Goal: Task Accomplishment & Management: Manage account settings

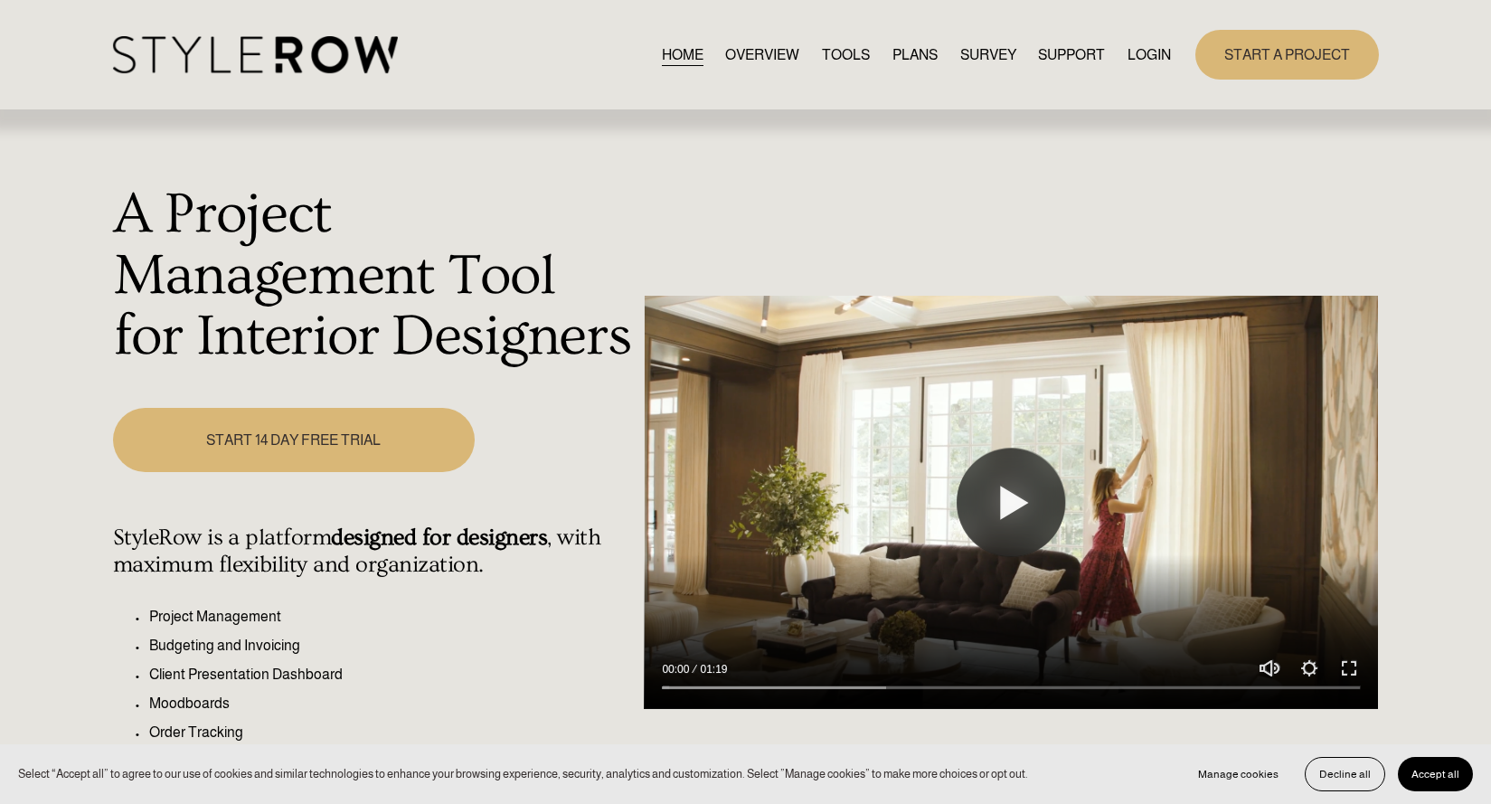
click at [1150, 54] on link "LOGIN" at bounding box center [1149, 55] width 43 height 24
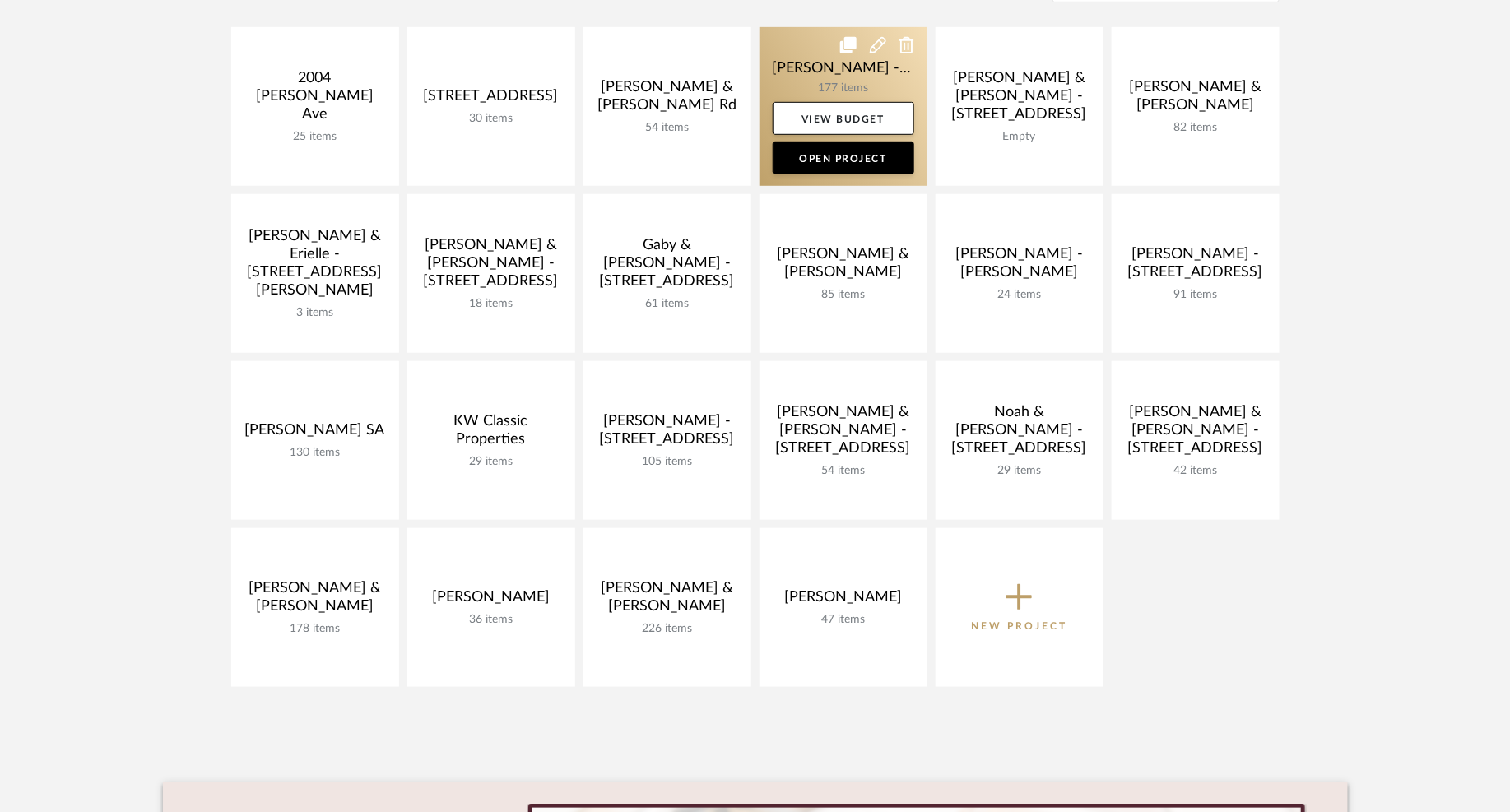
scroll to position [385, 0]
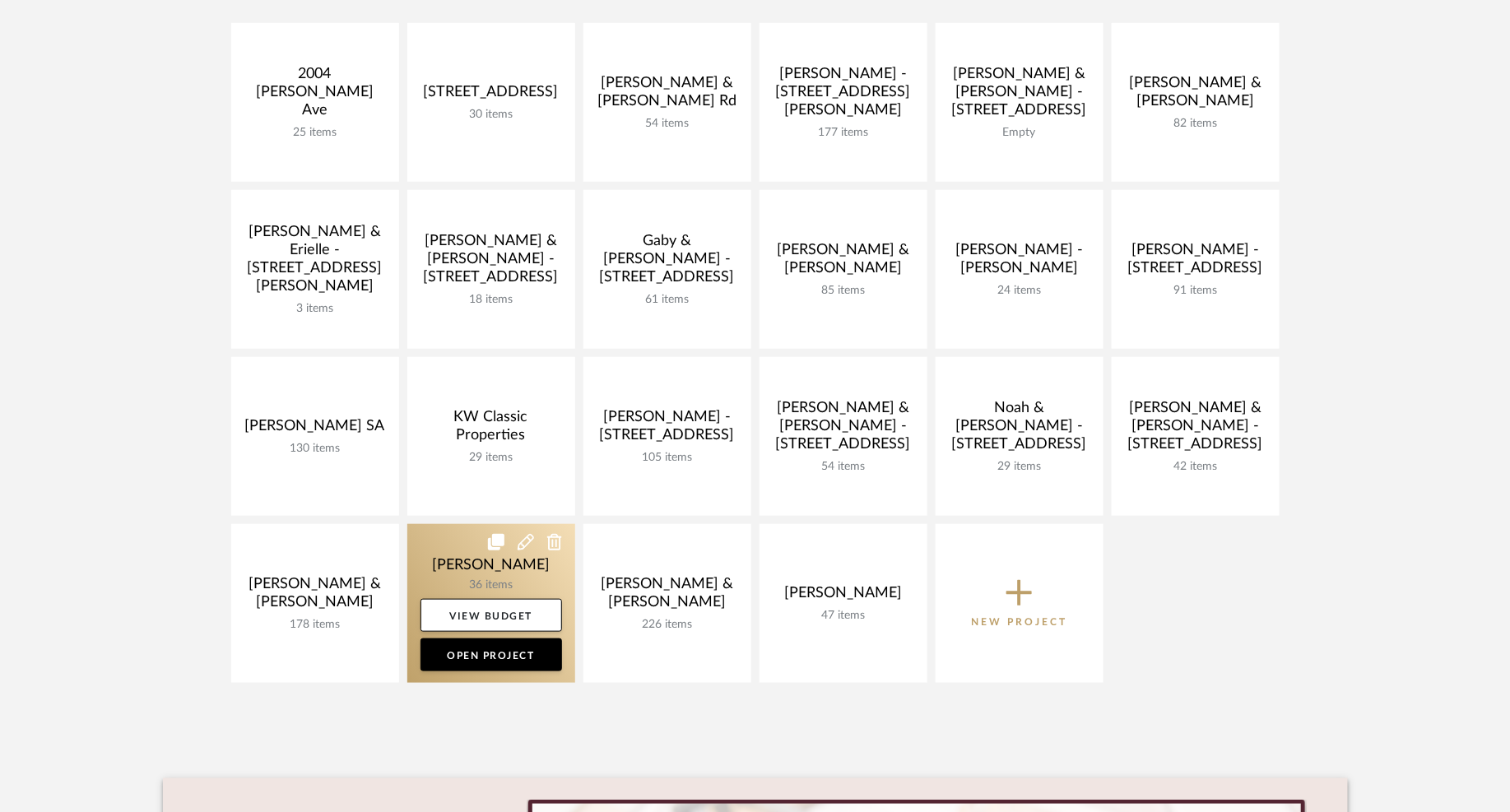
click at [545, 576] on link at bounding box center [491, 603] width 167 height 159
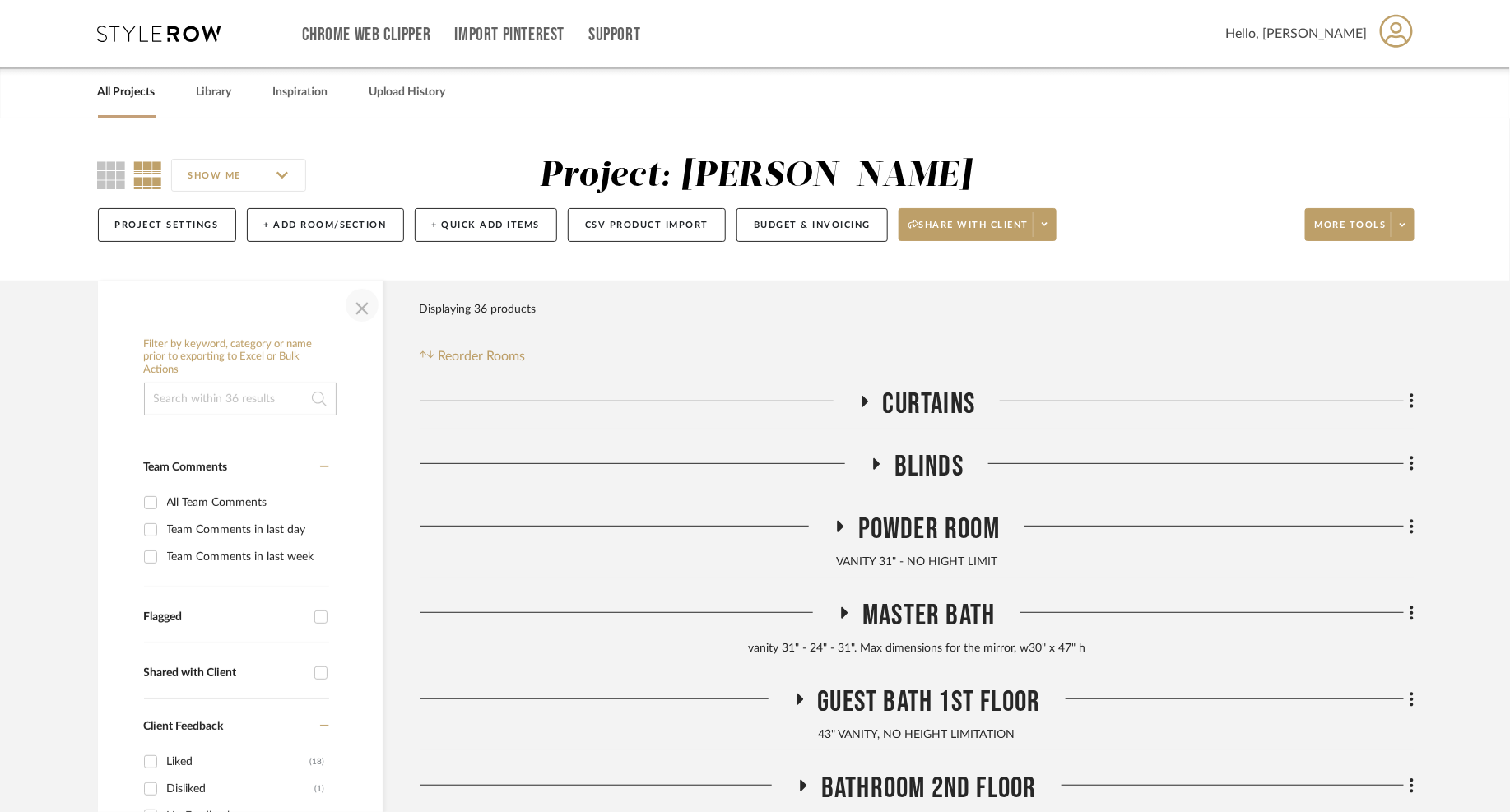
click at [363, 310] on span "button" at bounding box center [361, 305] width 39 height 39
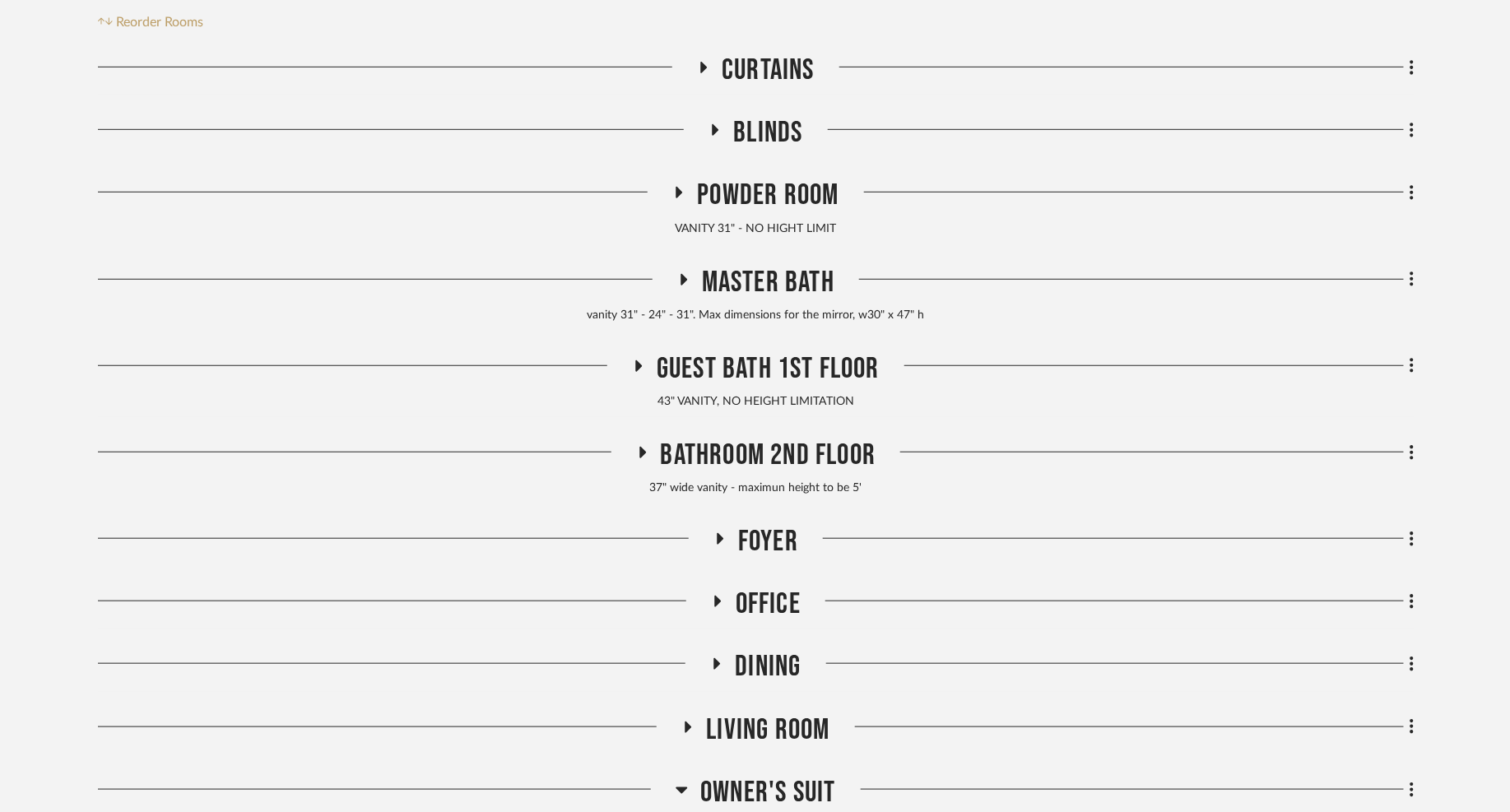
scroll to position [373, 0]
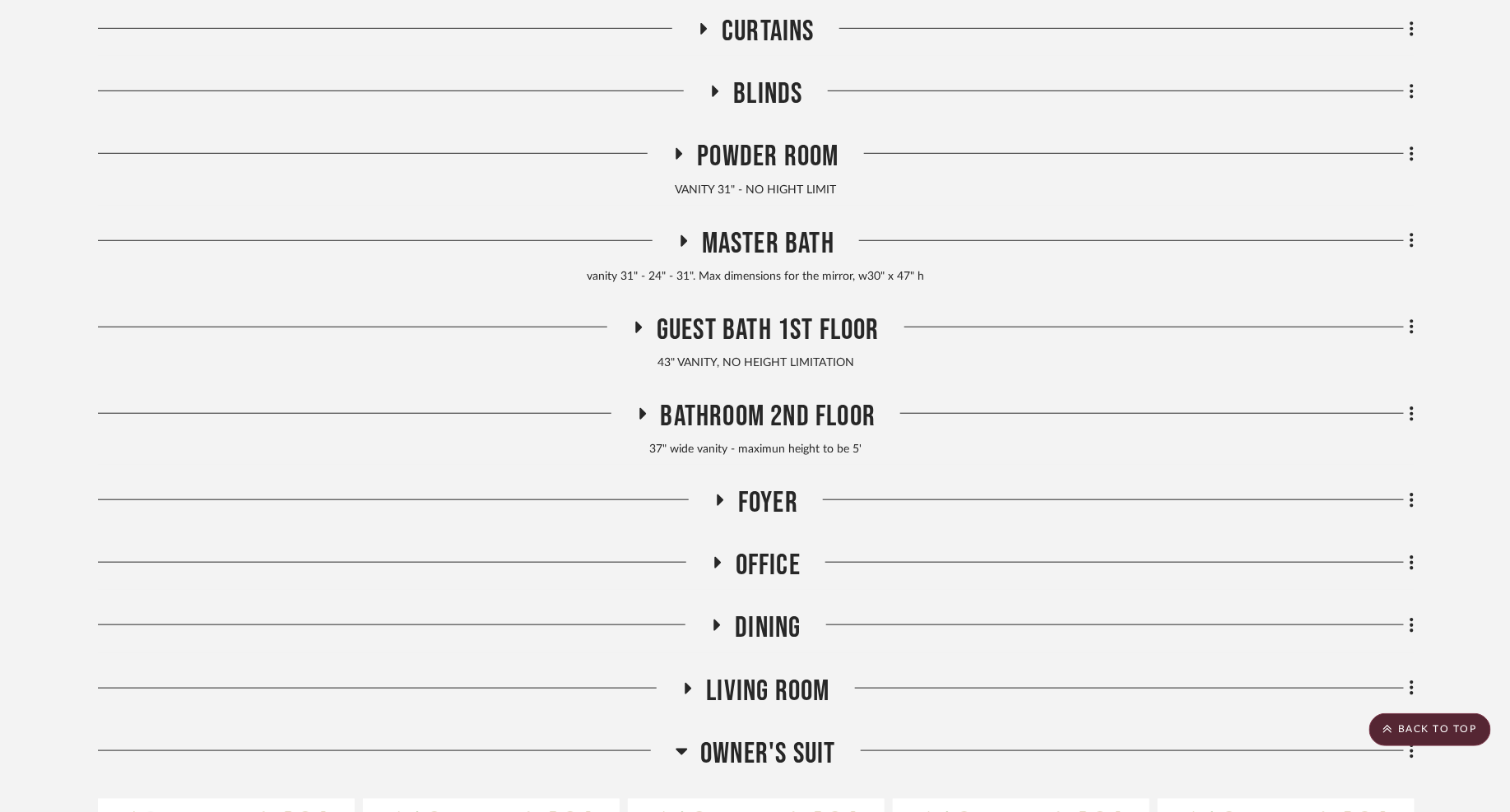
click at [728, 505] on h3 "FOYER" at bounding box center [755, 503] width 85 height 35
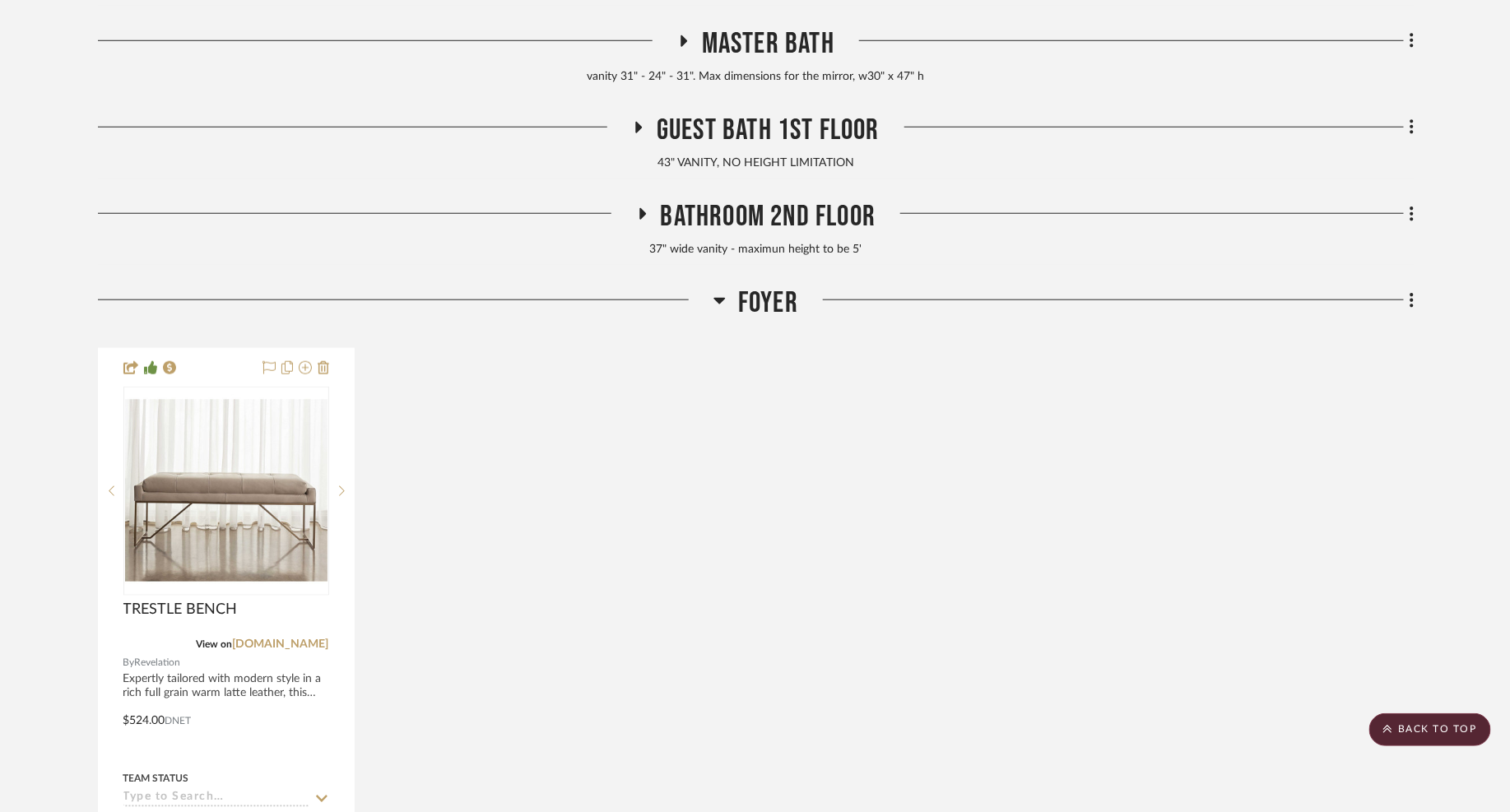
scroll to position [625, 0]
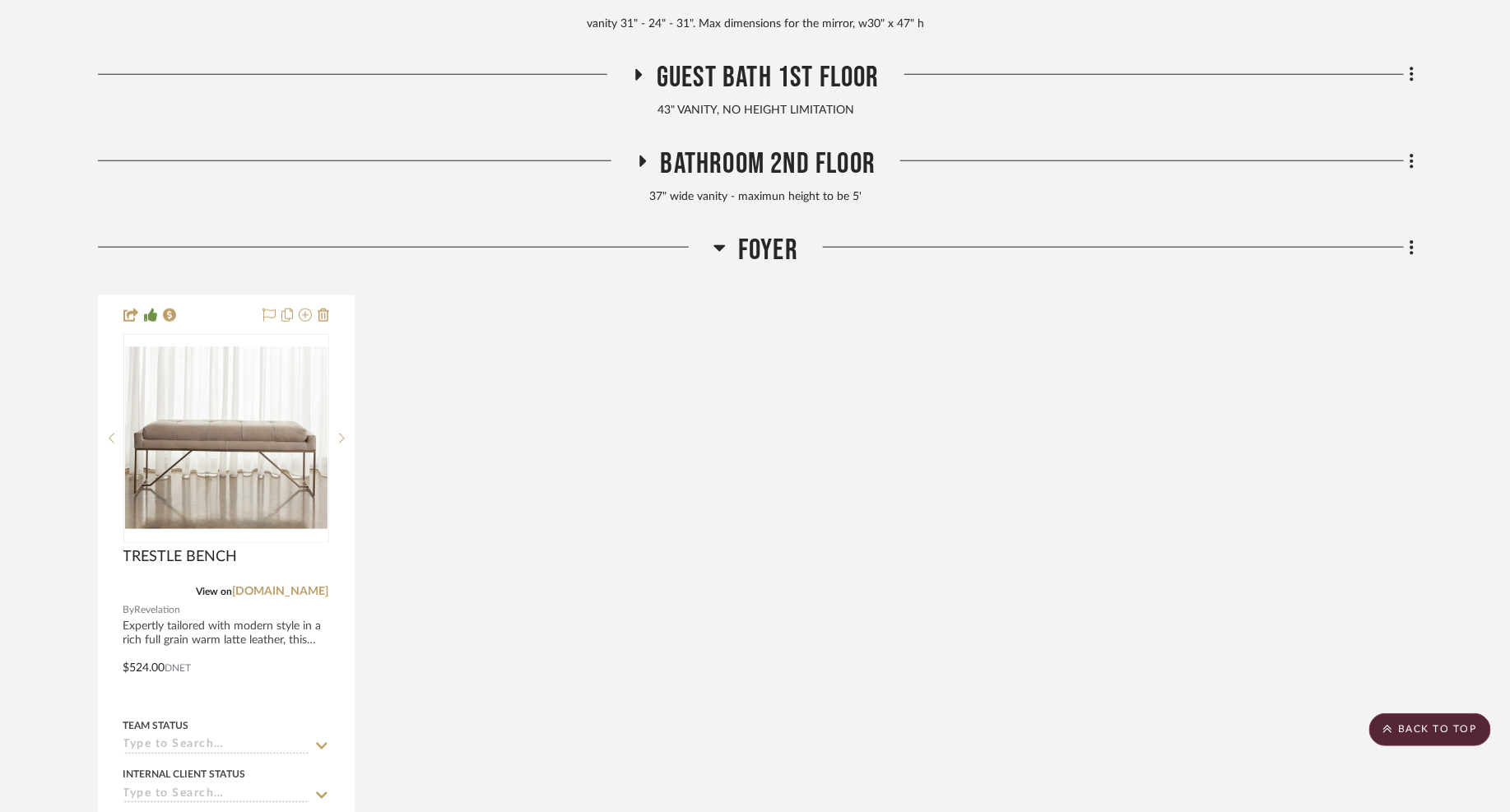
click at [718, 249] on icon at bounding box center [720, 247] width 13 height 20
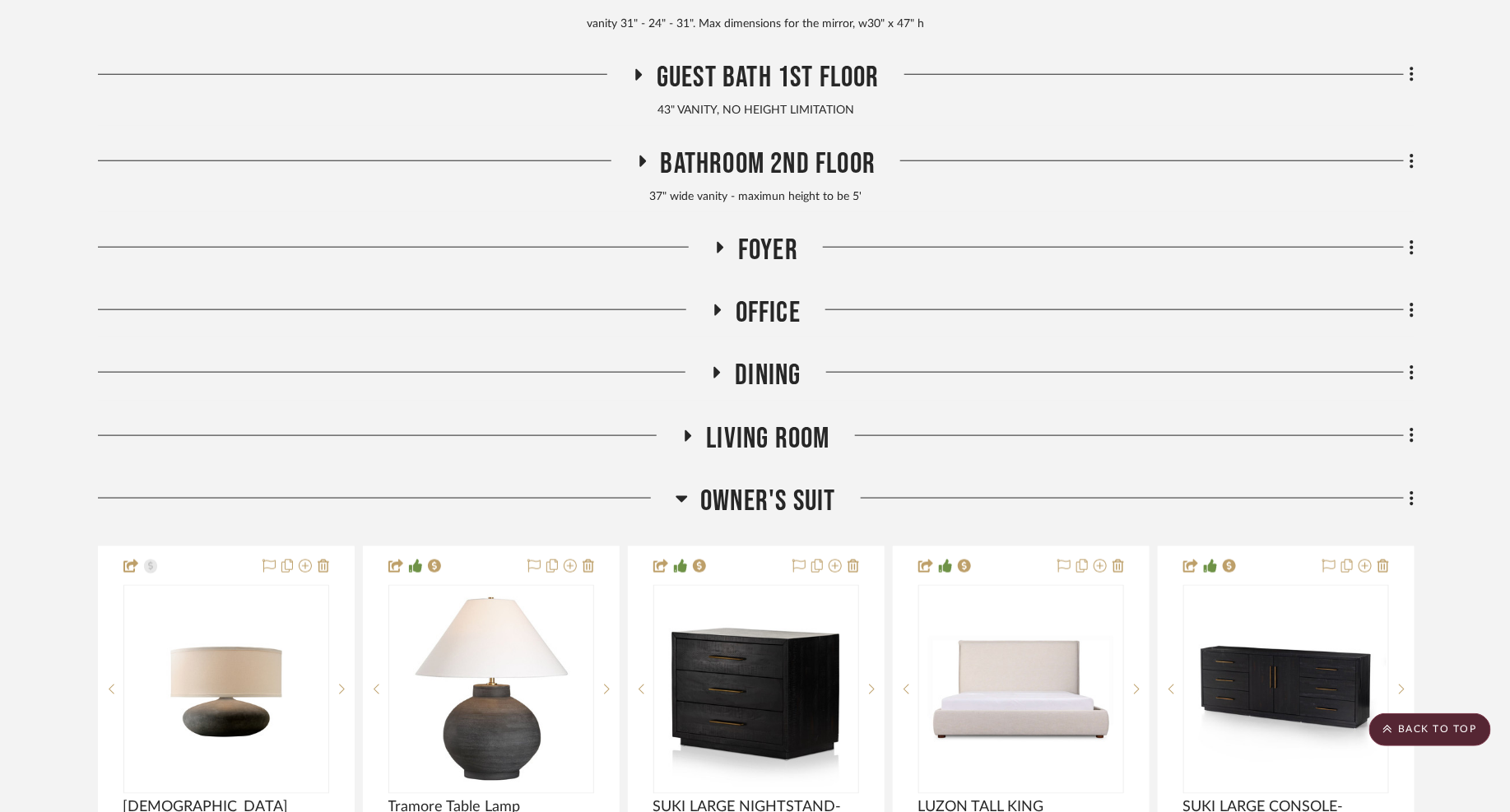
click at [708, 307] on icon at bounding box center [717, 311] width 20 height 13
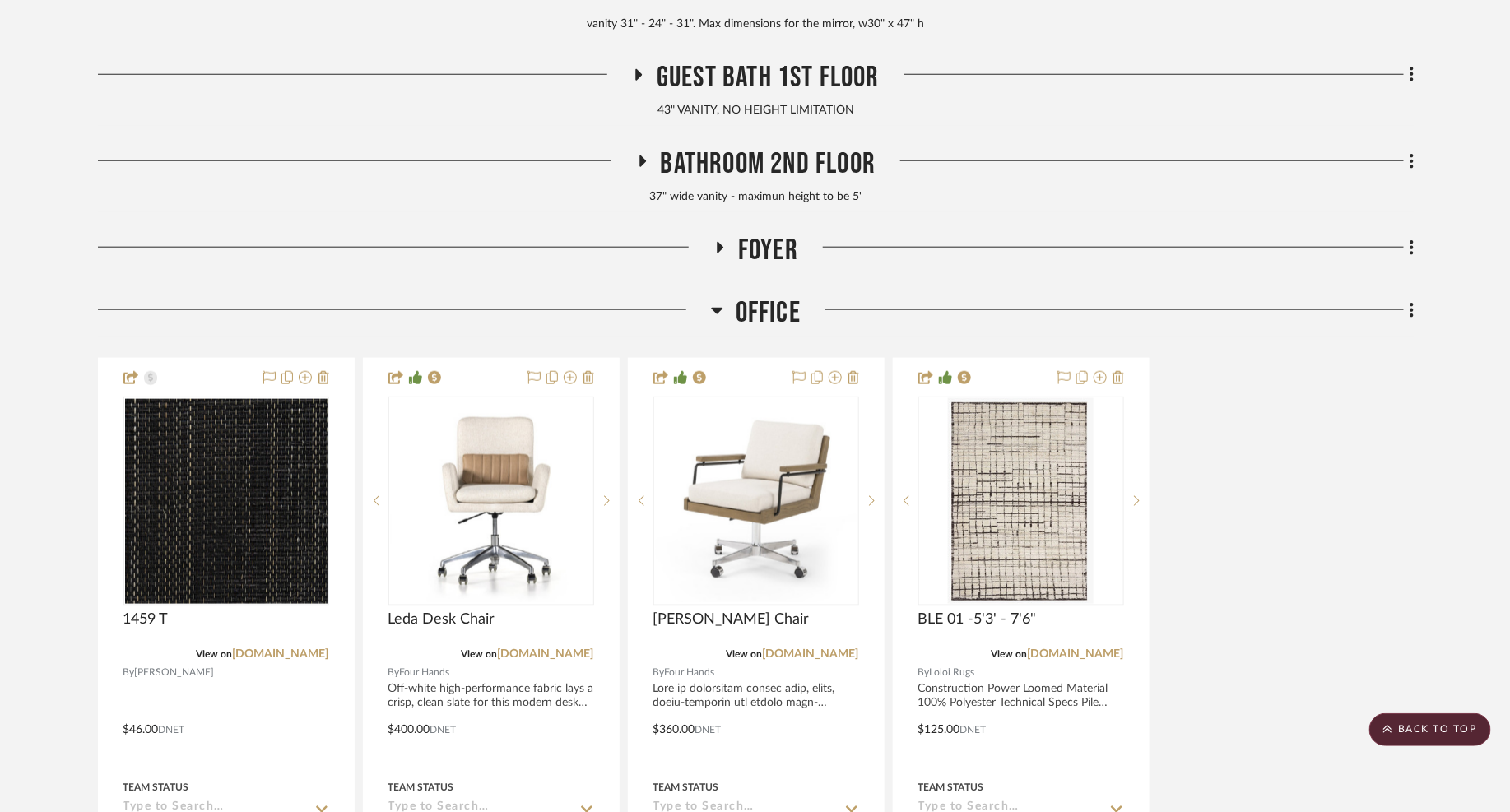
click at [718, 300] on icon at bounding box center [717, 310] width 13 height 20
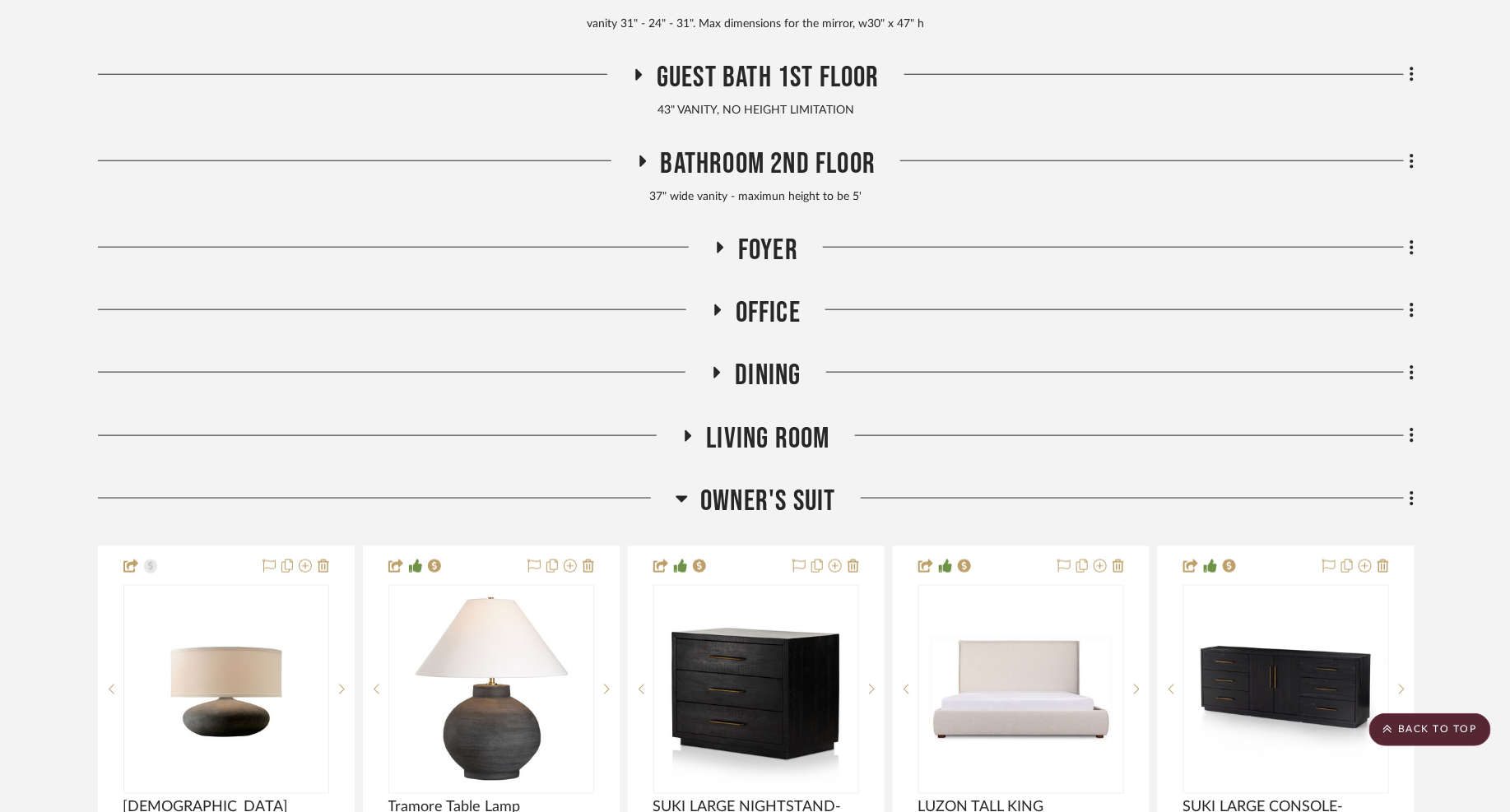
scroll to position [0, 0]
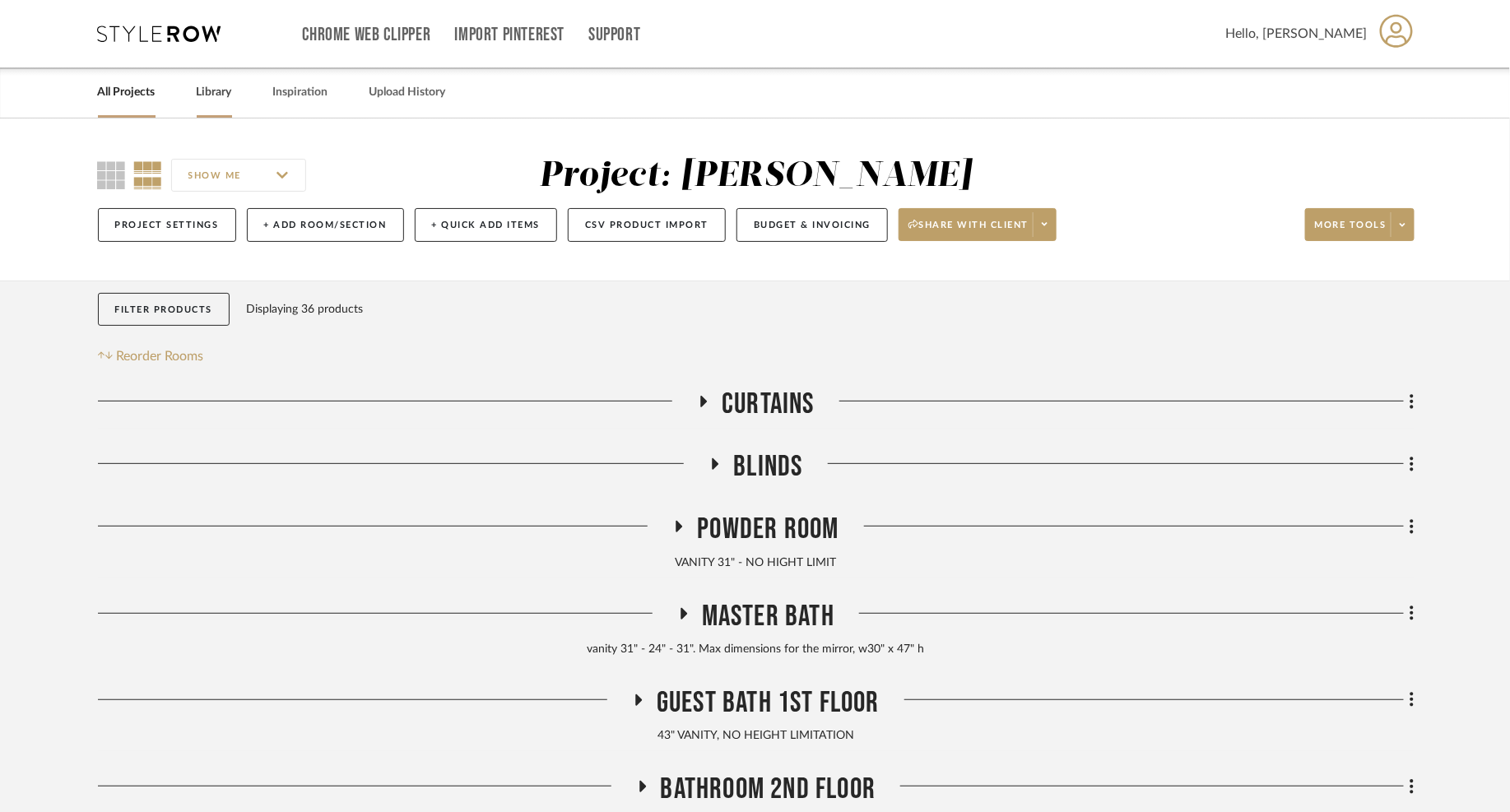
click at [222, 90] on link "Library" at bounding box center [214, 93] width 35 height 22
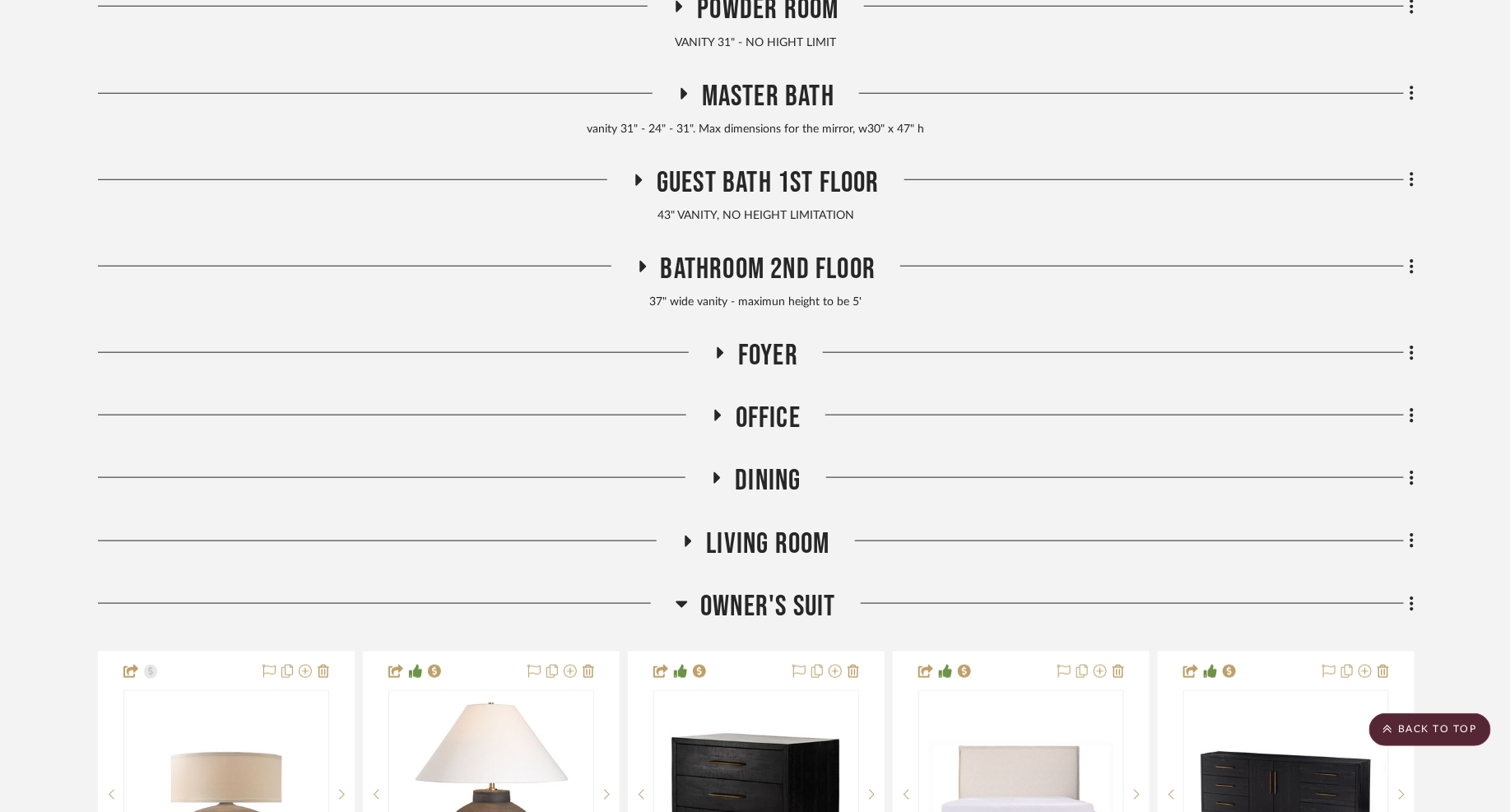
scroll to position [519, 0]
click at [686, 599] on icon at bounding box center [682, 605] width 13 height 20
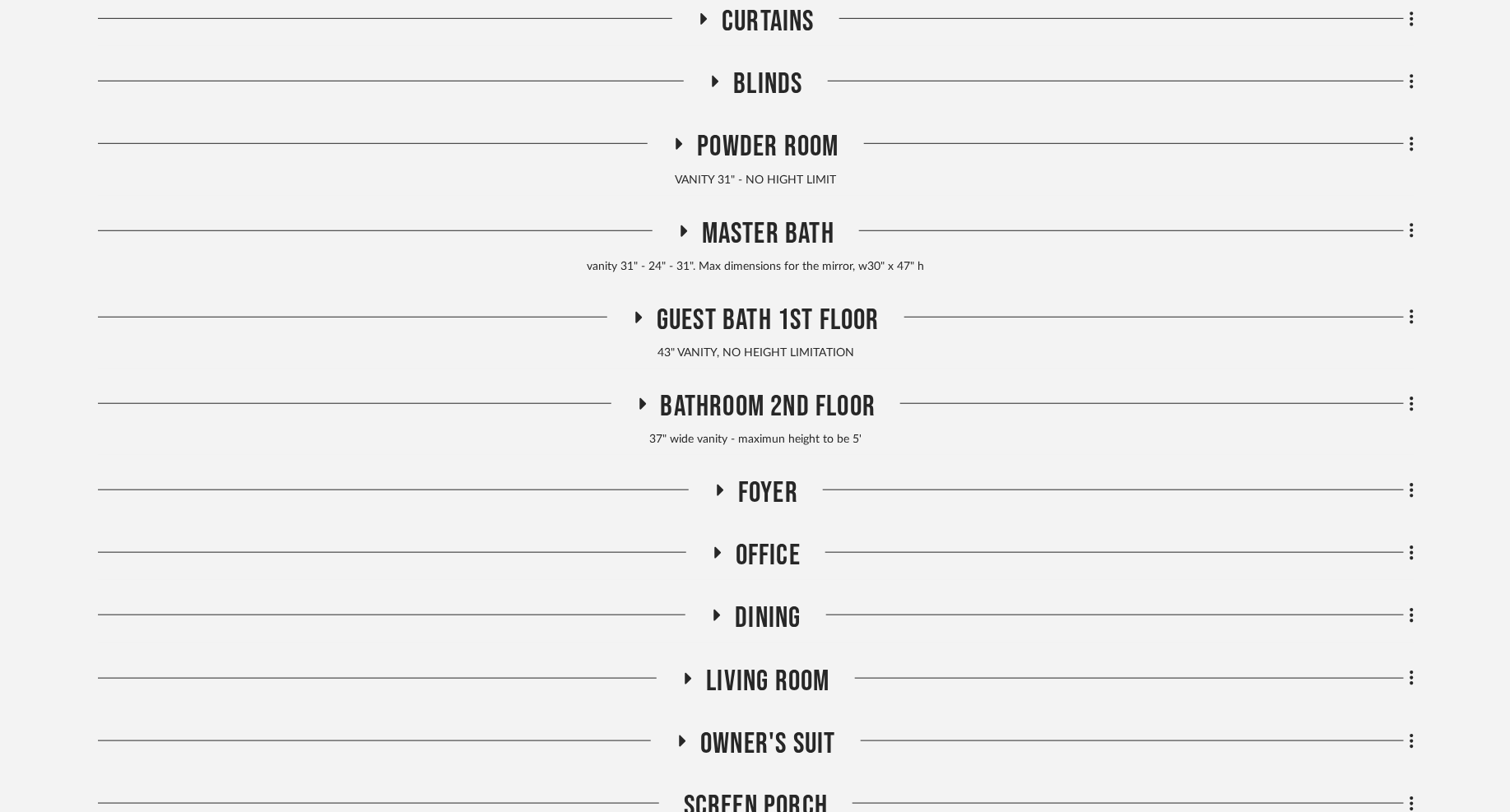
scroll to position [858, 0]
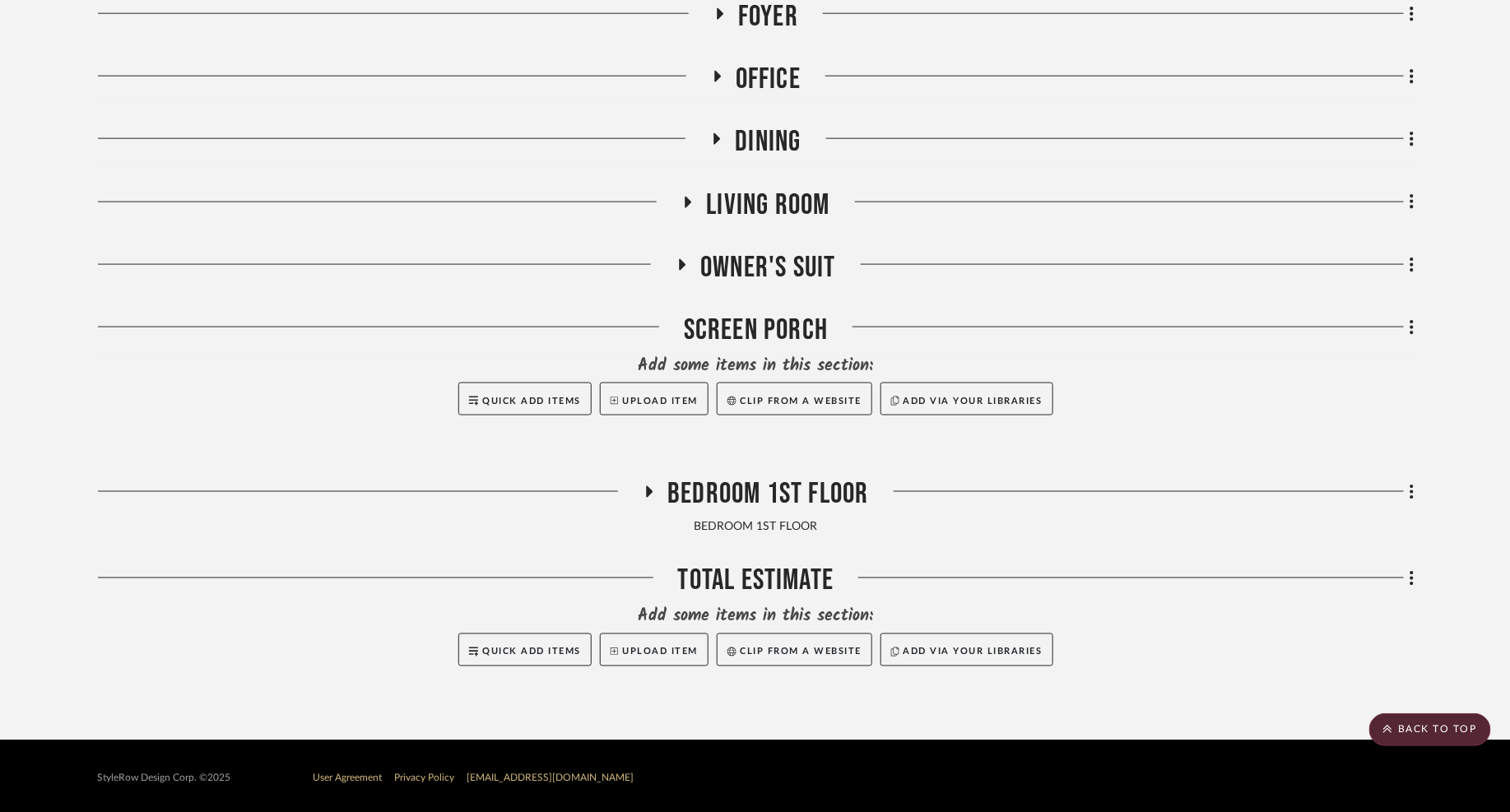
click at [660, 486] on h3 "BEDROOM 1ST FLOOR" at bounding box center [755, 495] width 226 height 35
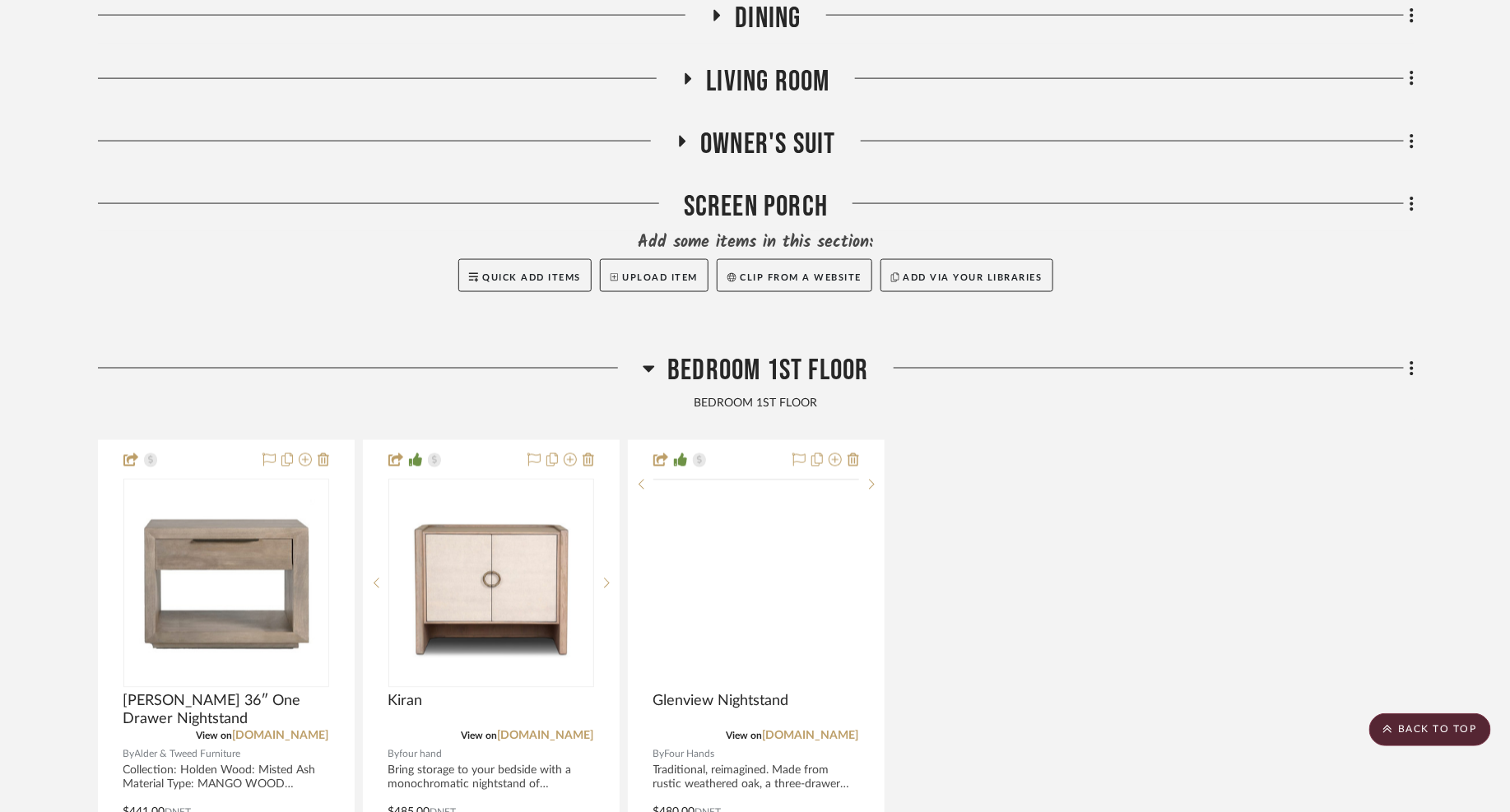
scroll to position [1017, 0]
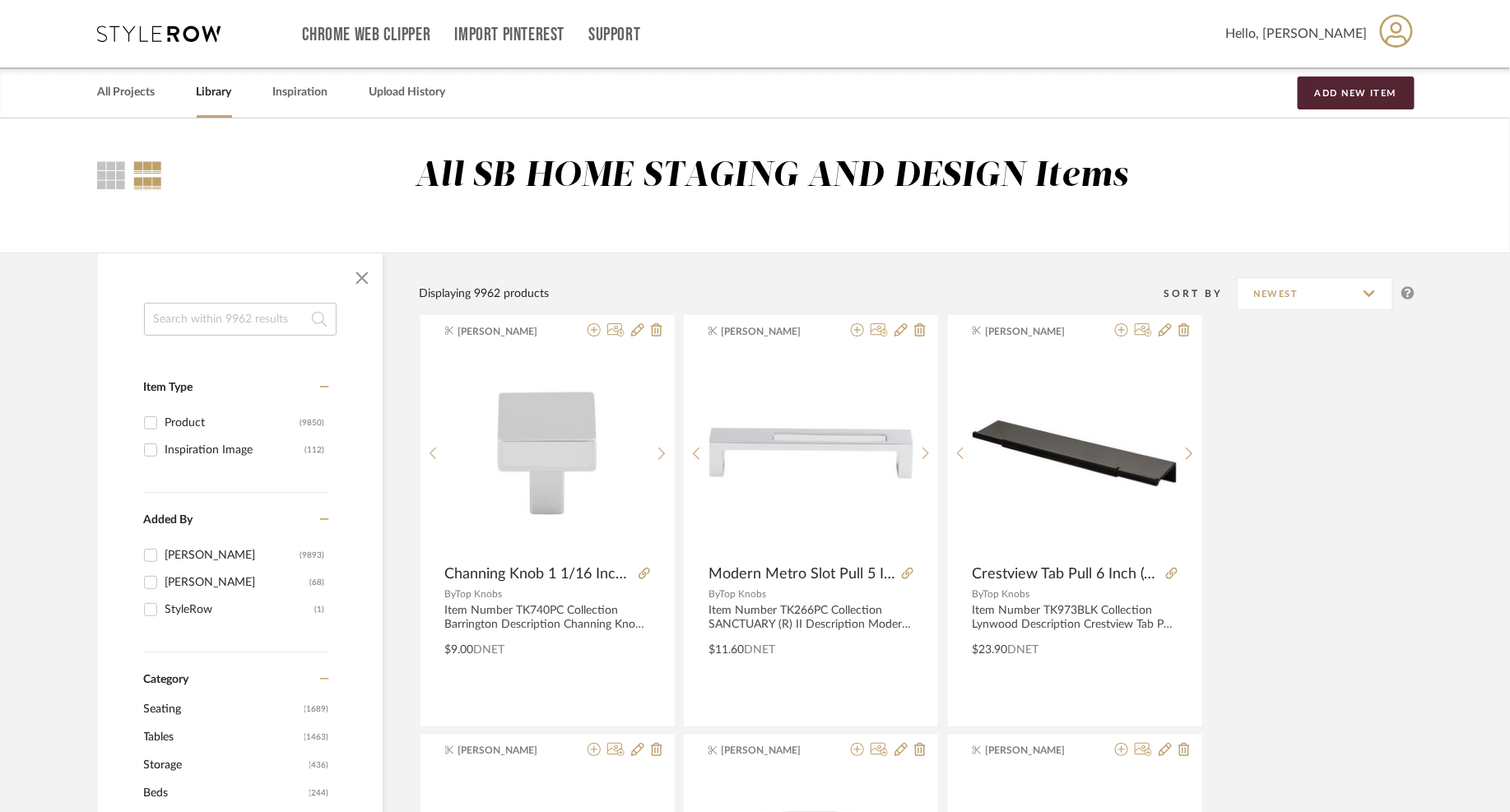
click at [263, 300] on div at bounding box center [240, 278] width 285 height 49
click at [254, 317] on input at bounding box center [240, 319] width 193 height 33
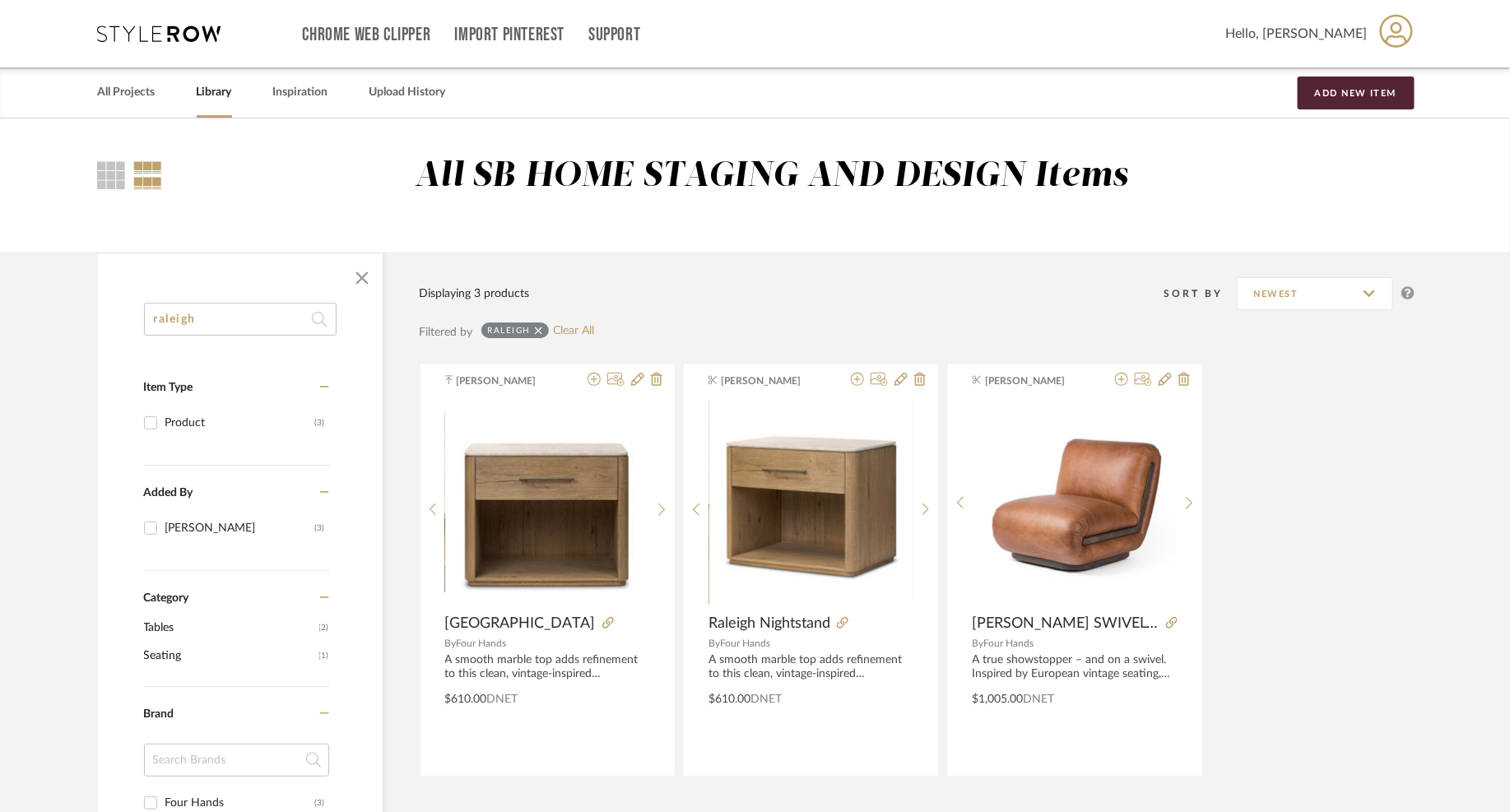
drag, startPoint x: 249, startPoint y: 315, endPoint x: -57, endPoint y: 329, distance: 306.3
click at [0, 329] on html "Chrome Web Clipper Import Pinterest Support All Projects Library Inspiration Up…" at bounding box center [755, 406] width 1510 height 812
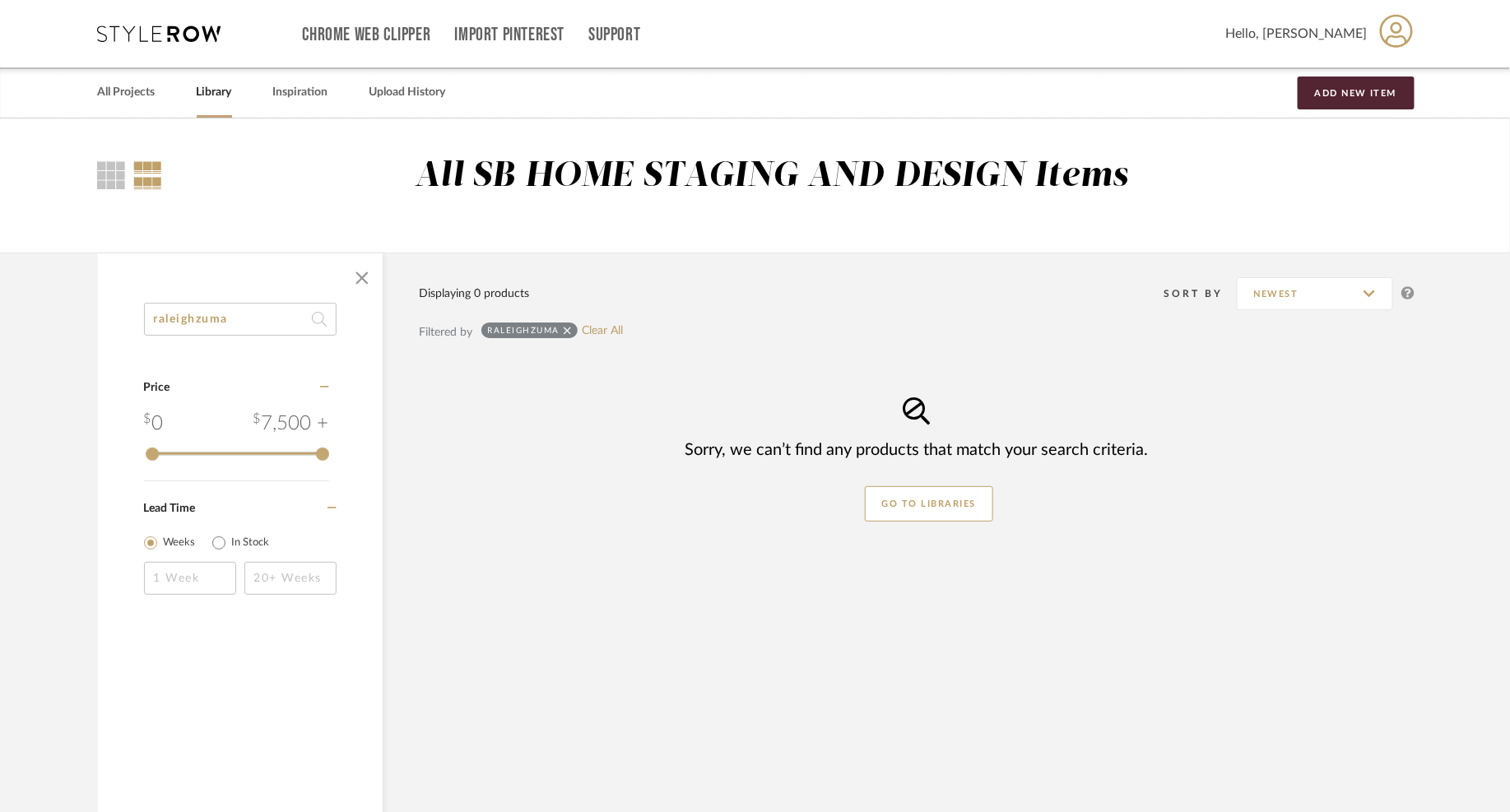
drag, startPoint x: 249, startPoint y: 328, endPoint x: 29, endPoint y: 312, distance: 220.6
click at [29, 312] on library-search-items "raleighzuma Category Price 0 7,500 + 0 7500 Lead Time Weeks In Stock Displaying…" at bounding box center [755, 540] width 1510 height 576
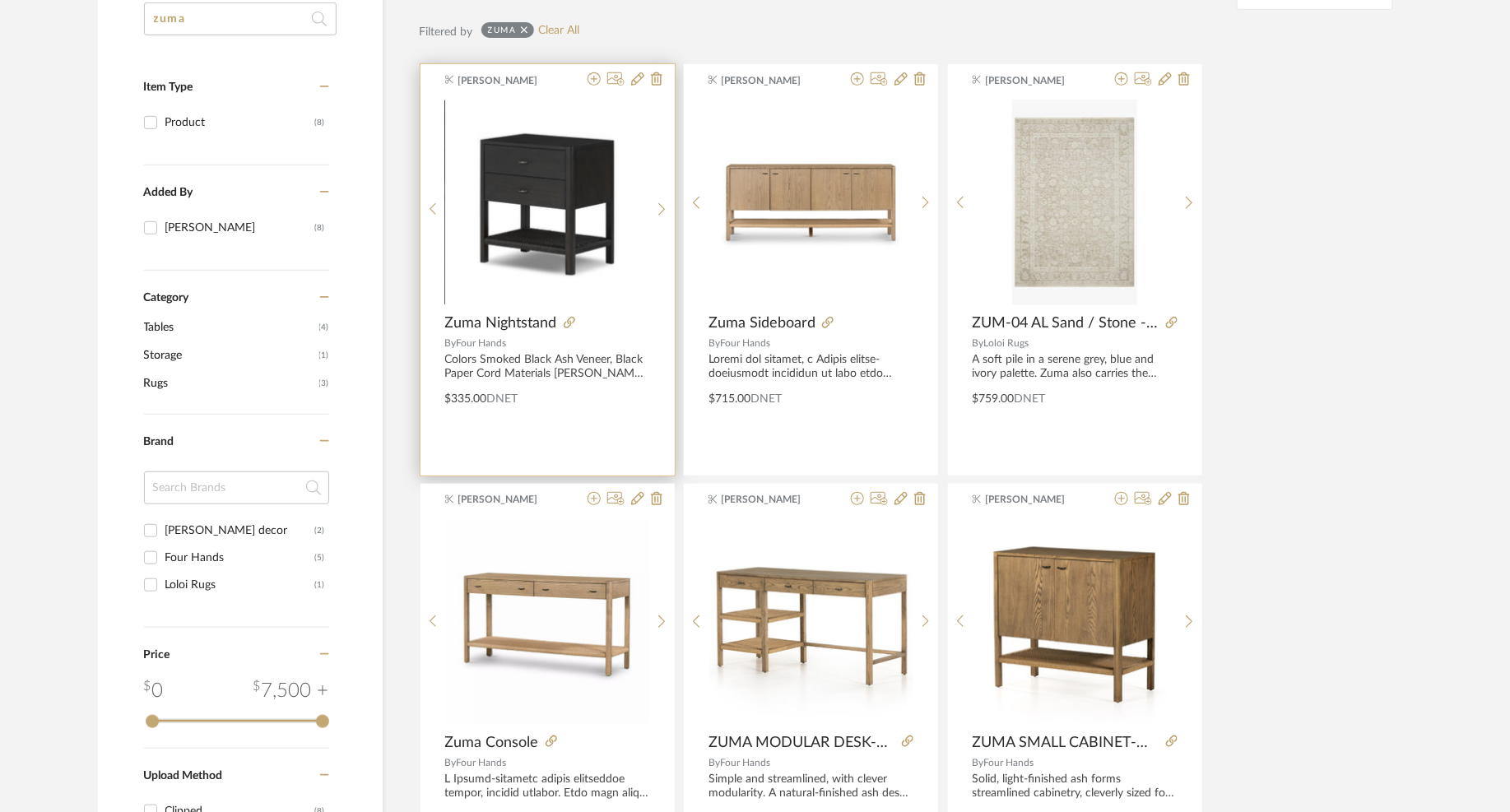
scroll to position [305, 0]
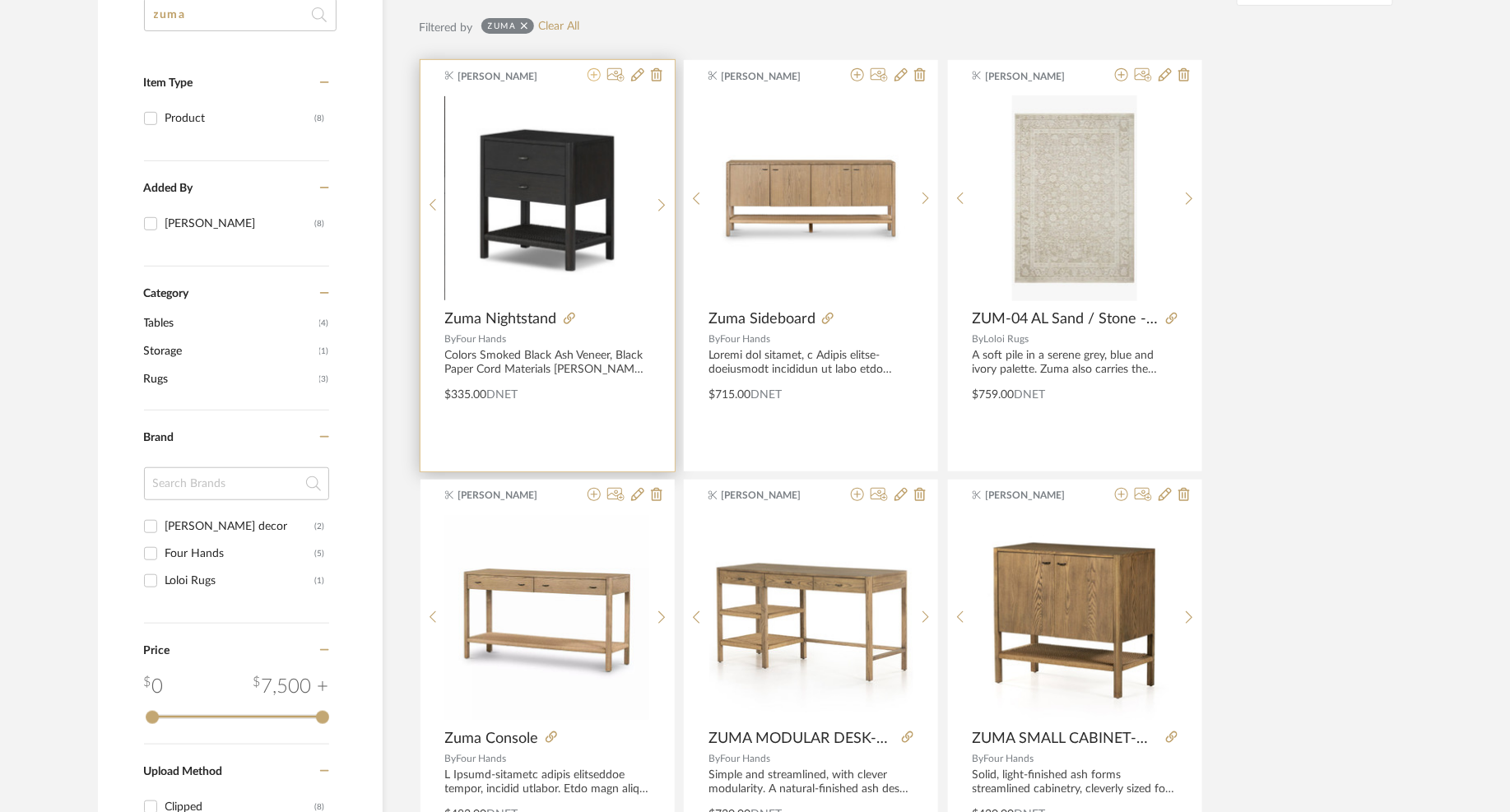
type input "zuma"
click at [593, 76] on icon at bounding box center [594, 75] width 13 height 13
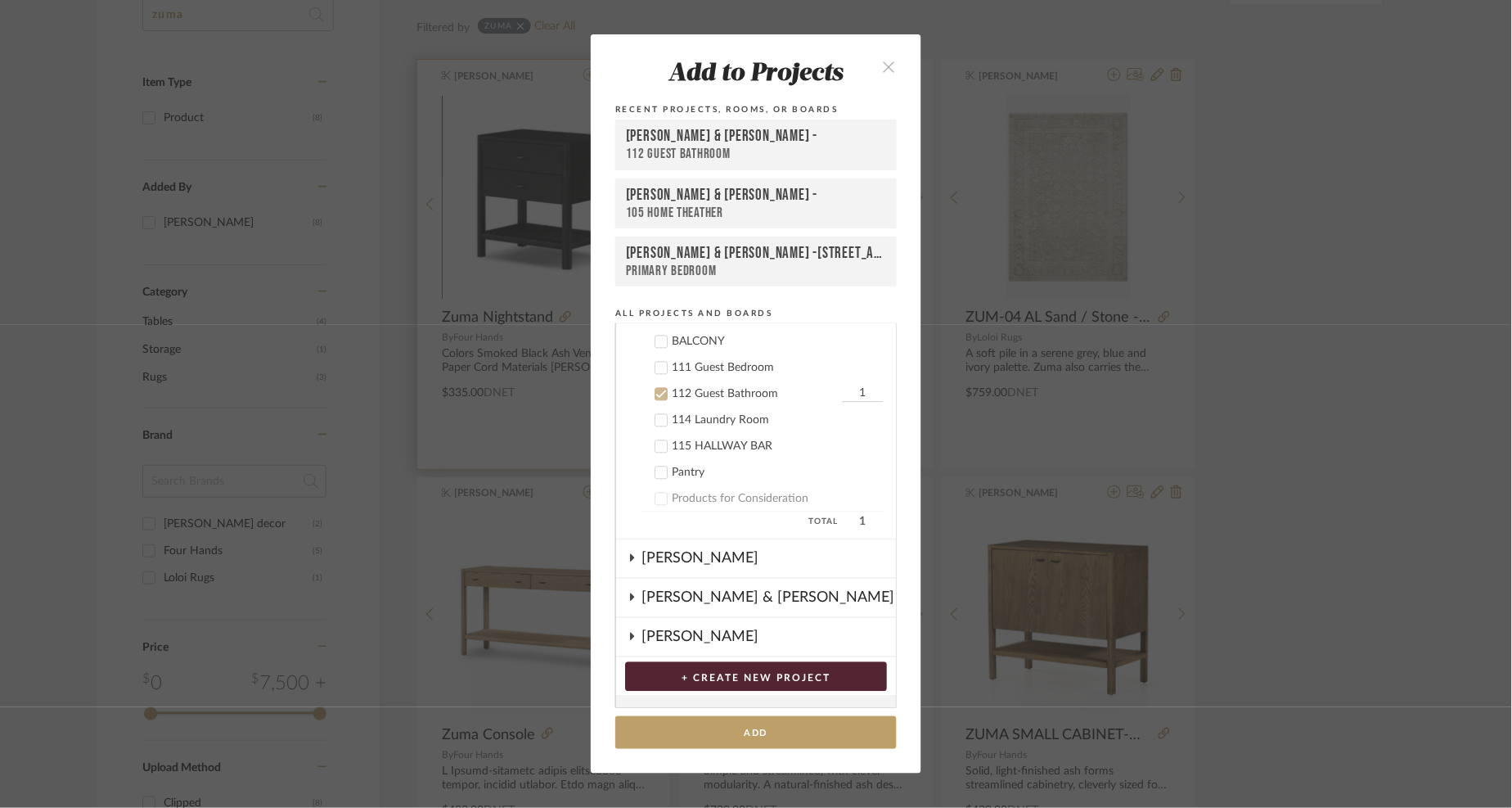
scroll to position [1107, 0]
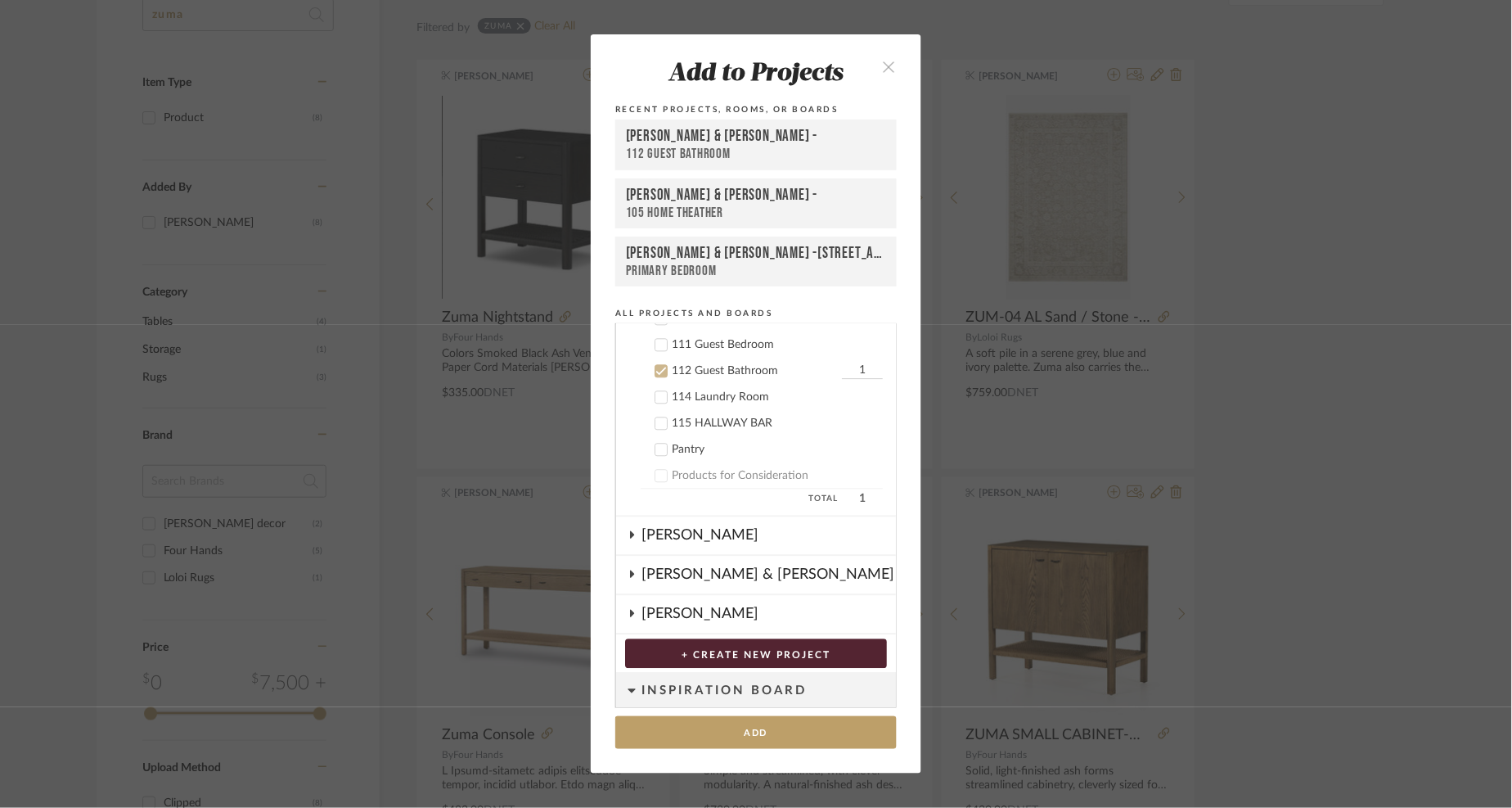
click at [655, 366] on icon at bounding box center [661, 371] width 12 height 12
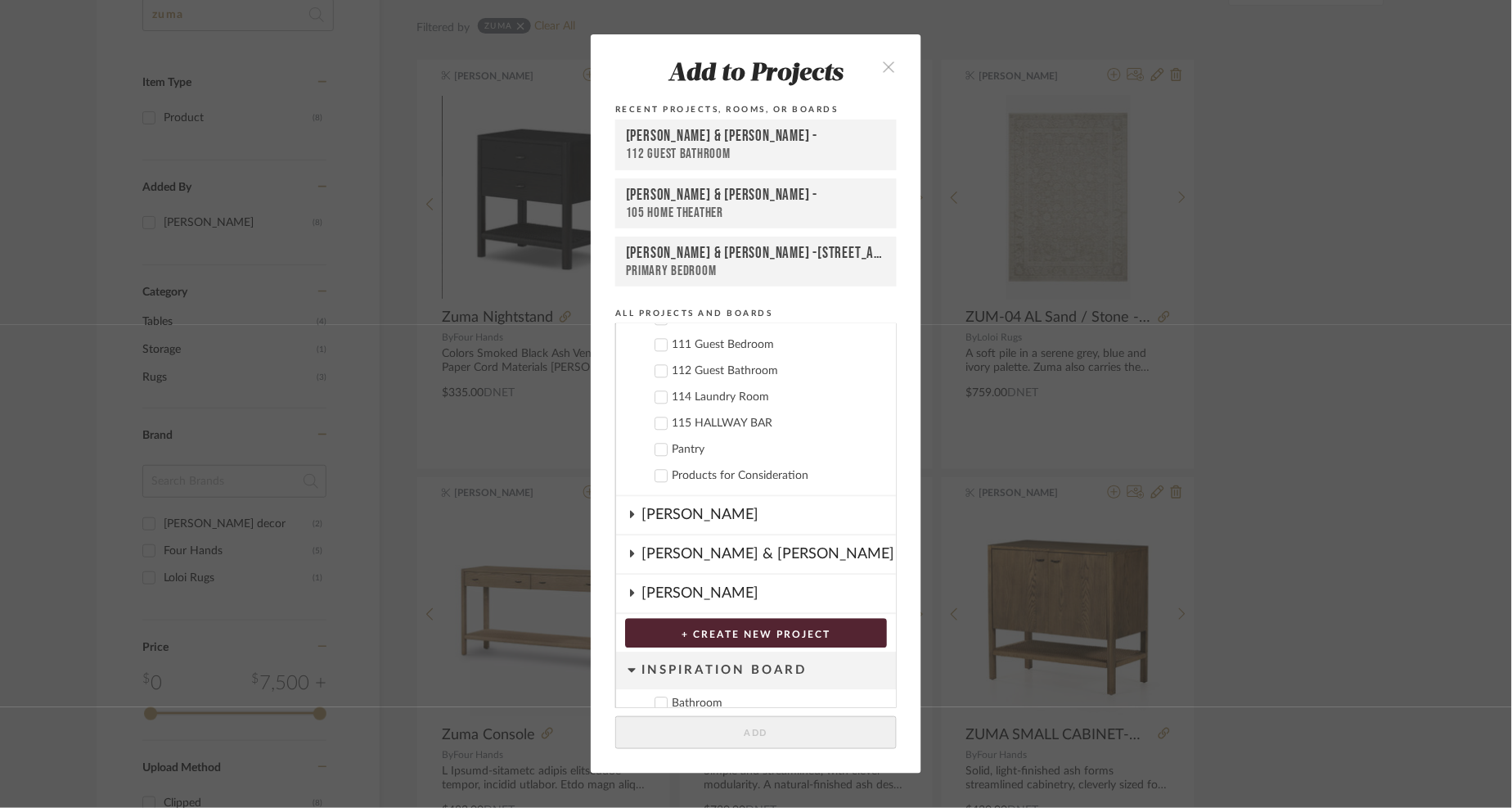
click at [631, 510] on icon at bounding box center [632, 514] width 13 height 8
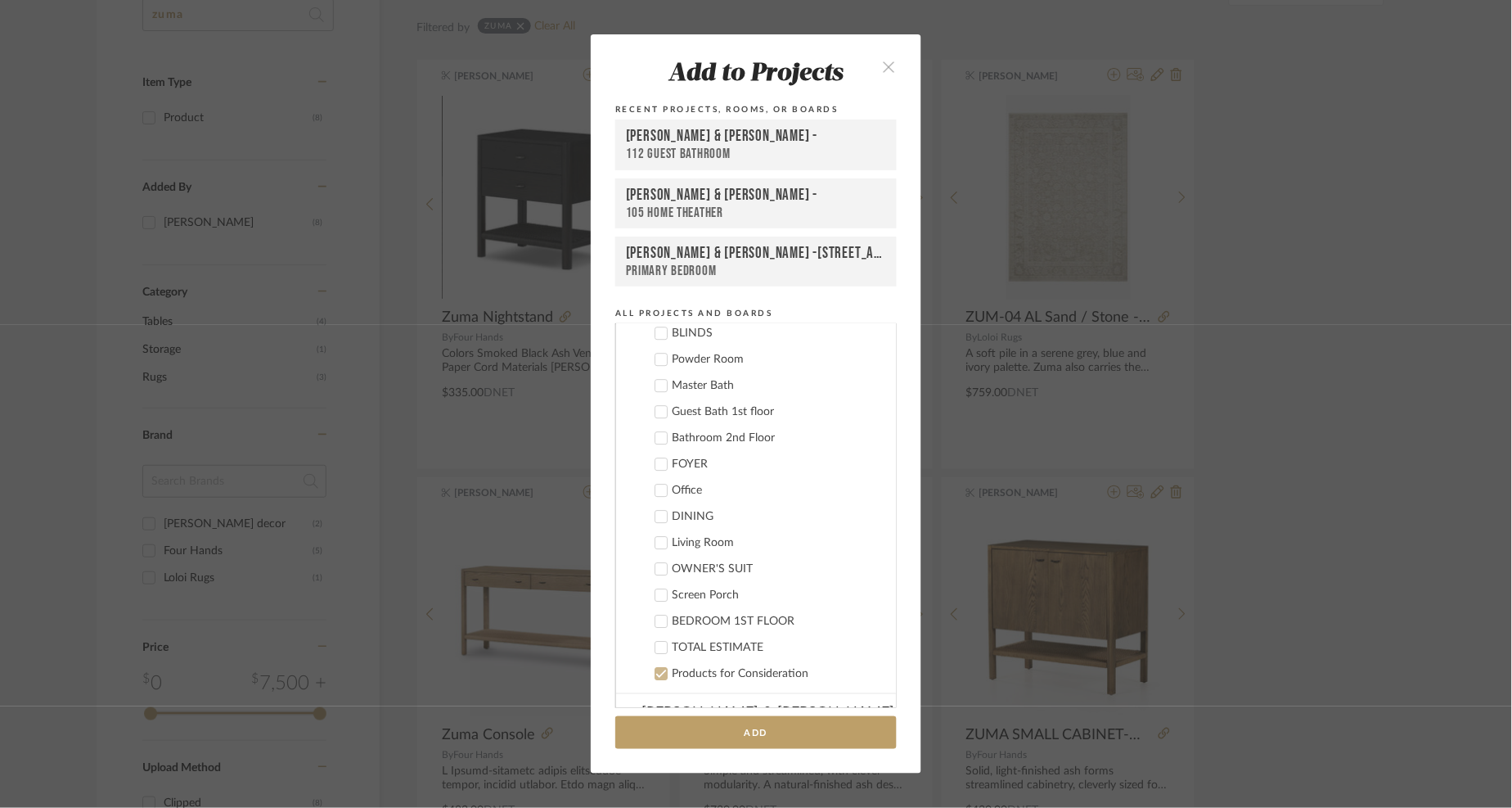
scroll to position [1350, 0]
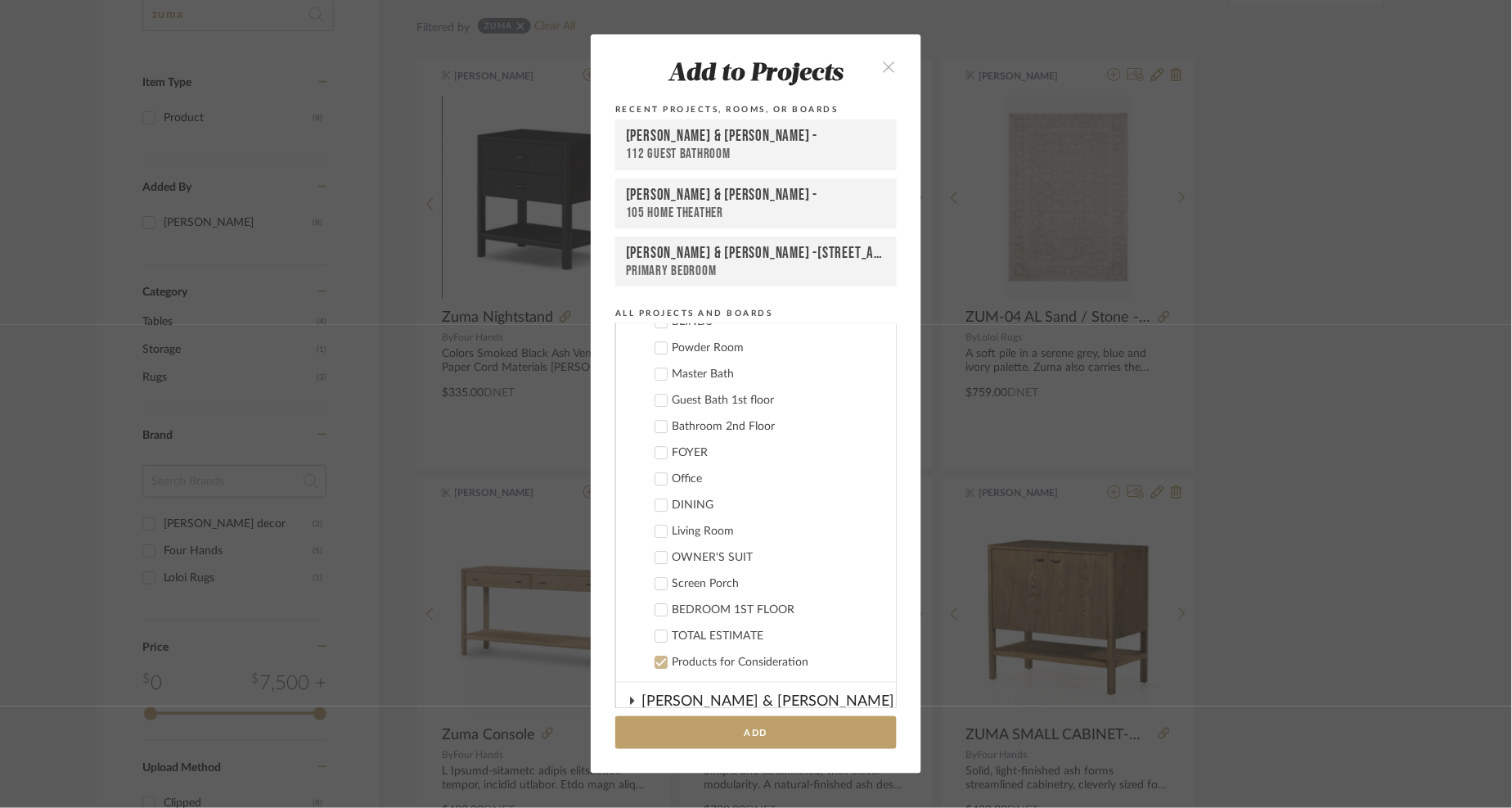
click at [655, 604] on icon at bounding box center [661, 609] width 12 height 12
click at [842, 602] on input "1" at bounding box center [862, 610] width 41 height 16
type input "2"
click at [834, 752] on add-to "Add to Projects Recent Projects, Rooms, or Boards STEPHEN & SHARI - 112 Guest B…" at bounding box center [756, 404] width 330 height 739
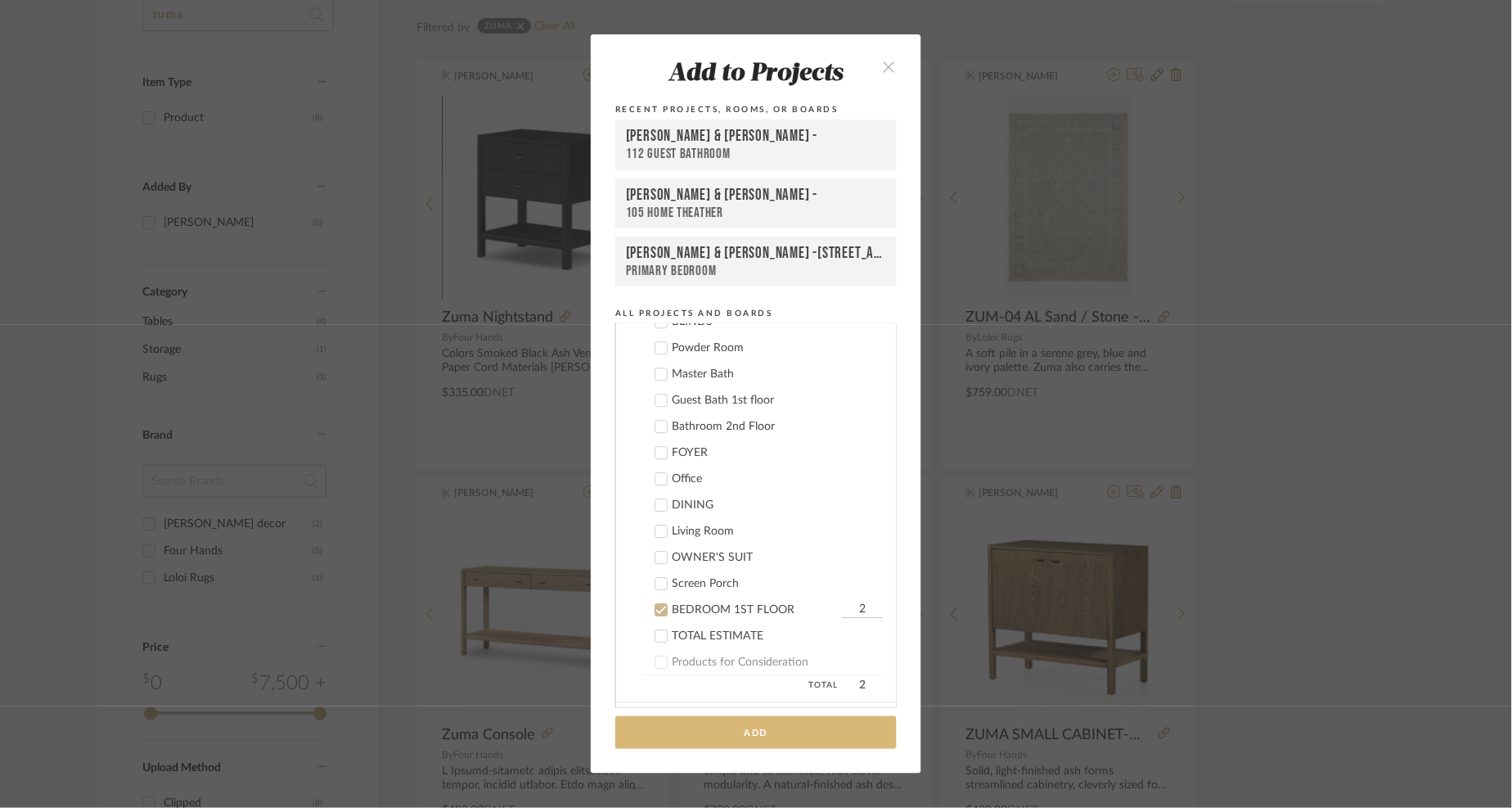
click at [832, 737] on button "Add" at bounding box center [756, 732] width 281 height 33
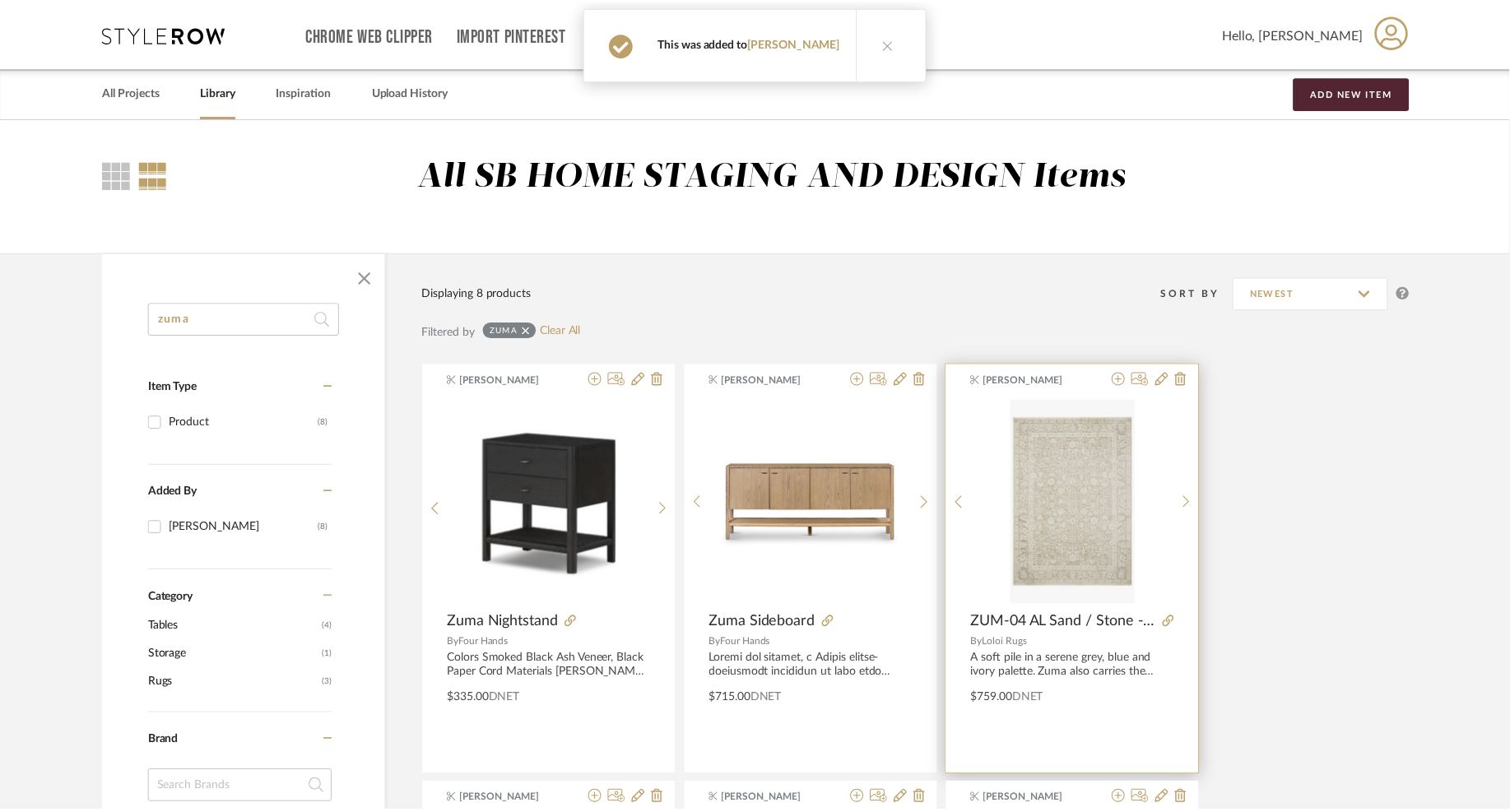
scroll to position [305, 0]
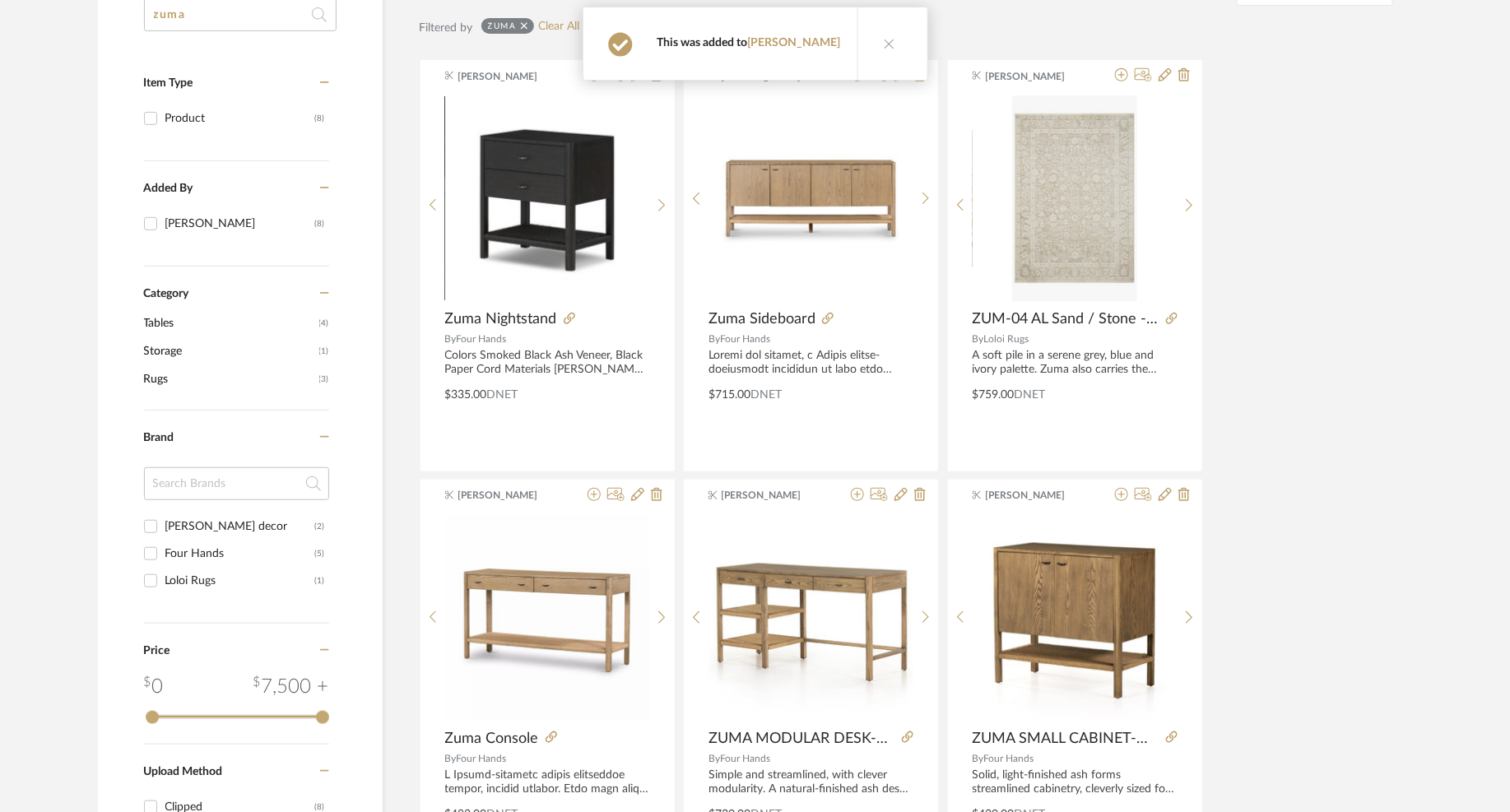
click at [885, 44] on icon at bounding box center [889, 44] width 12 height 12
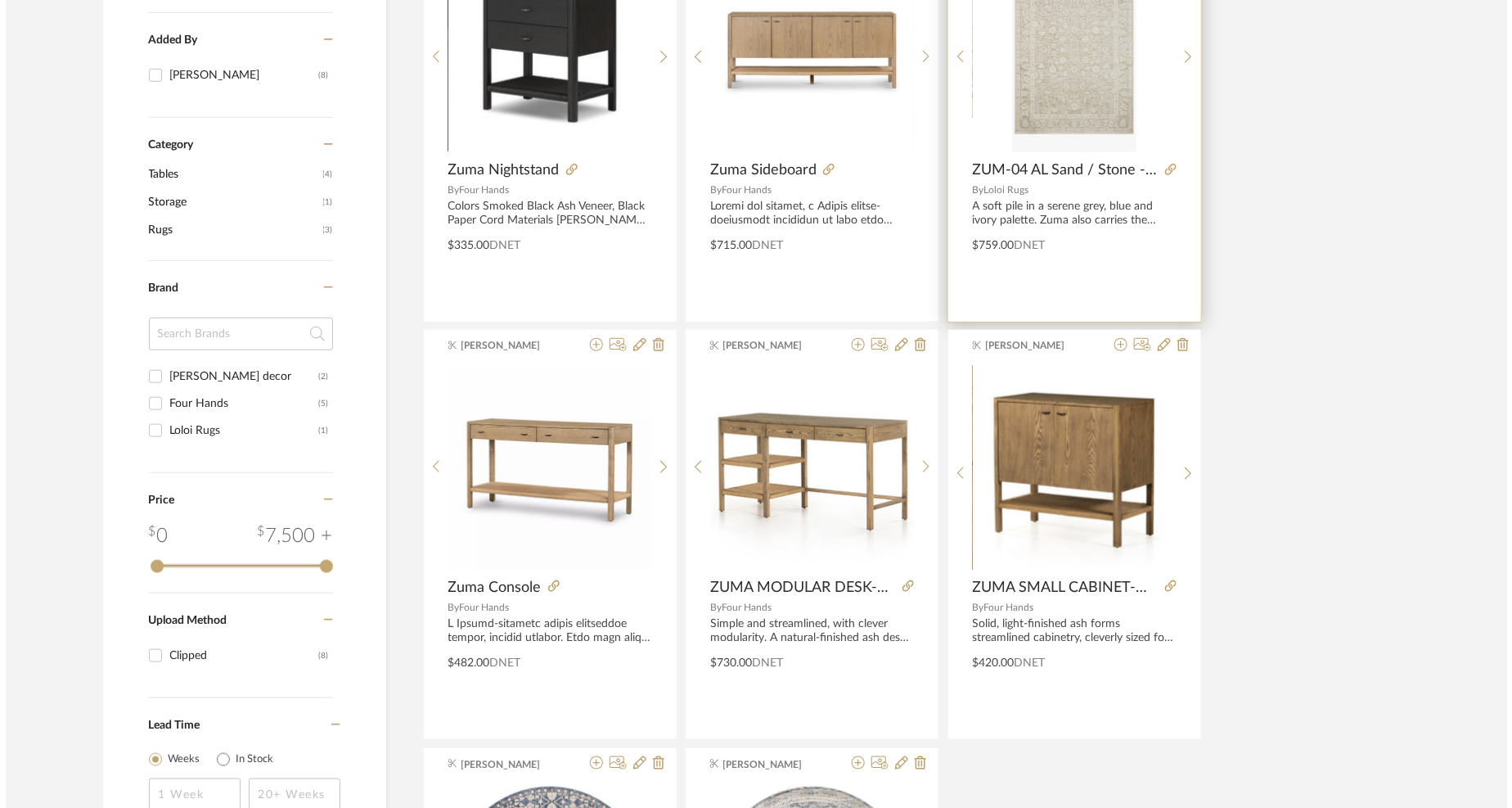
scroll to position [0, 0]
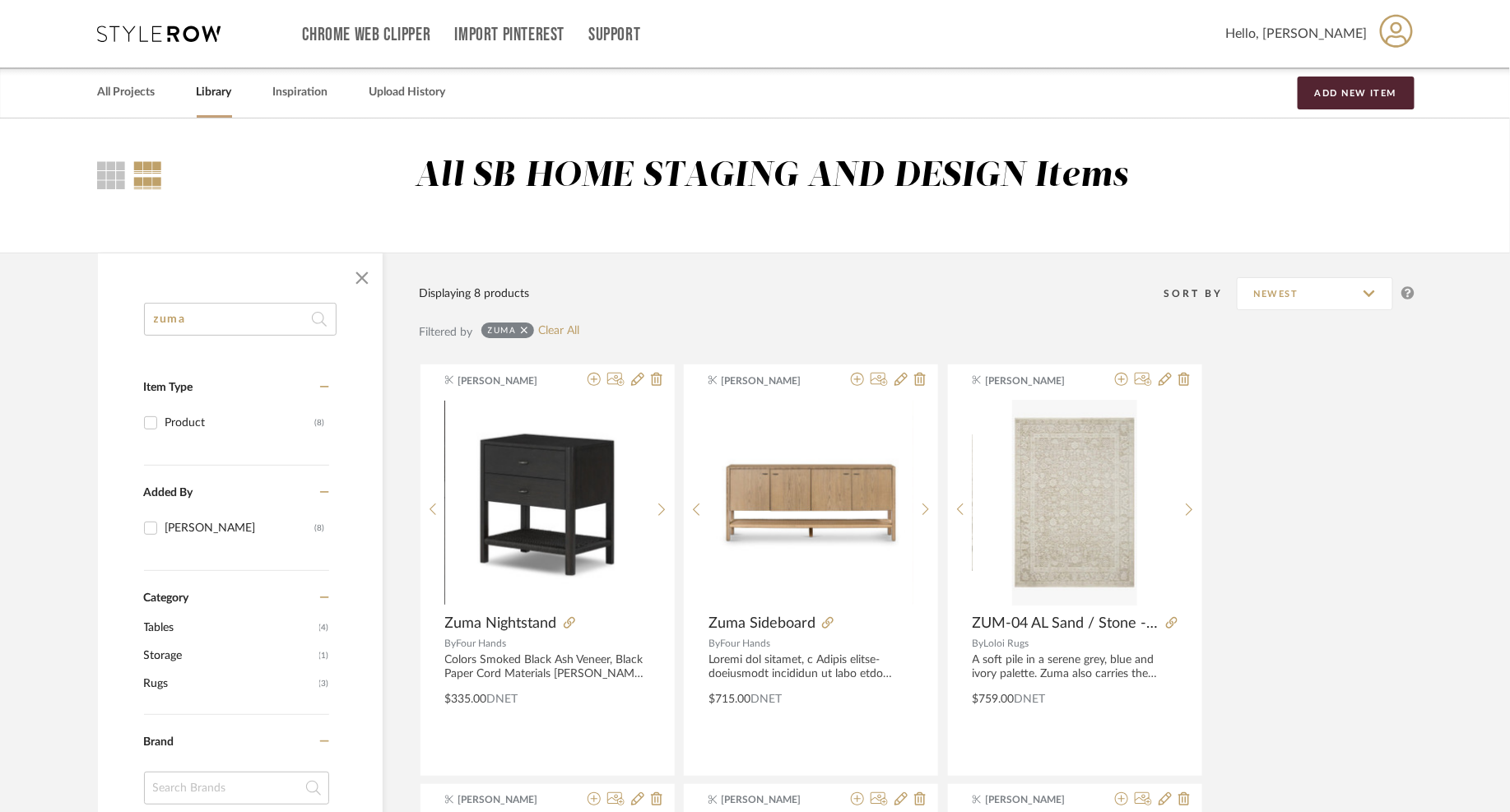
drag, startPoint x: 228, startPoint y: 321, endPoint x: 65, endPoint y: 304, distance: 163.9
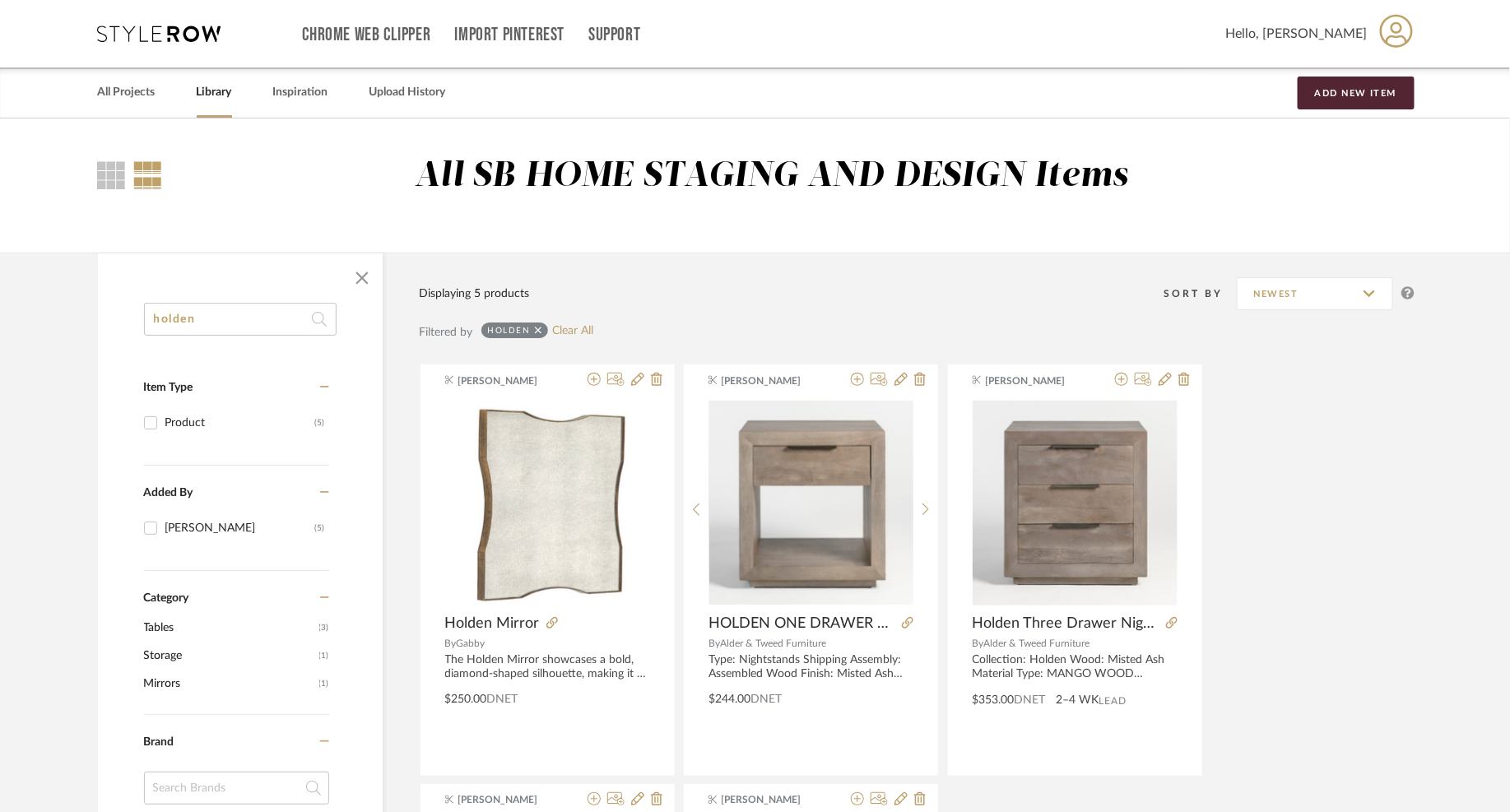
type input "holden"
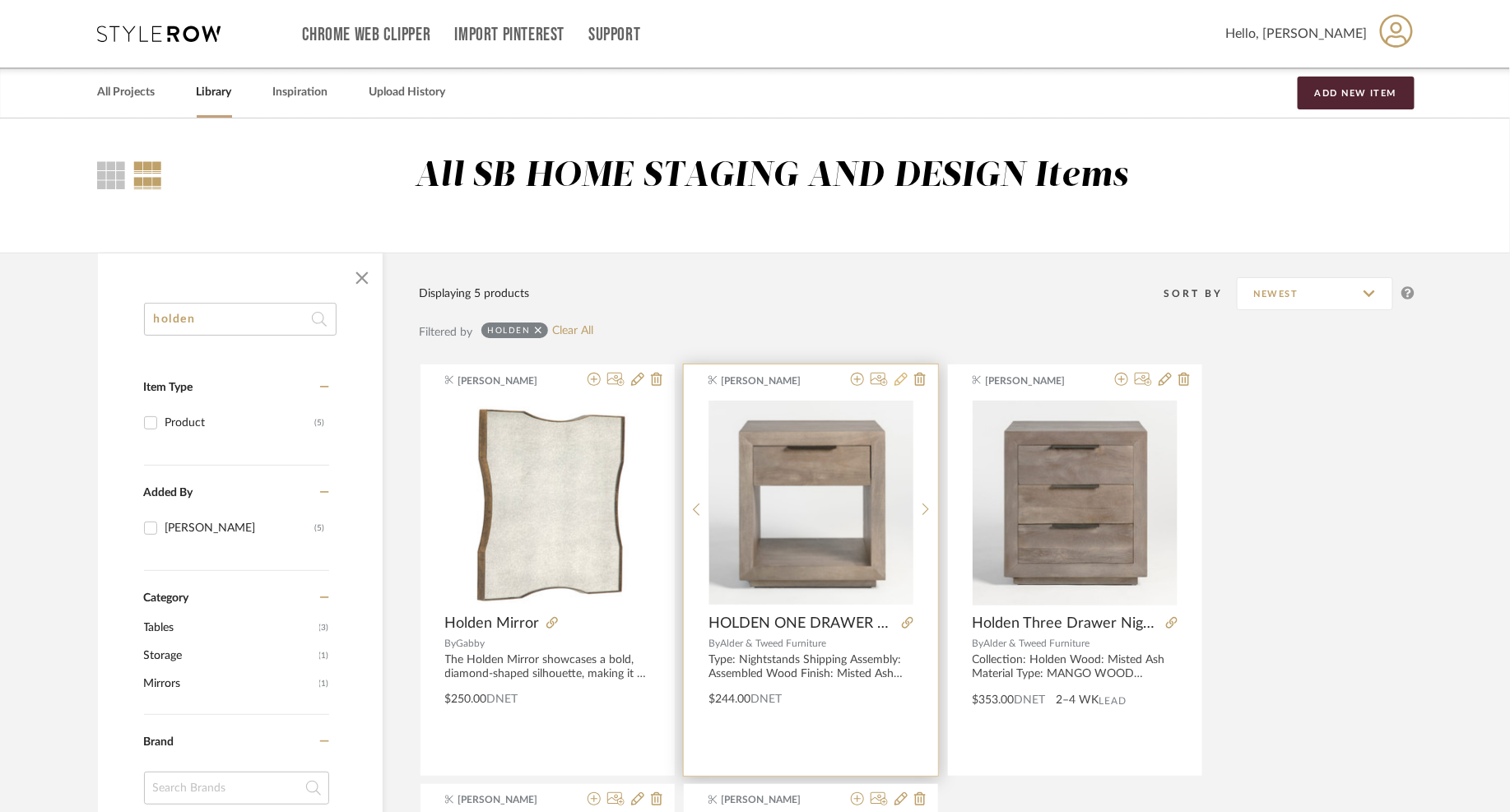
click at [903, 382] on icon at bounding box center [901, 379] width 13 height 13
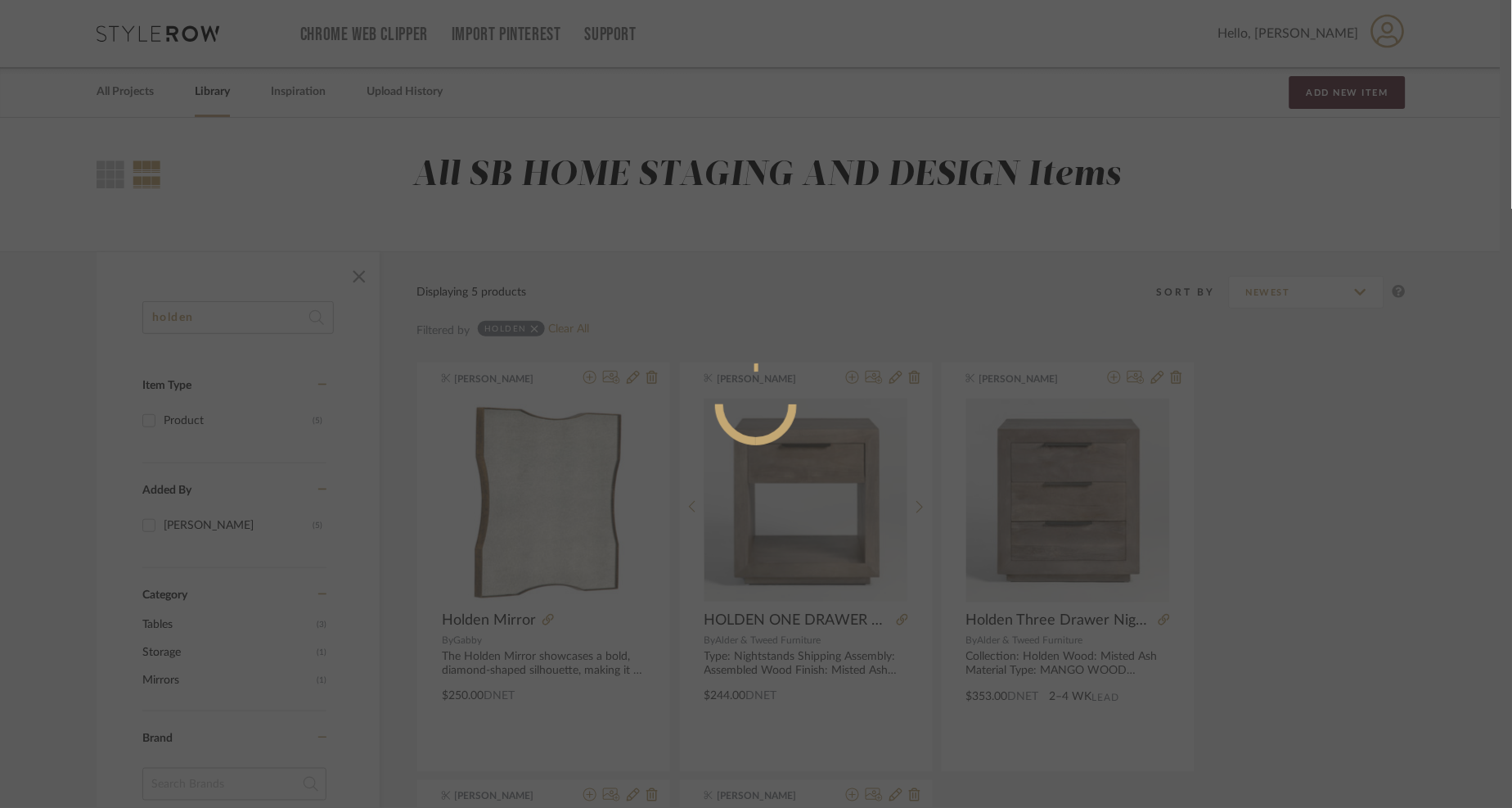
radio input "true"
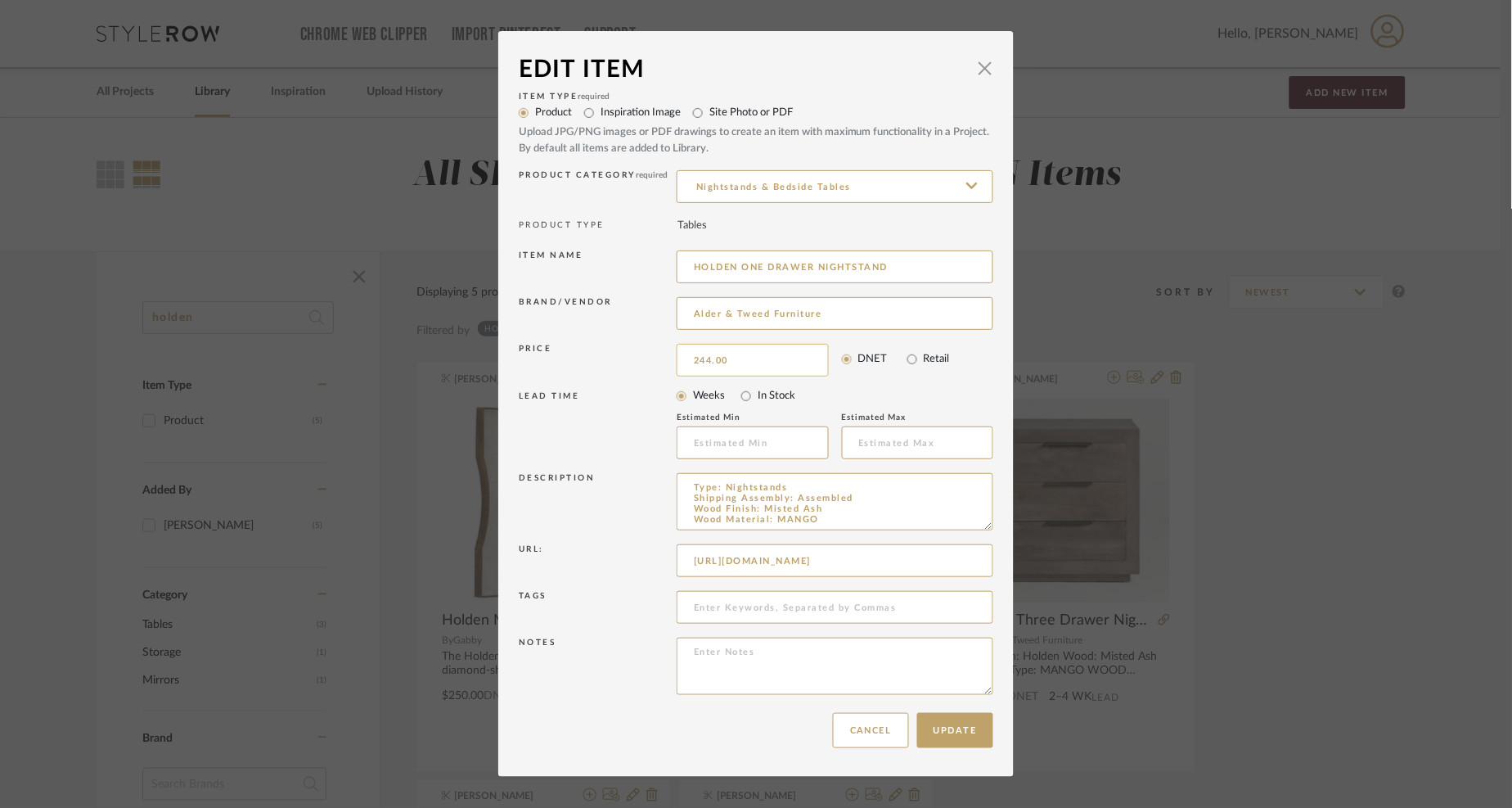
click at [774, 357] on input "244.00" at bounding box center [753, 360] width 152 height 33
type input "$256.00"
click at [966, 731] on button "Update" at bounding box center [956, 730] width 76 height 35
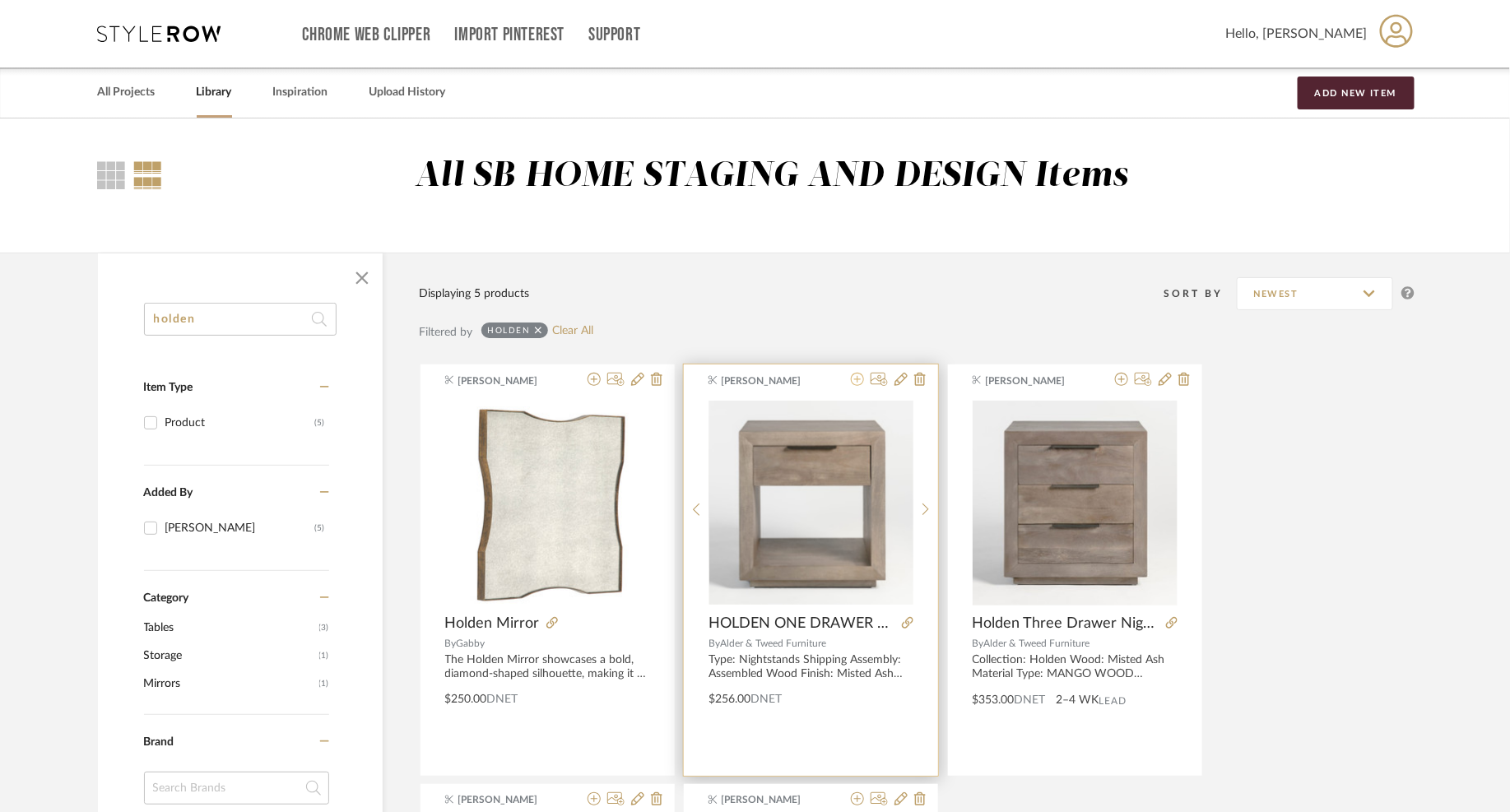
click at [862, 380] on icon at bounding box center [857, 379] width 13 height 13
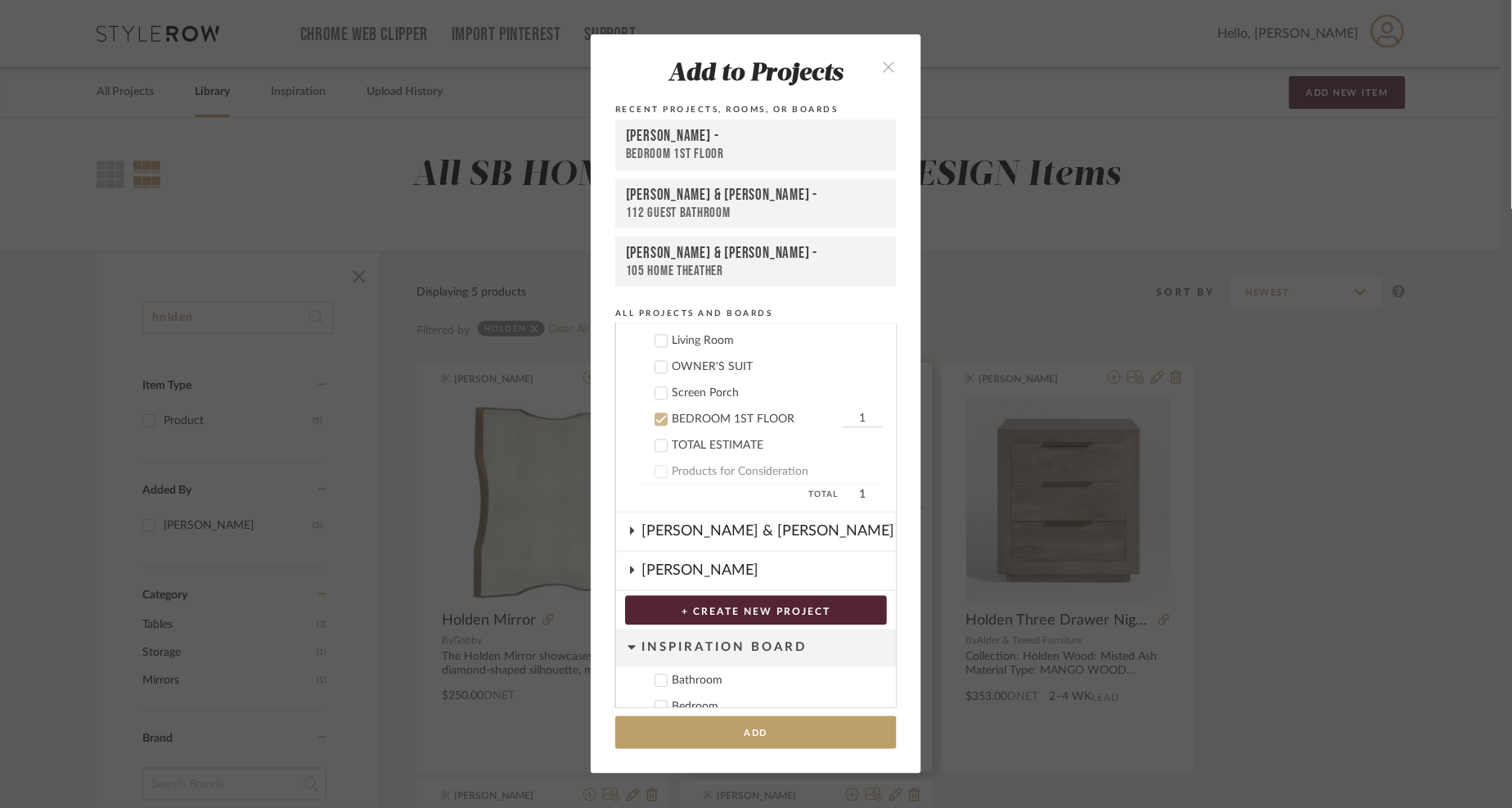
scroll to position [1053, 0]
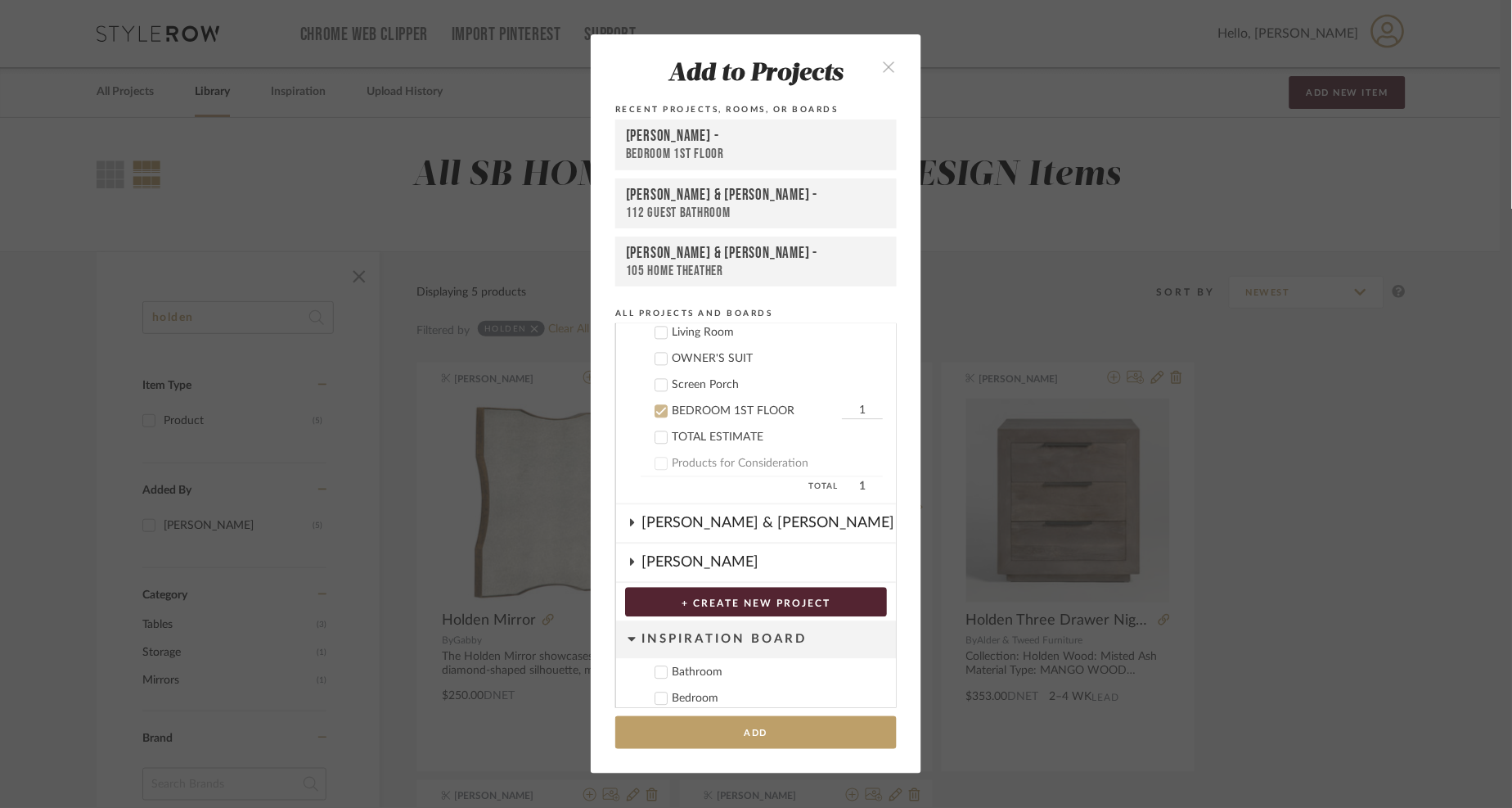
click at [852, 404] on input "1" at bounding box center [862, 412] width 41 height 16
type input "2"
click at [725, 737] on button "Add" at bounding box center [756, 732] width 281 height 33
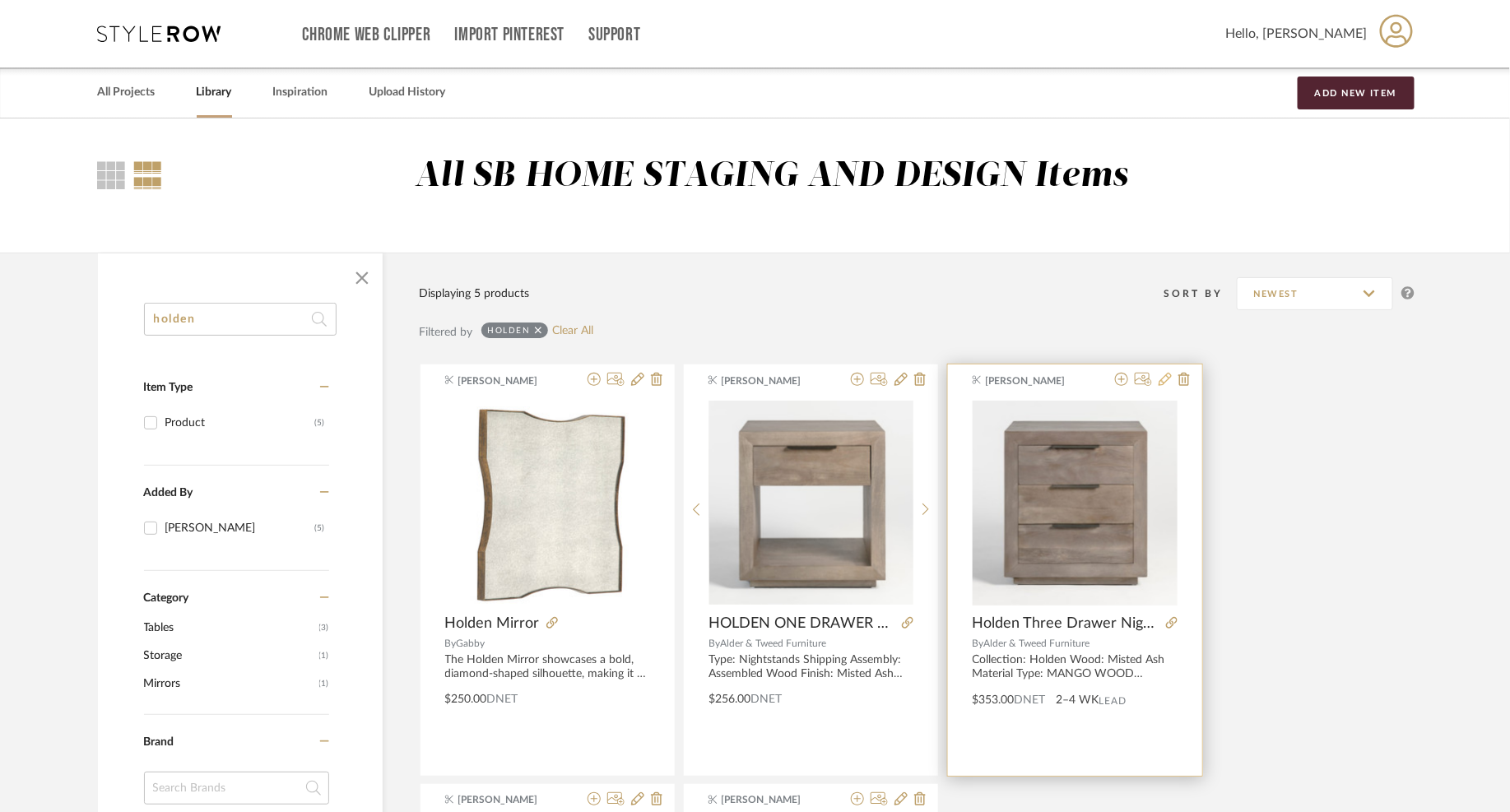
click at [1171, 376] on icon at bounding box center [1164, 379] width 13 height 13
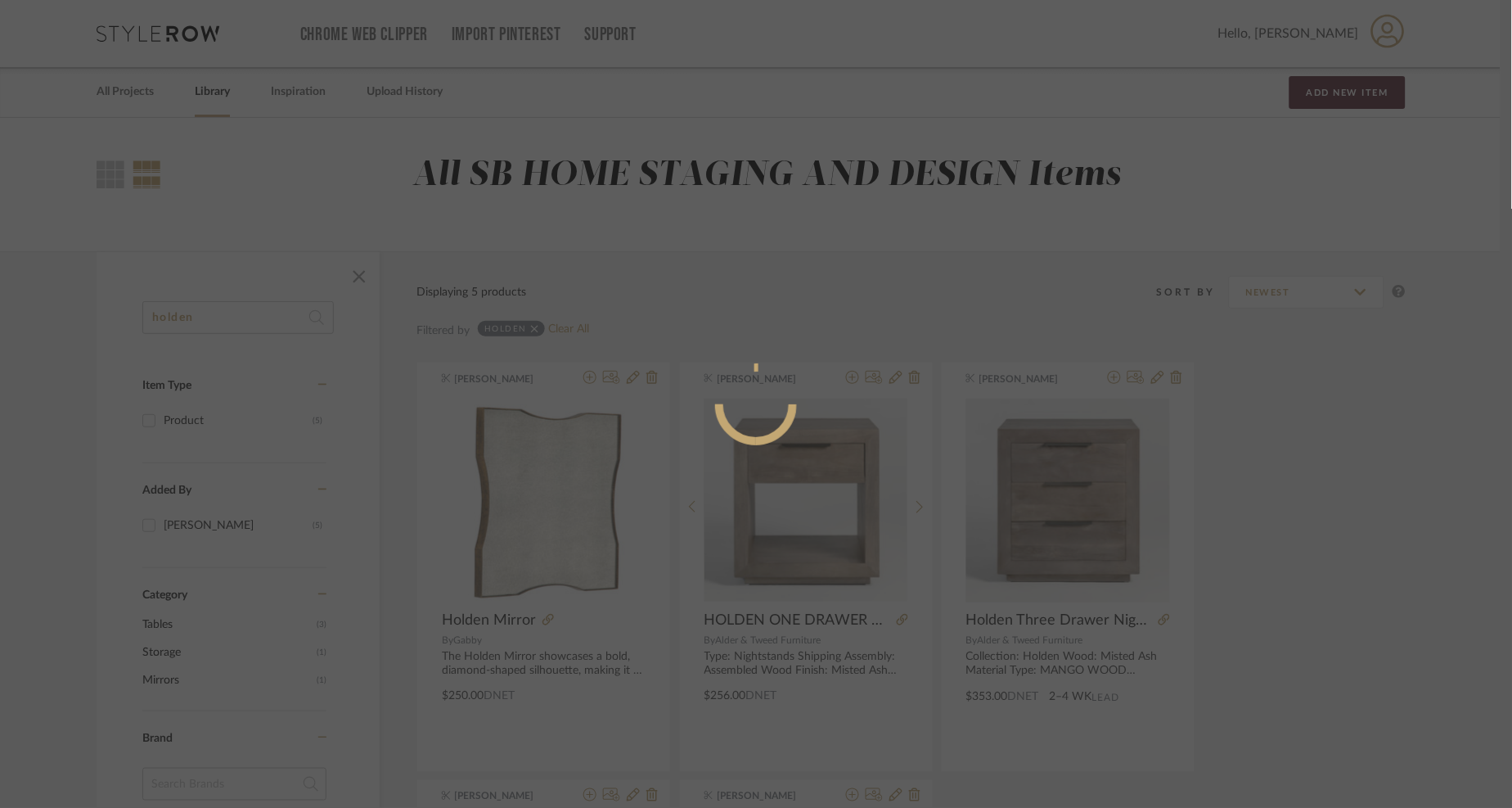
radio input "true"
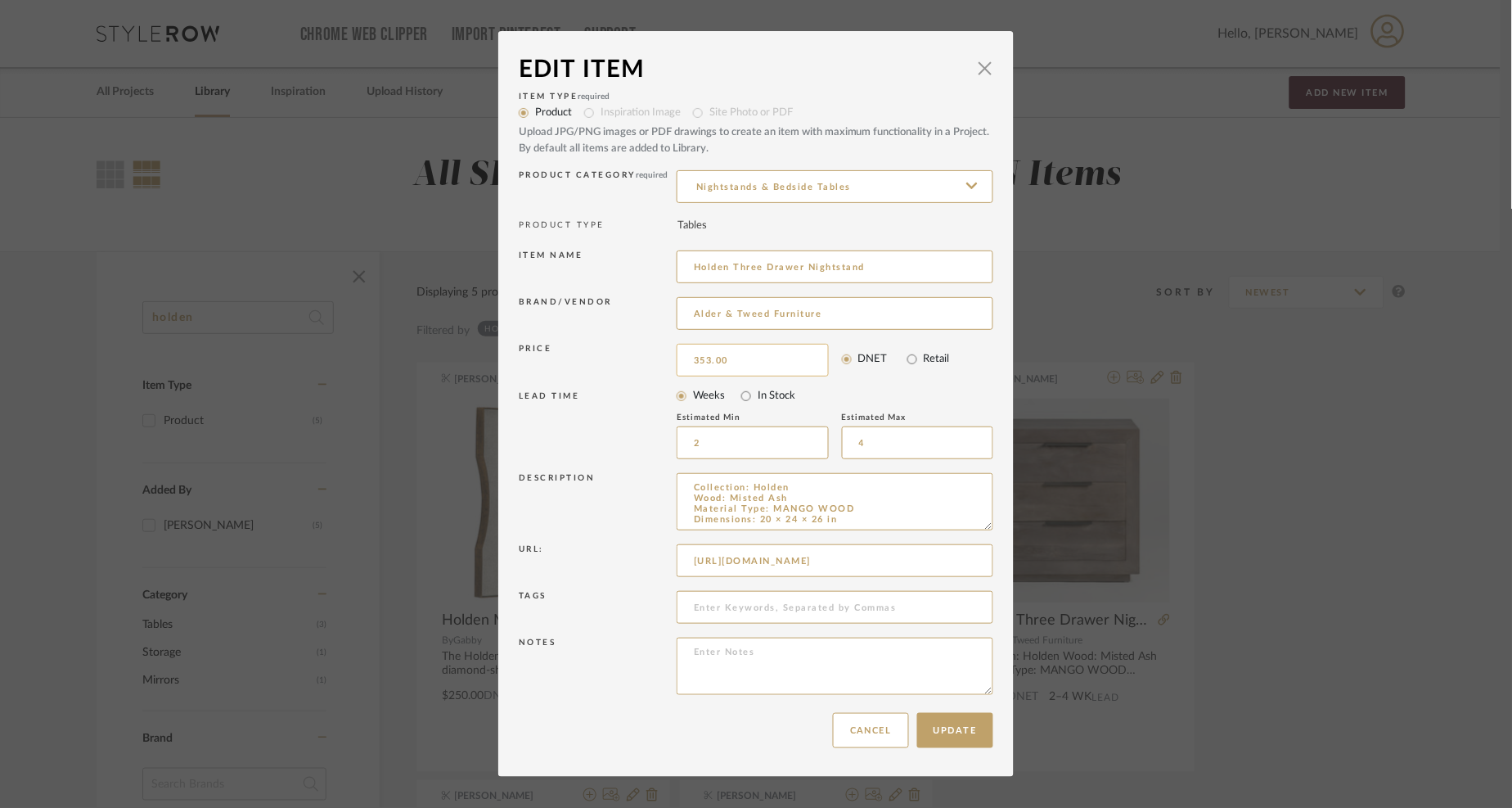
click at [736, 361] on input "353.00" at bounding box center [753, 360] width 152 height 33
type input "$371.00"
click at [956, 732] on button "Update" at bounding box center [956, 730] width 76 height 35
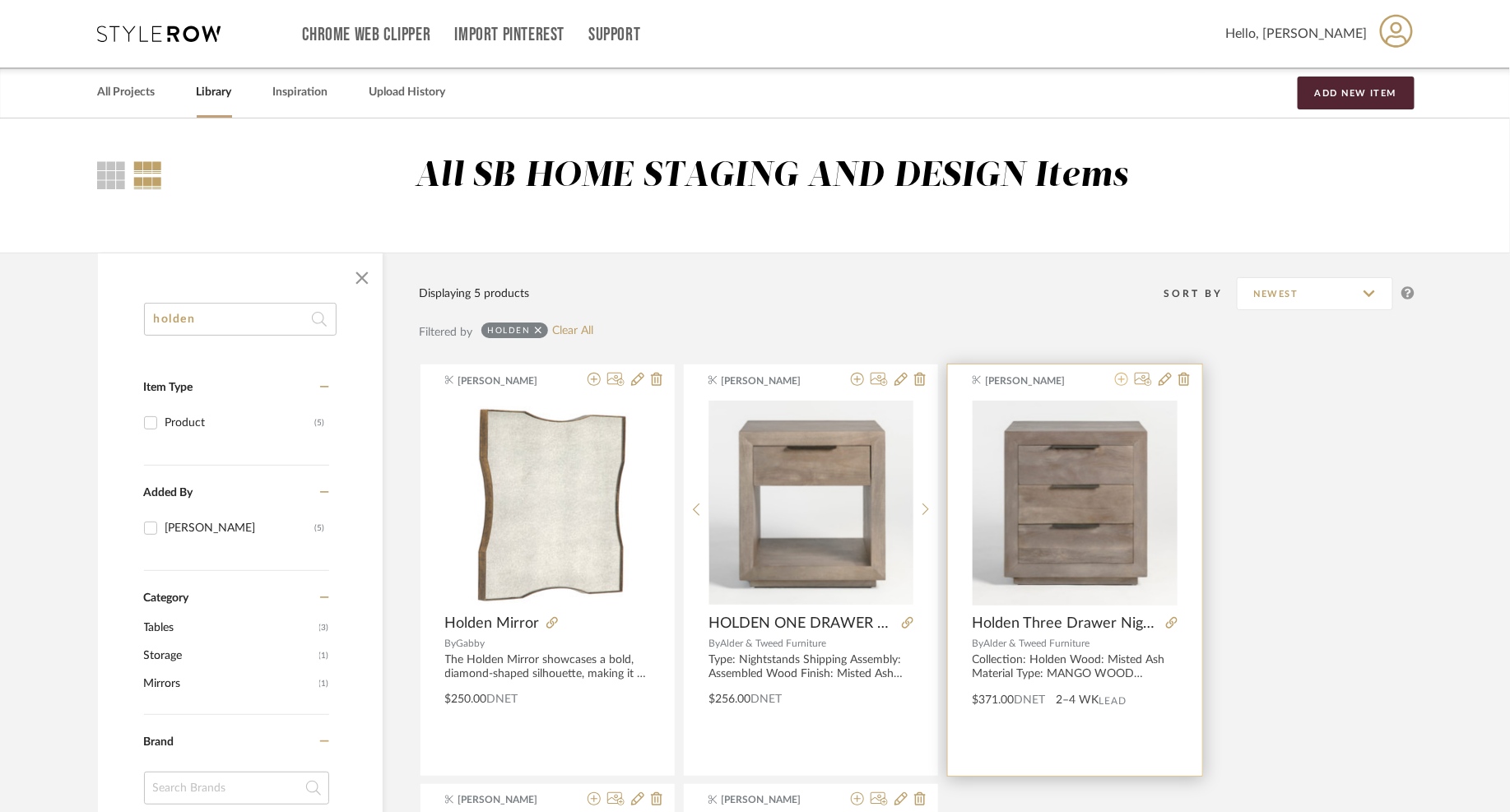
click at [1122, 381] on icon at bounding box center [1121, 379] width 13 height 13
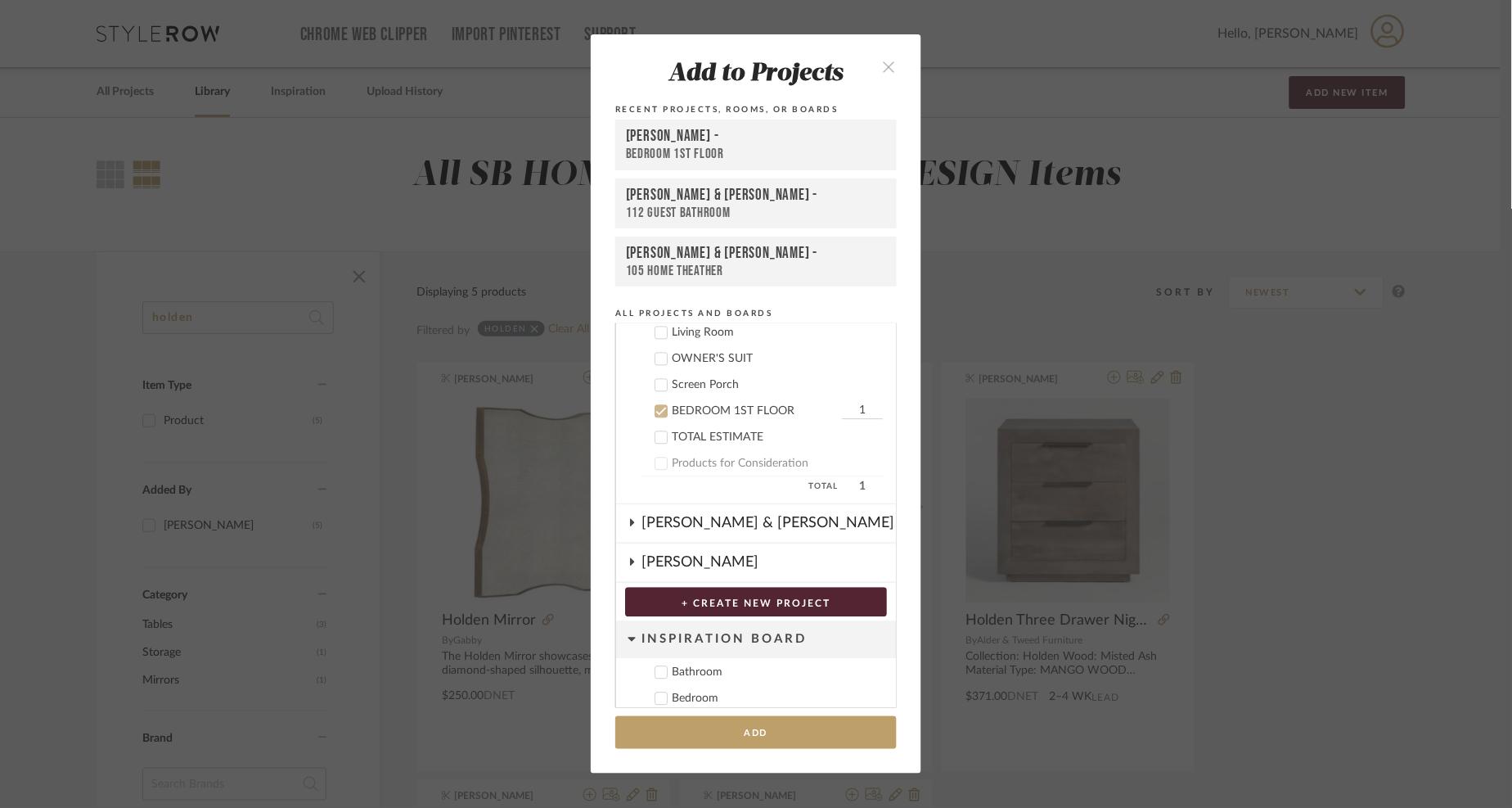
click at [848, 404] on input "1" at bounding box center [862, 412] width 41 height 16
type input "2"
click at [787, 737] on button "Add" at bounding box center [756, 732] width 281 height 33
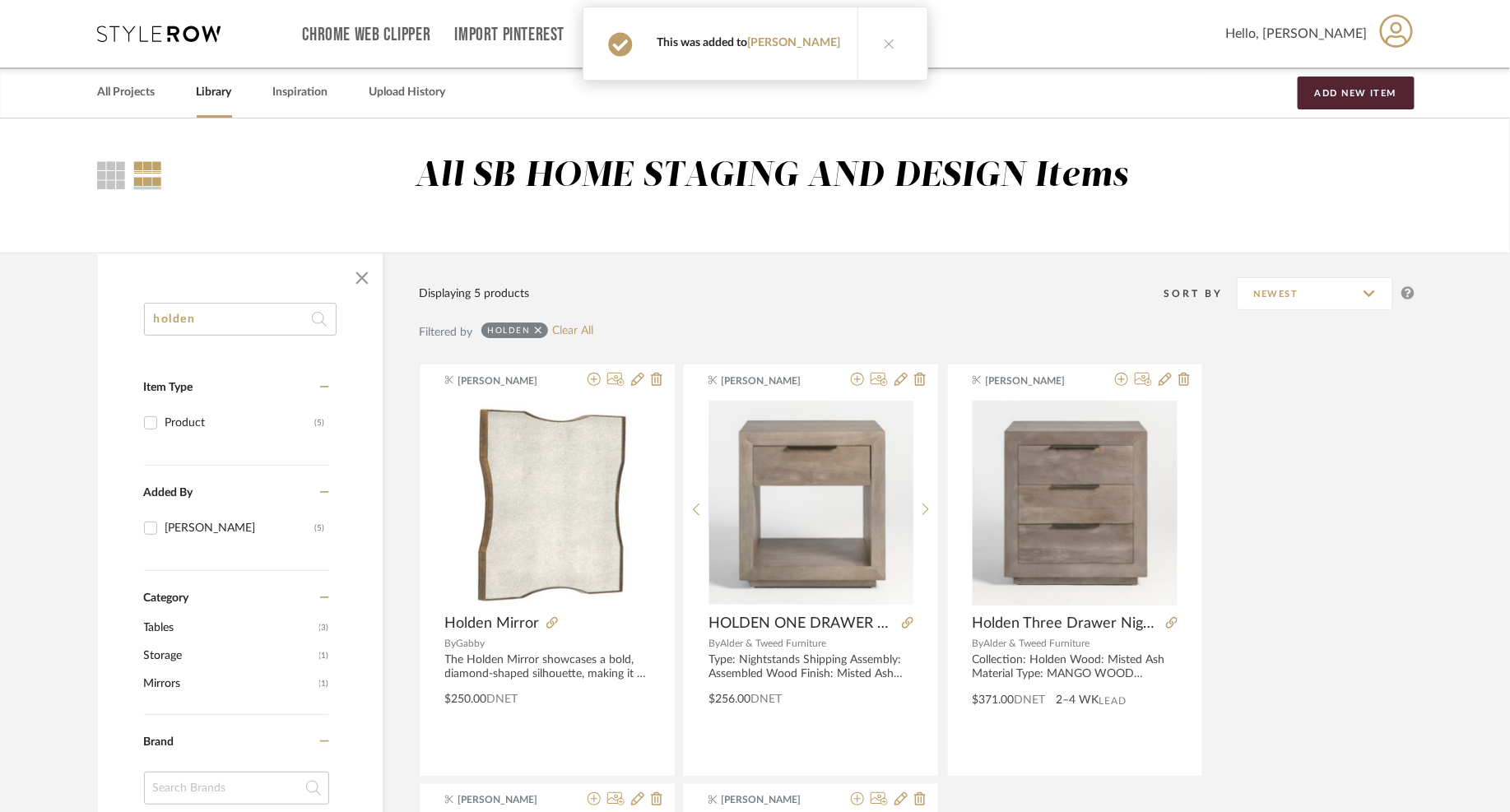
click at [883, 43] on icon at bounding box center [889, 44] width 12 height 12
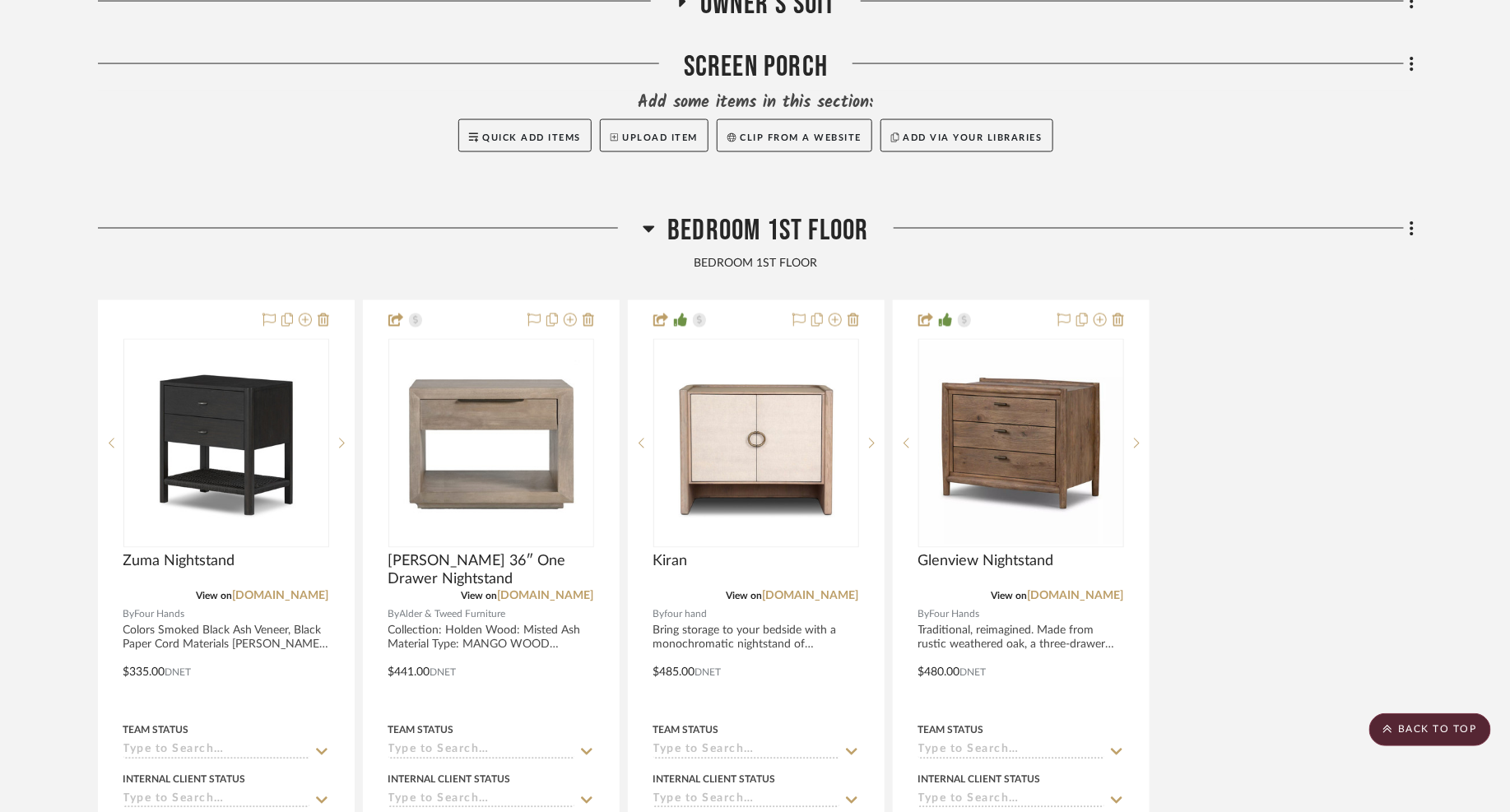
scroll to position [1066, 0]
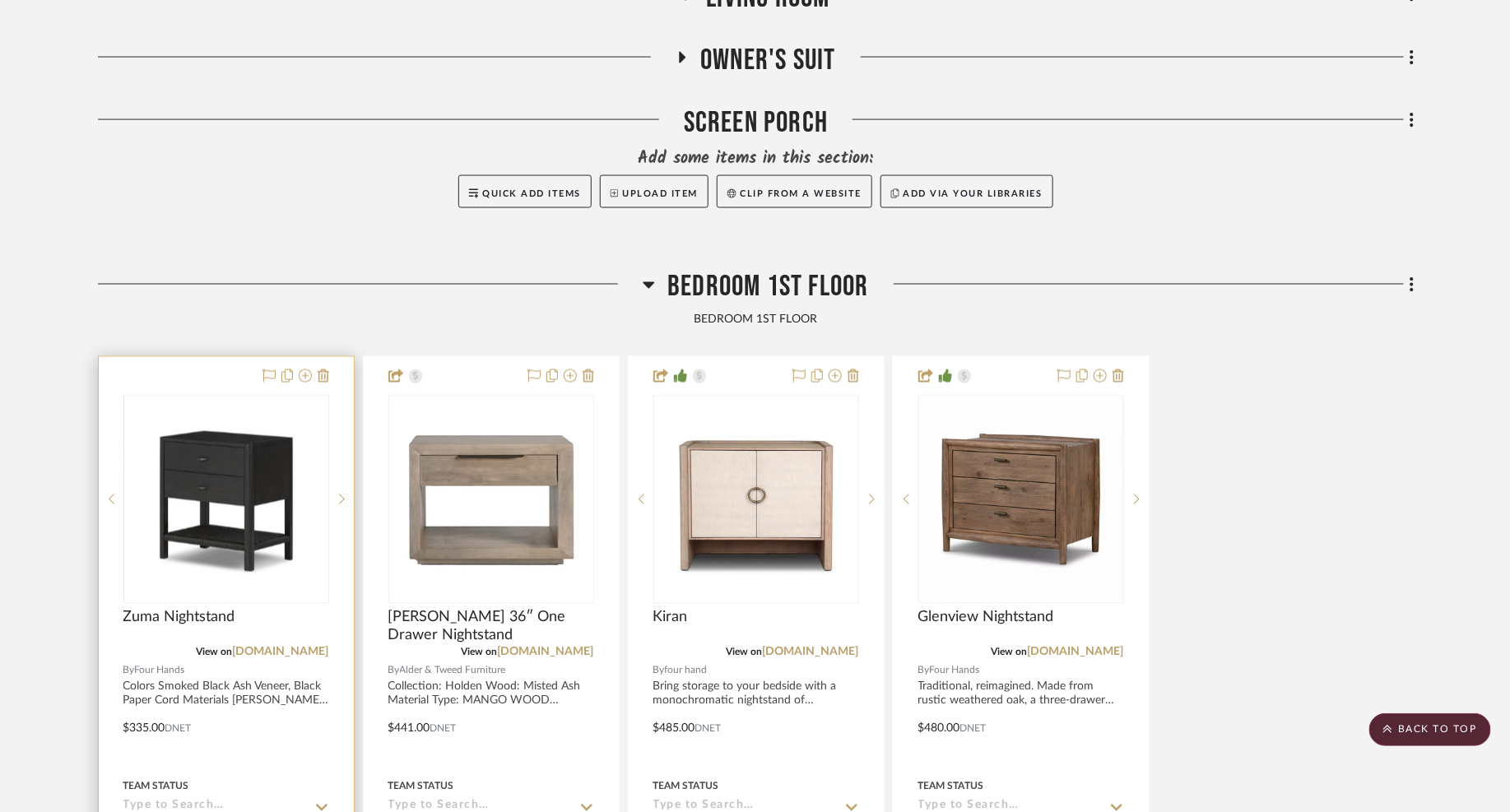
click at [0, 0] on img at bounding box center [0, 0] width 0 height 0
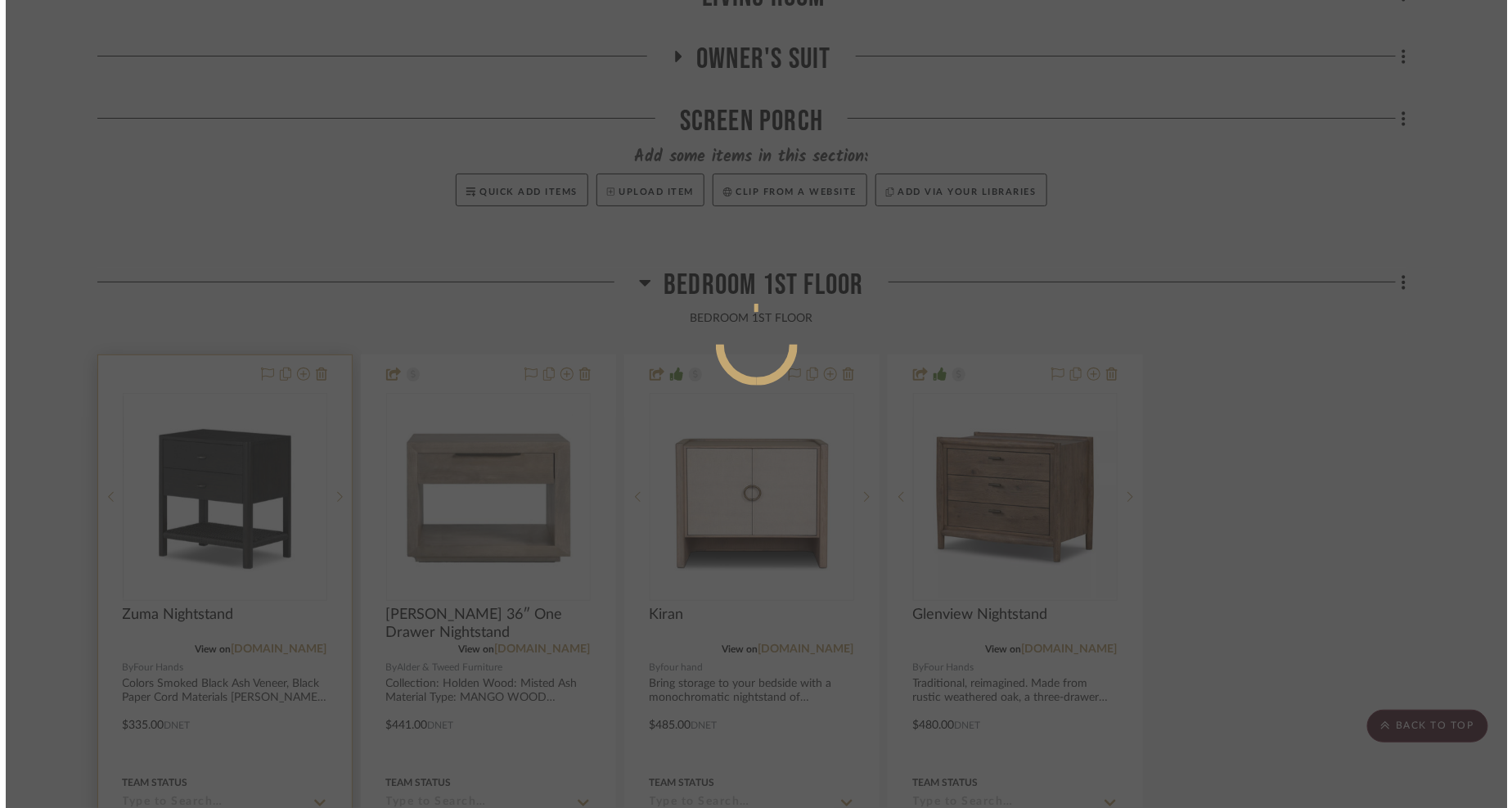
scroll to position [0, 0]
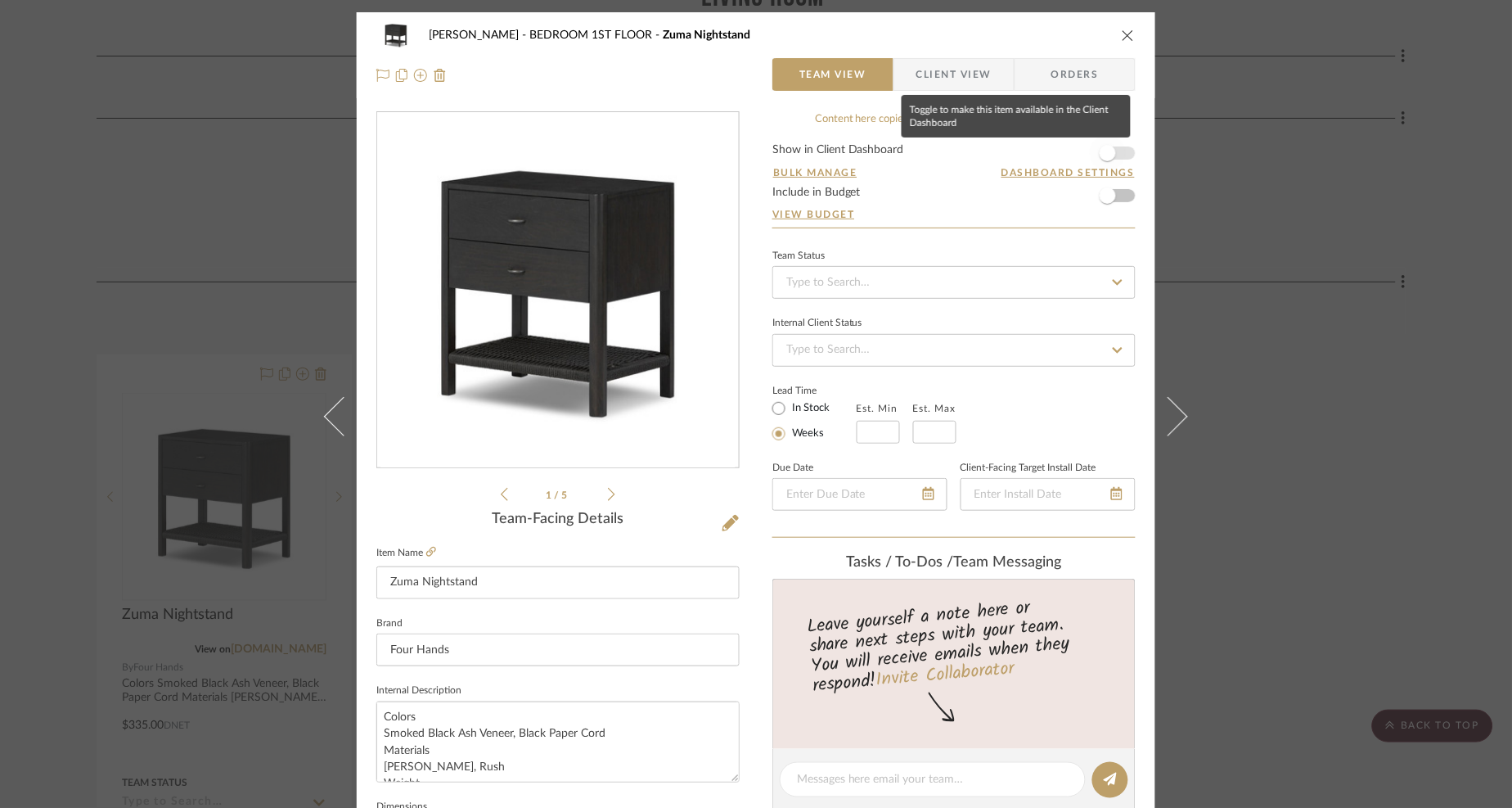
click at [1108, 147] on span "button" at bounding box center [1108, 153] width 16 height 16
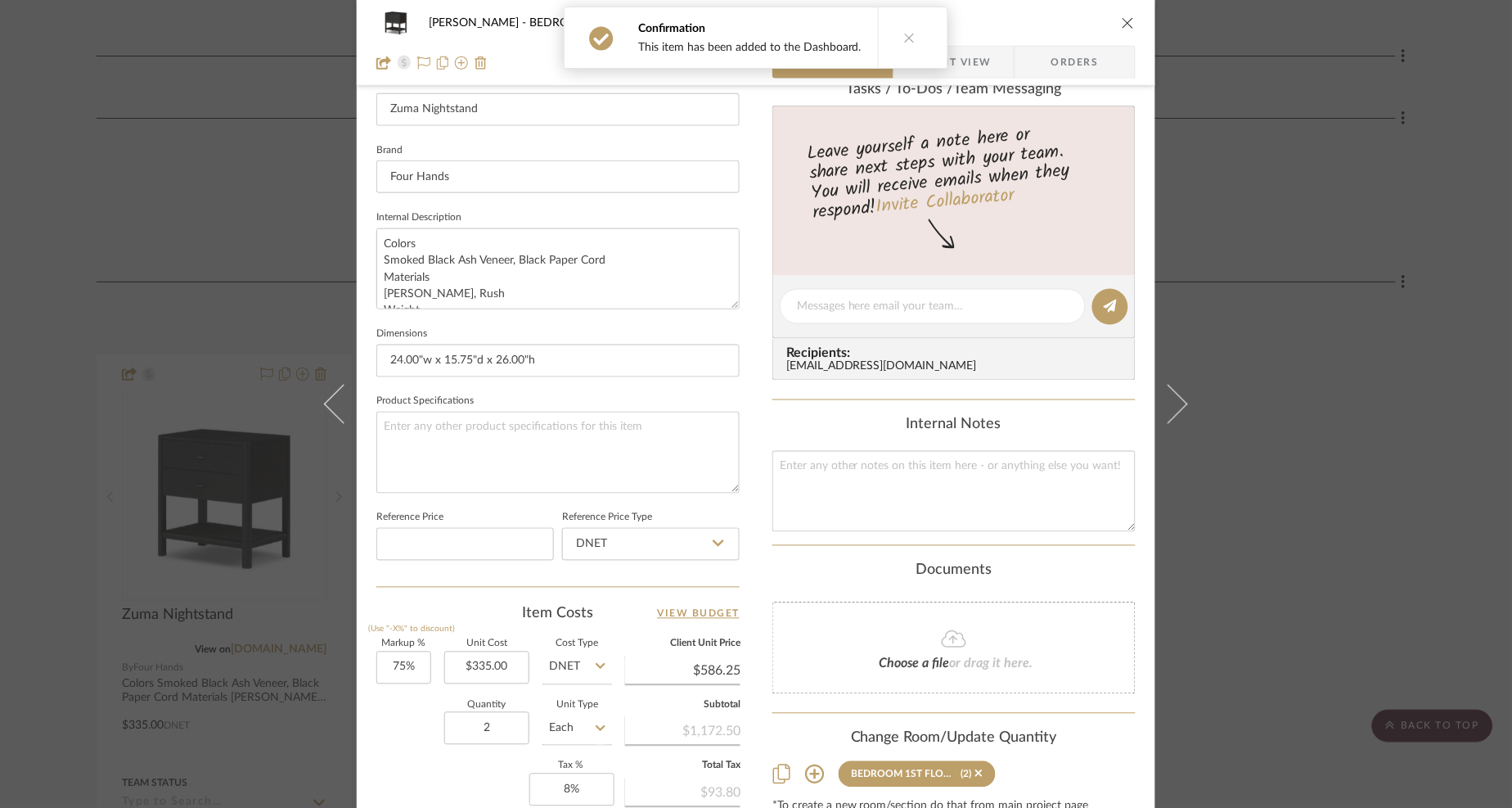
scroll to position [566, 0]
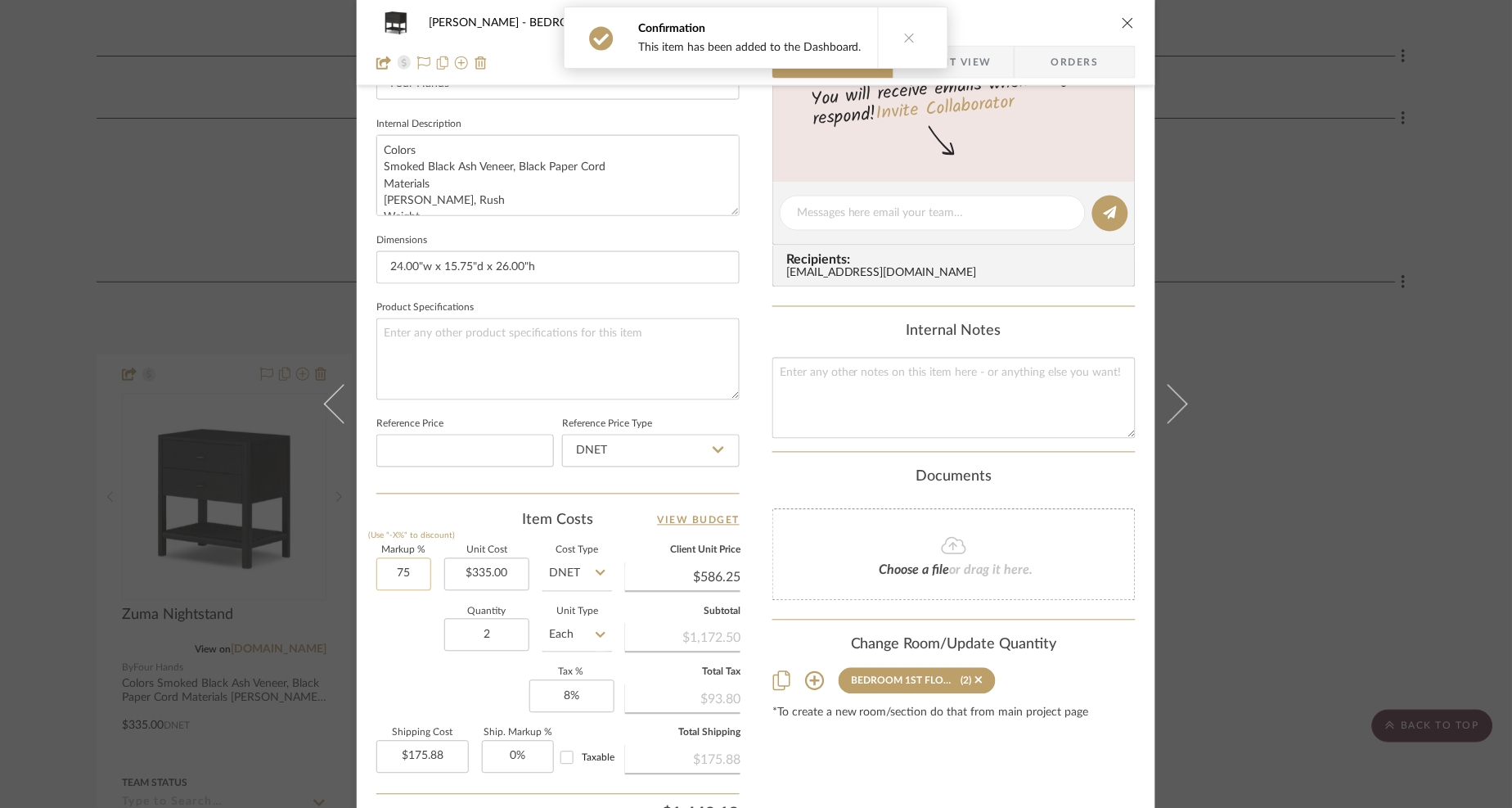
click at [397, 575] on input "75" at bounding box center [404, 575] width 55 height 33
type input "100%"
click at [404, 625] on div "Quantity 2 Unit Type Each" at bounding box center [494, 637] width 235 height 58
type input "$670.00"
type input "$201.00"
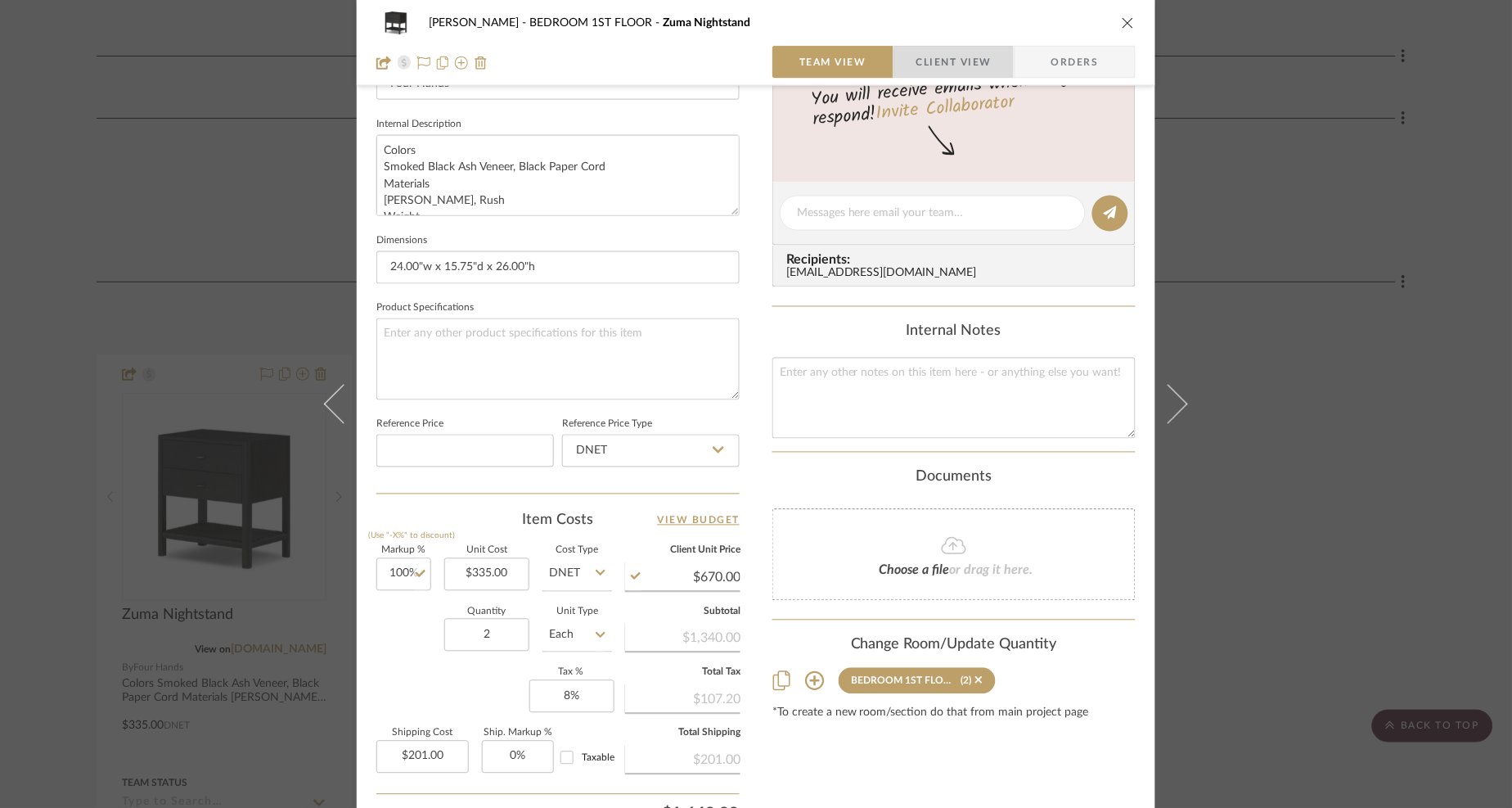
click at [966, 63] on span "Client View" at bounding box center [954, 62] width 75 height 33
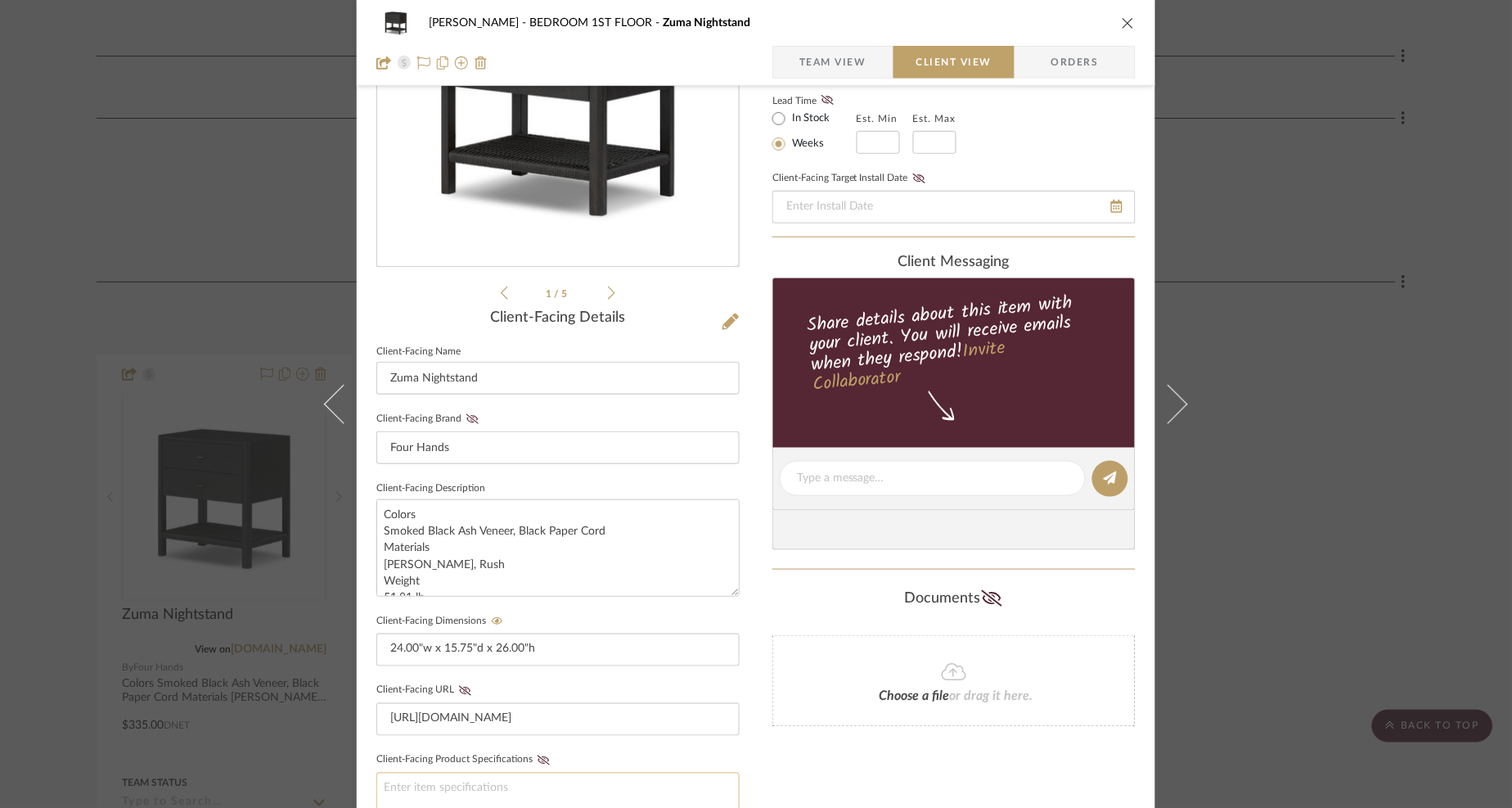
scroll to position [196, 0]
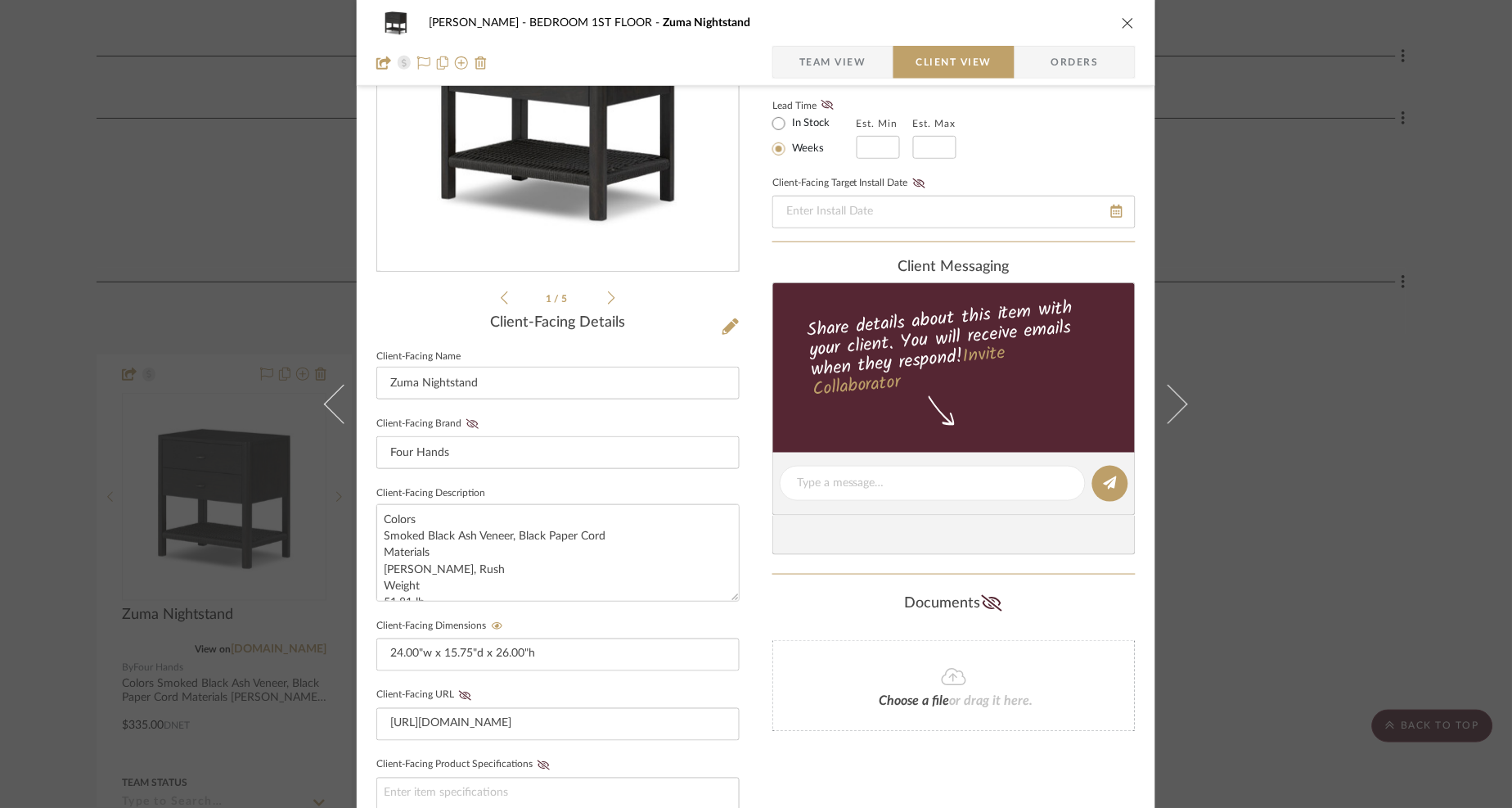
click at [1126, 27] on icon "close" at bounding box center [1128, 23] width 13 height 13
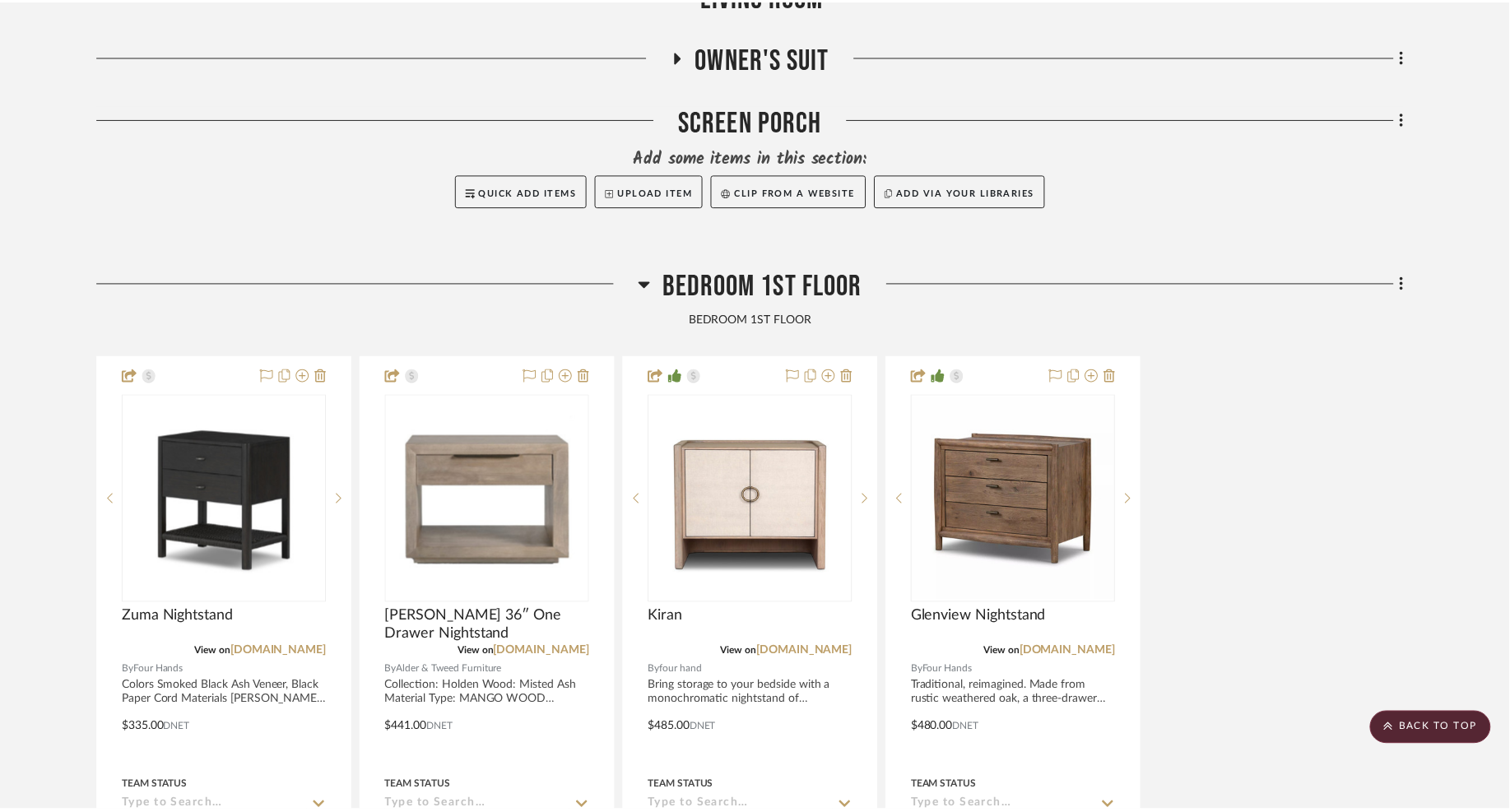
scroll to position [1066, 0]
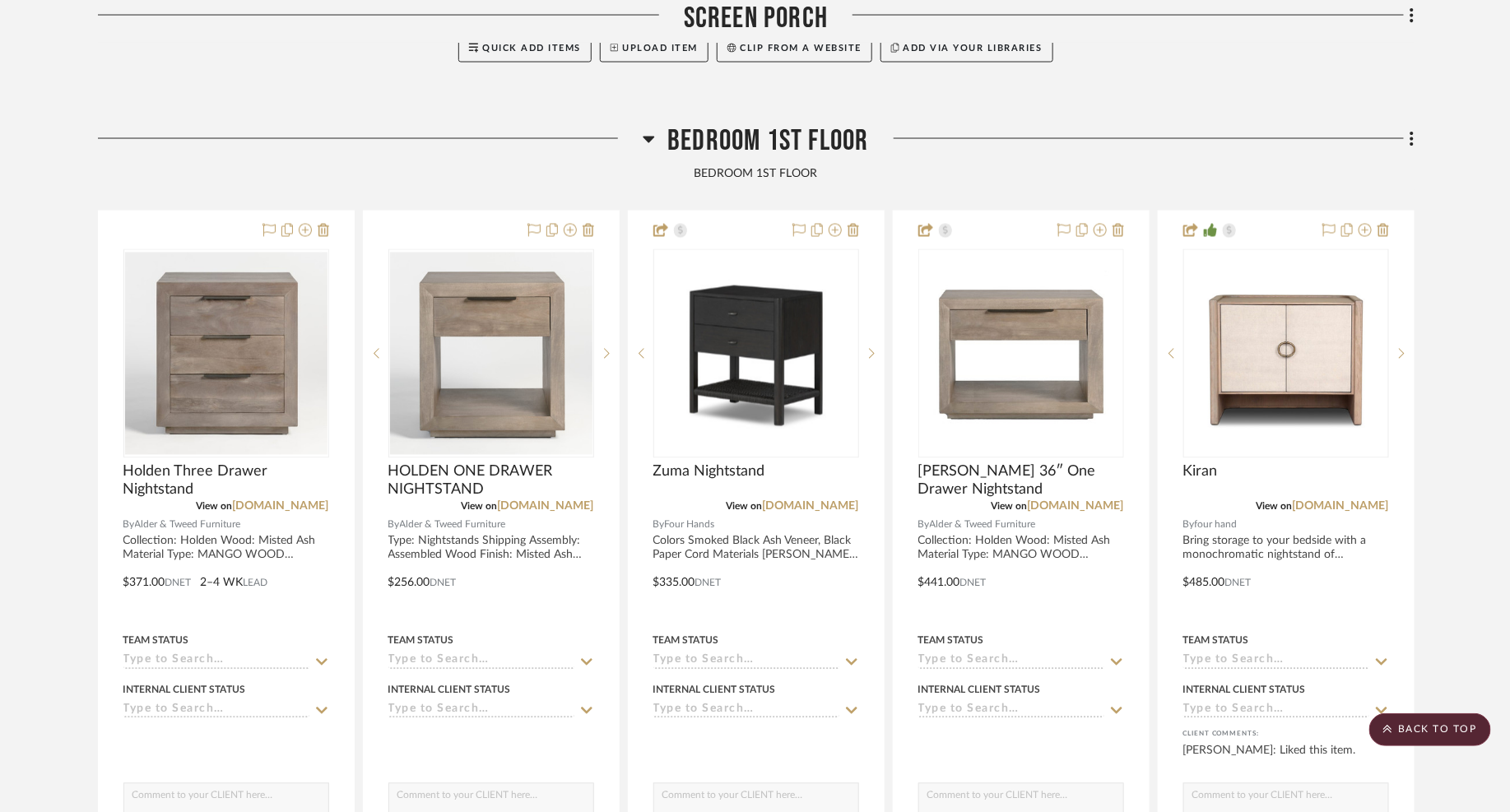
scroll to position [1205, 0]
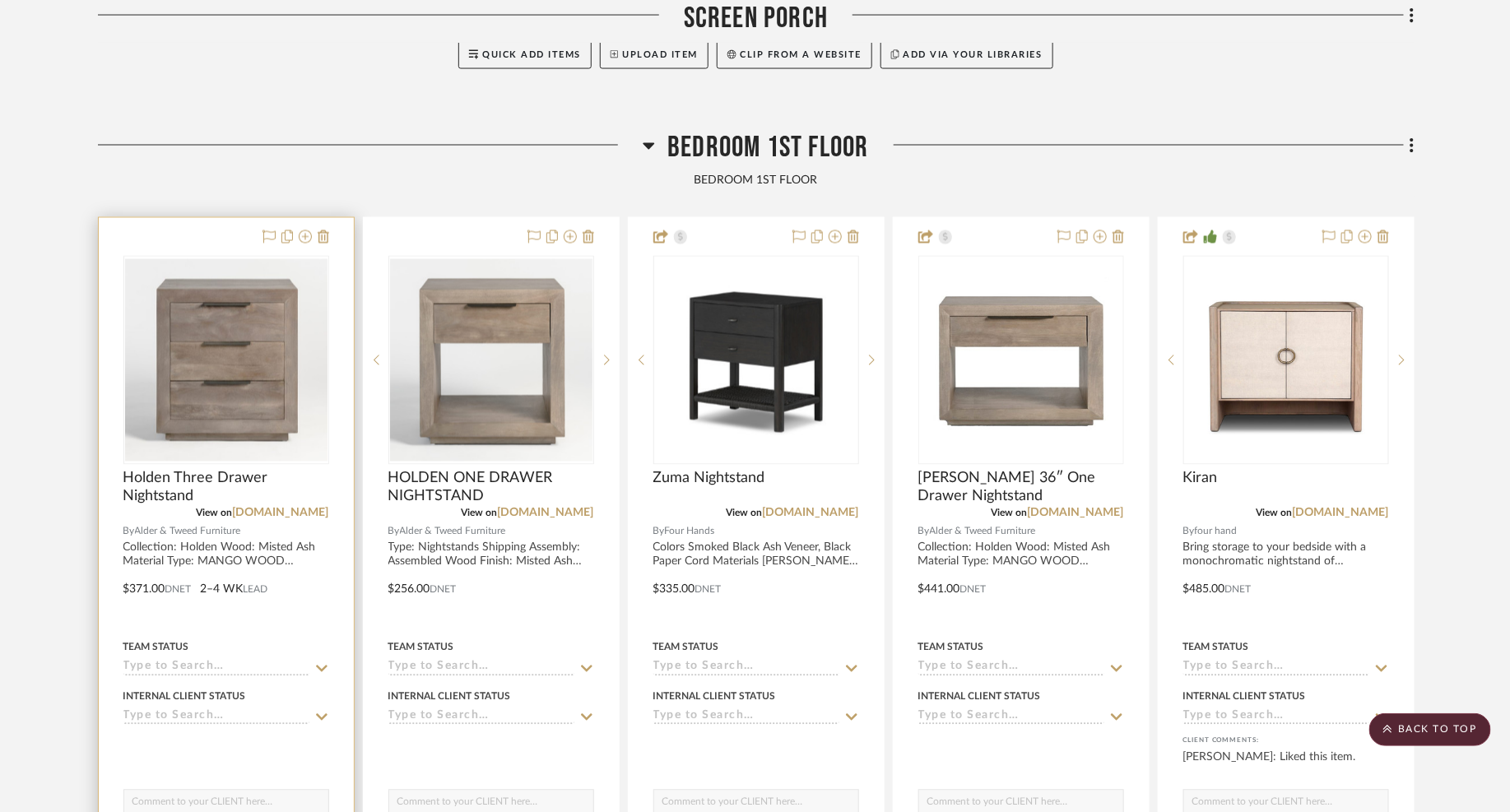
click at [257, 313] on img "0" at bounding box center [226, 360] width 202 height 202
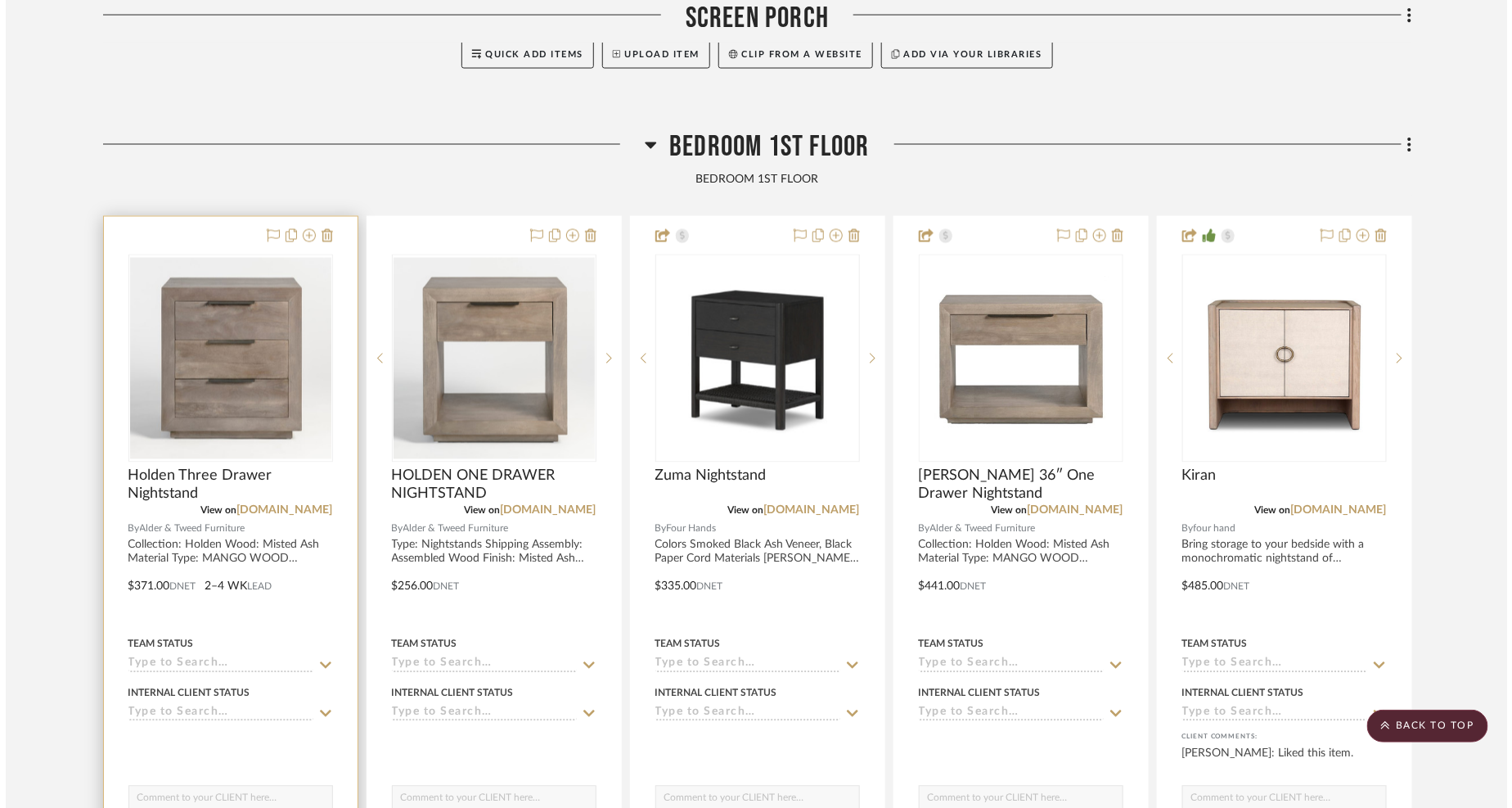
scroll to position [0, 0]
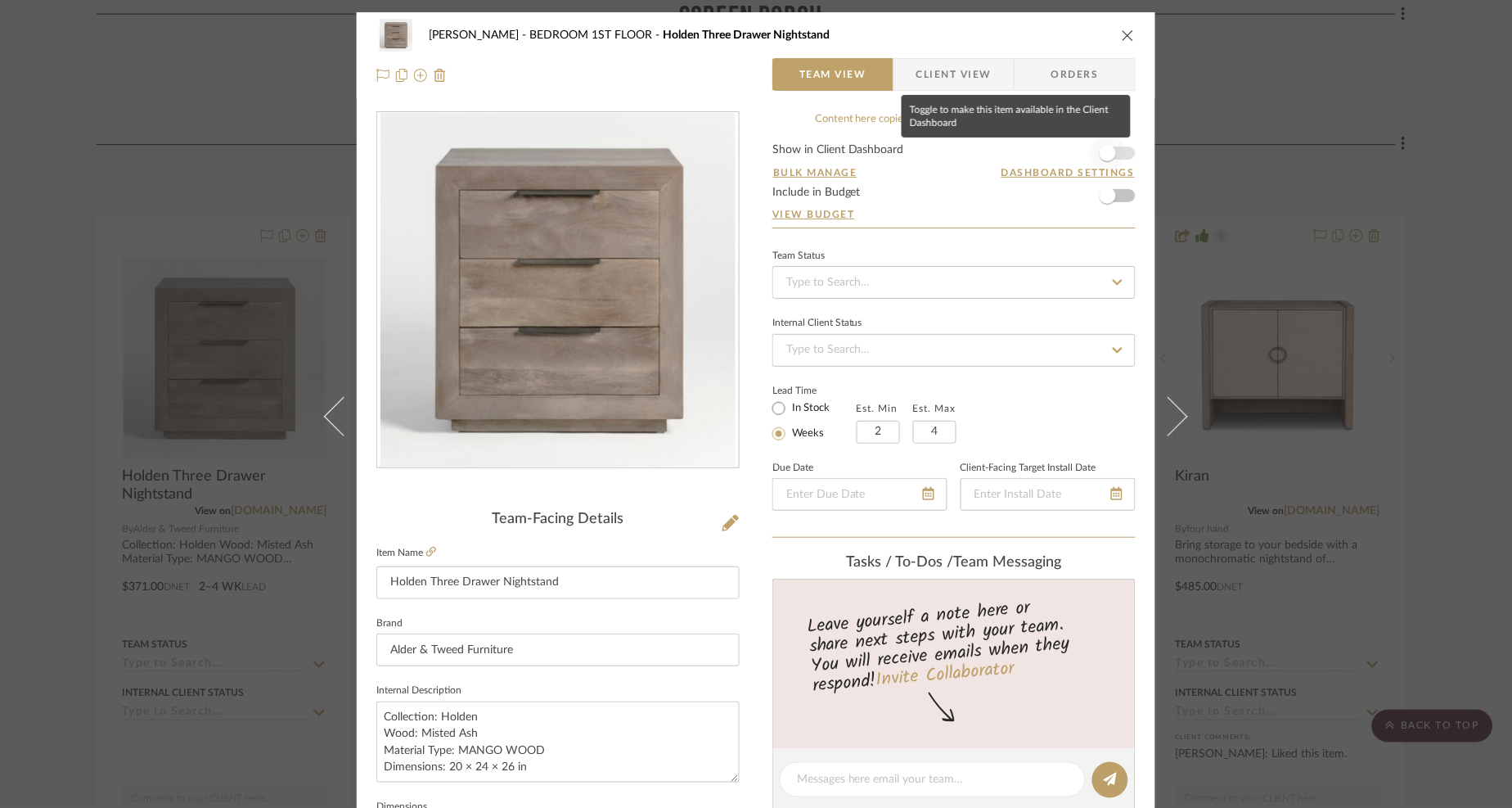
click at [1107, 155] on span "button" at bounding box center [1108, 153] width 16 height 16
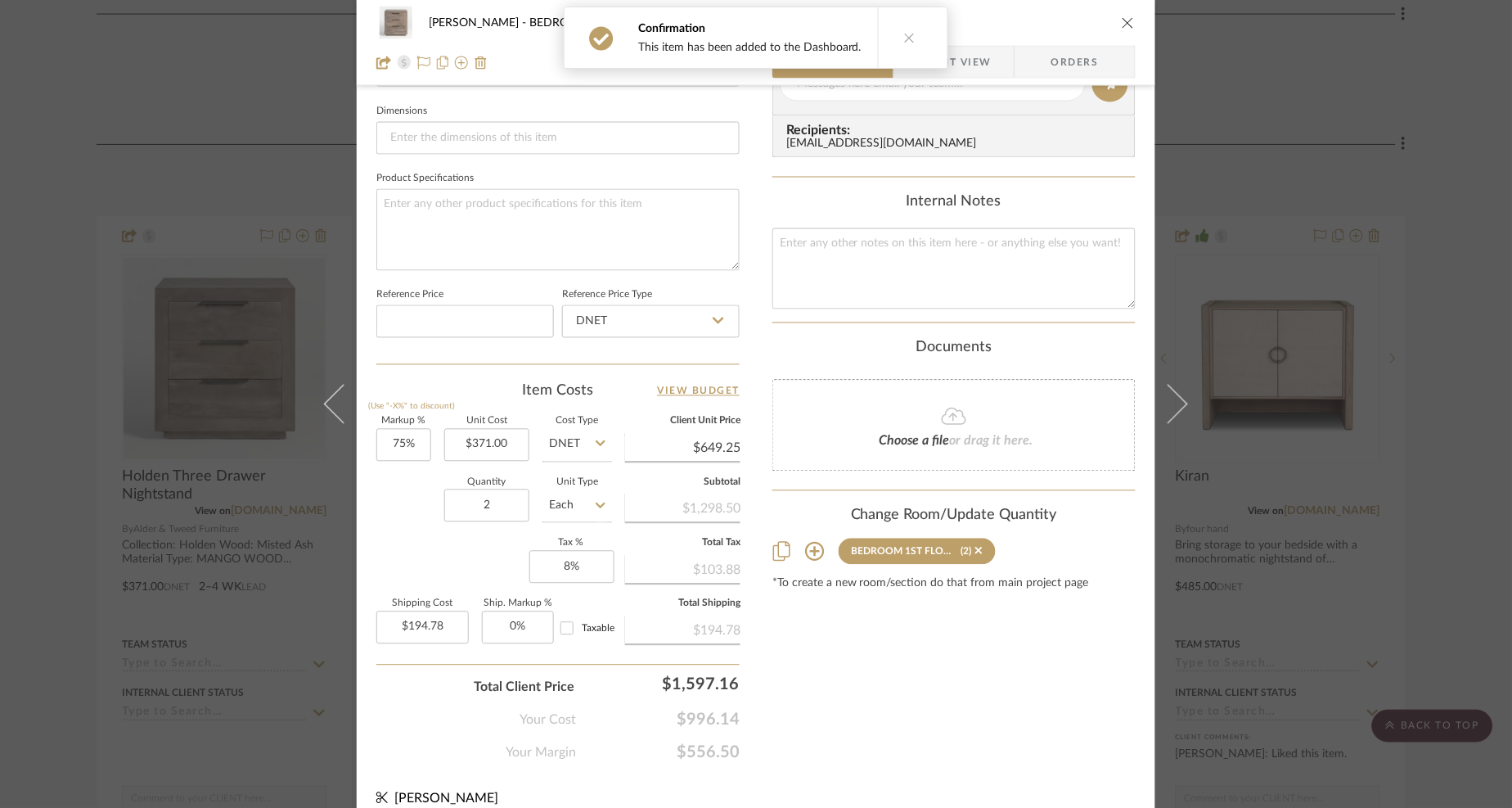
scroll to position [715, 0]
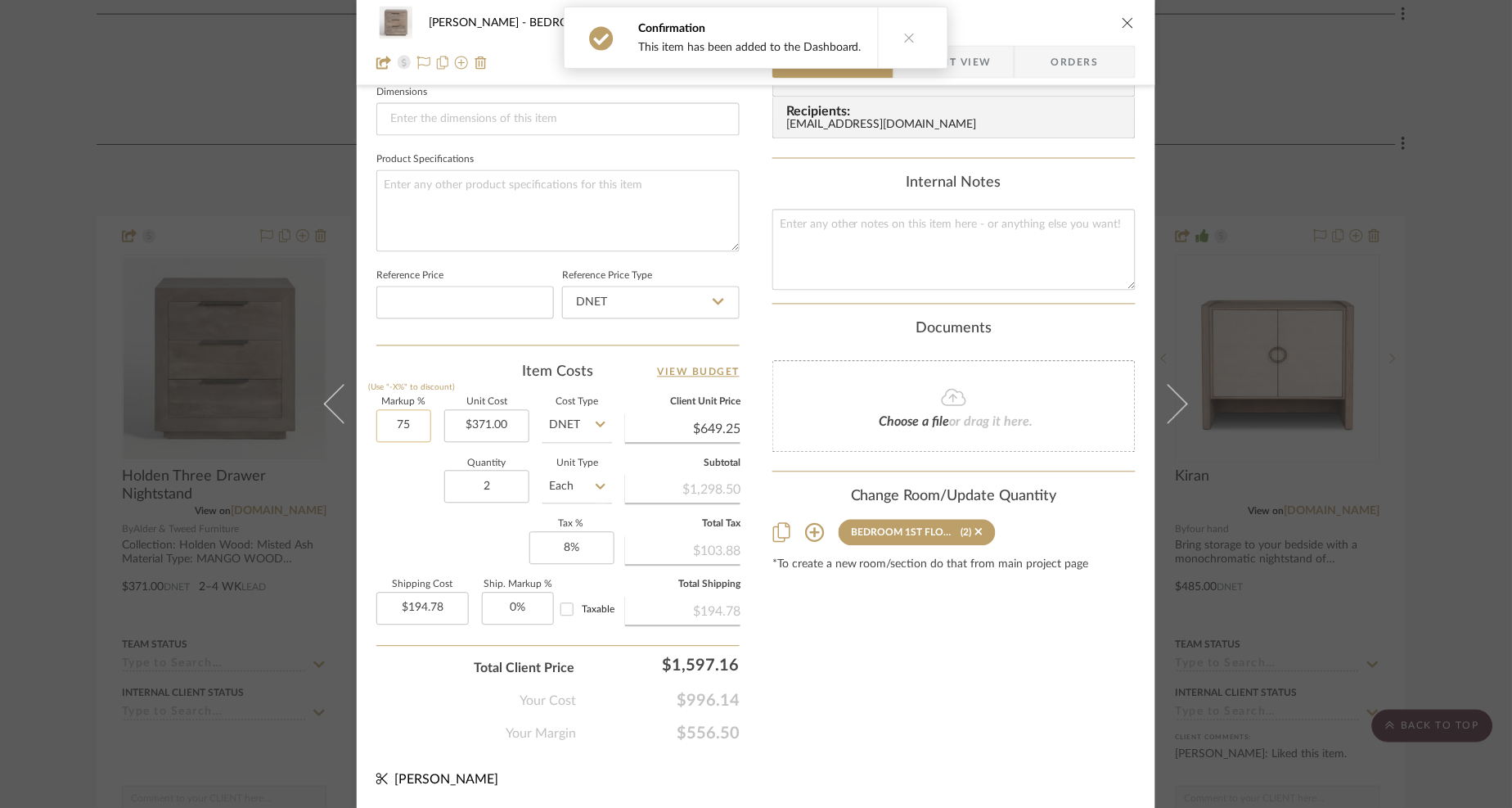
drag, startPoint x: 394, startPoint y: 429, endPoint x: 404, endPoint y: 415, distance: 17.2
click at [394, 428] on input "75" at bounding box center [404, 426] width 55 height 33
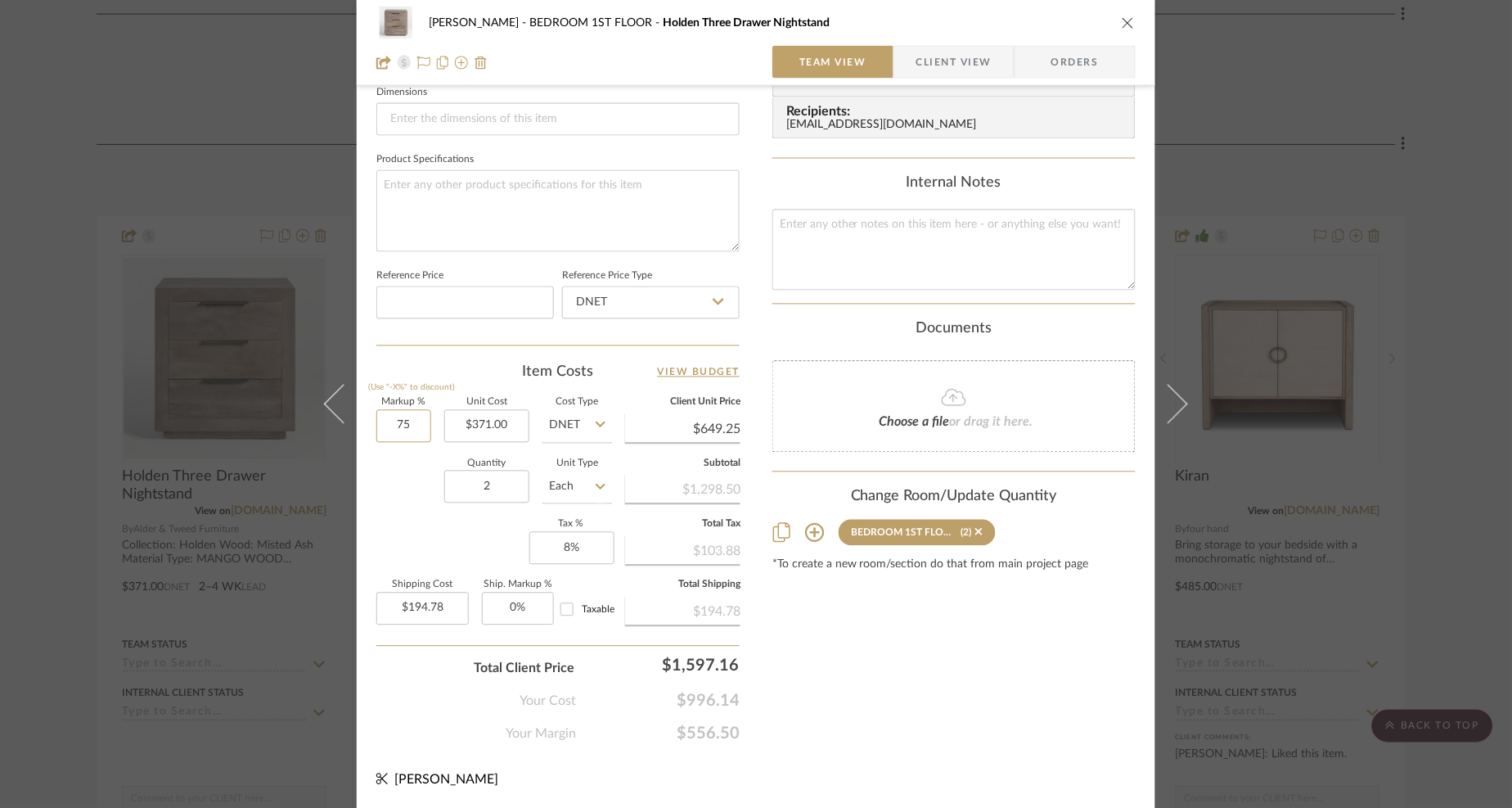
type input "7"
type input "100%"
click at [406, 479] on div "Quantity 2 Unit Type Each" at bounding box center [494, 489] width 235 height 58
type input "$742.00"
type input "$222.60"
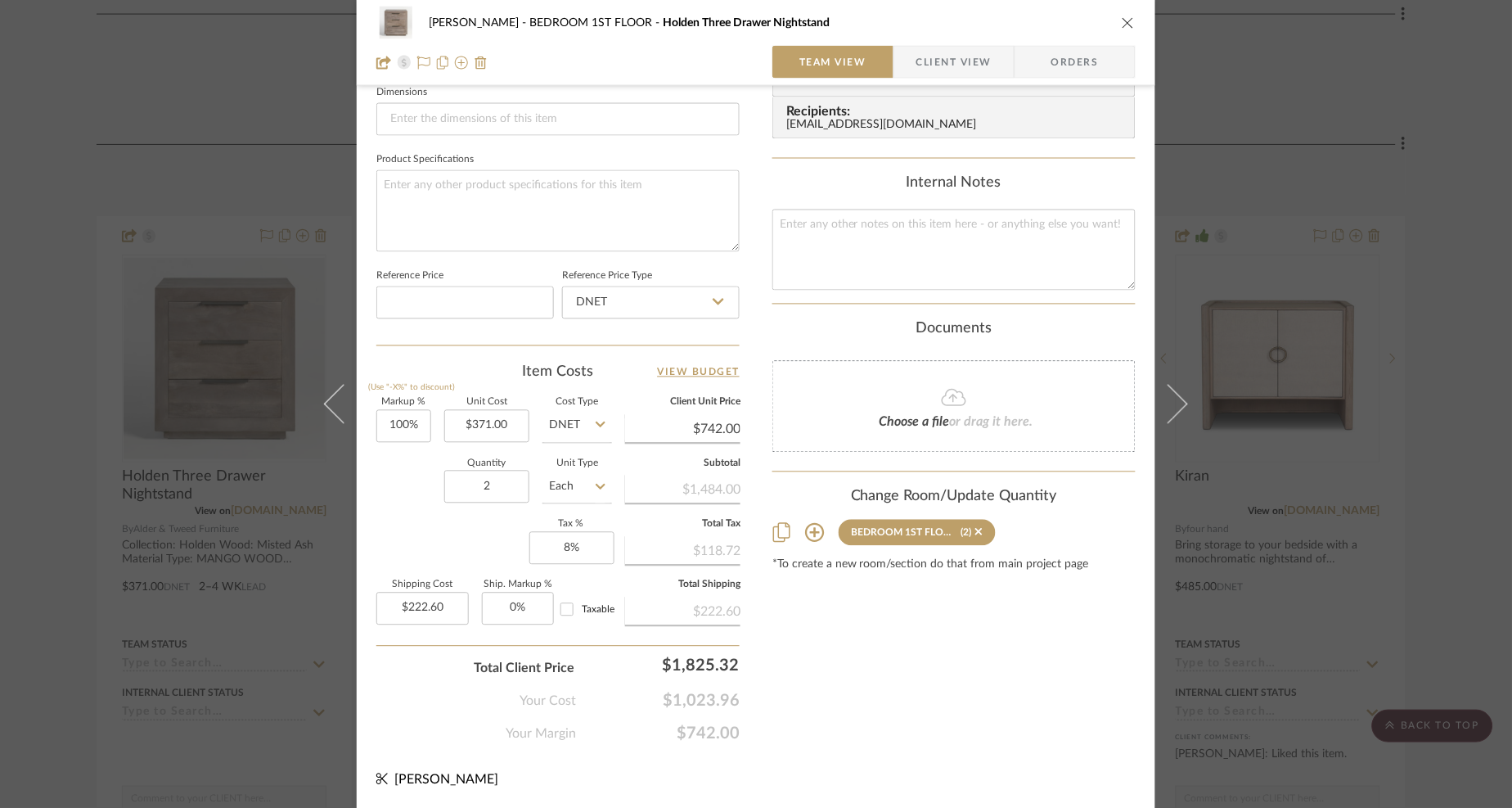
scroll to position [0, 0]
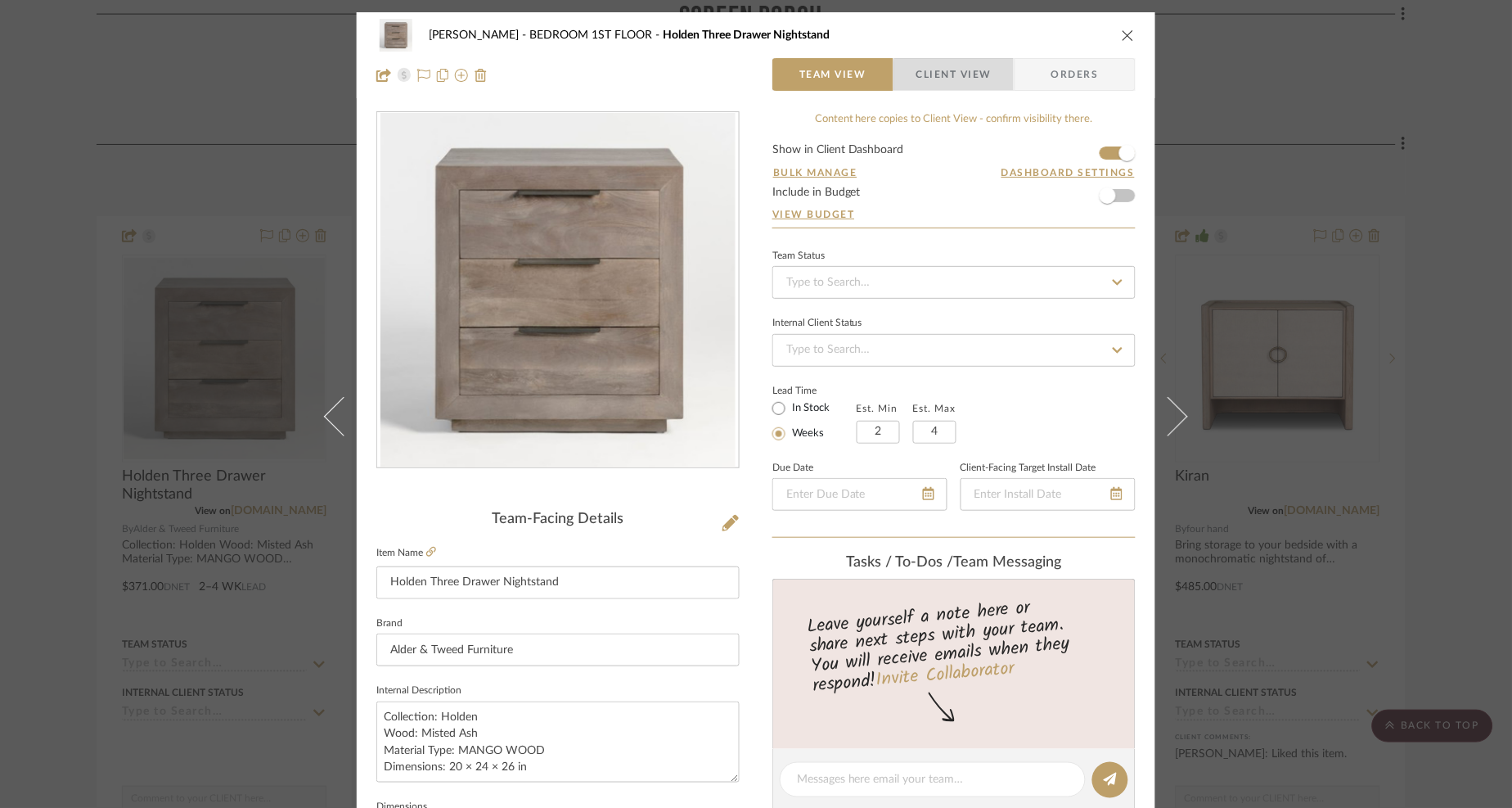
click at [958, 81] on span "Client View" at bounding box center [954, 74] width 75 height 33
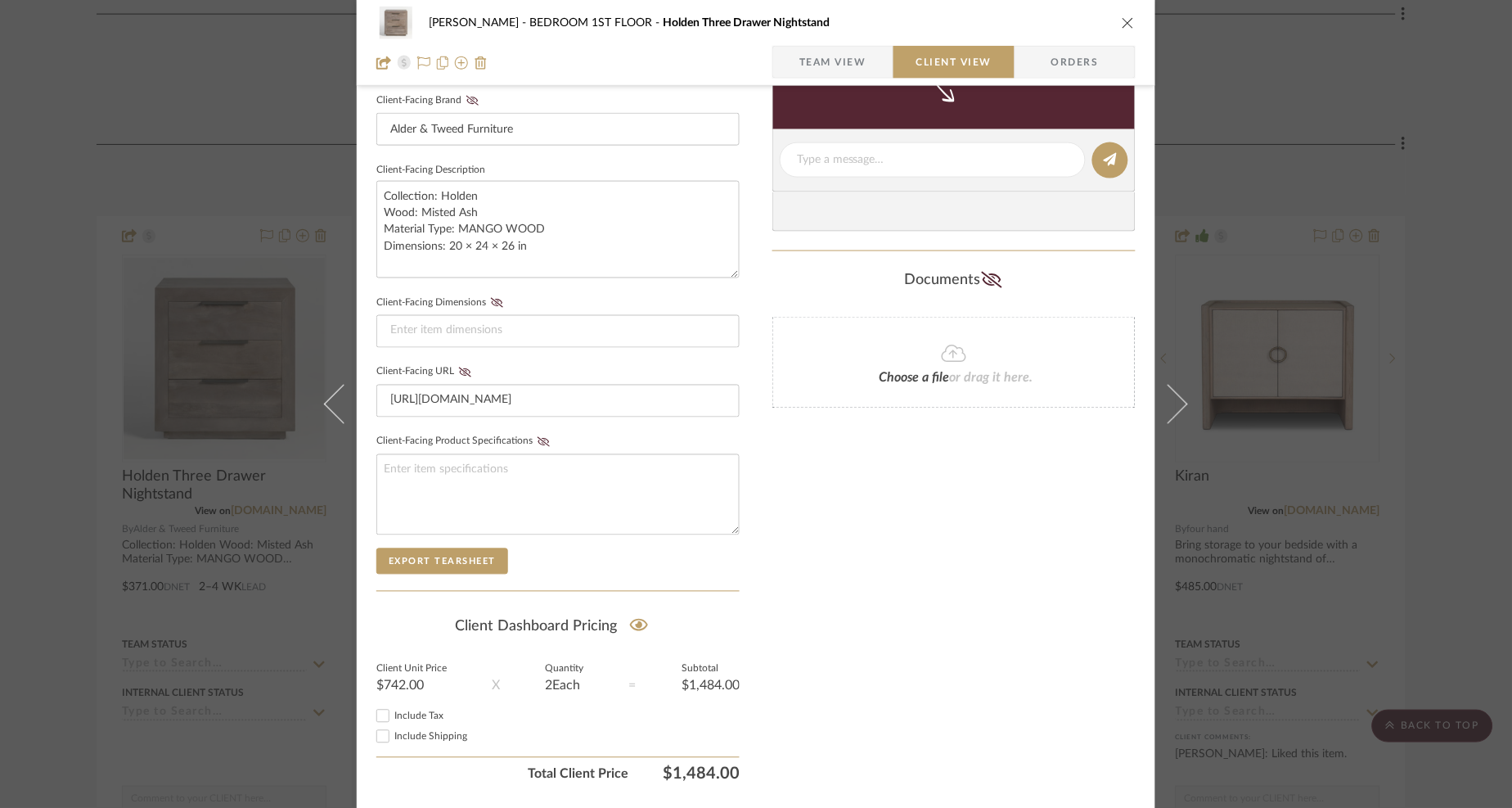
scroll to position [568, 0]
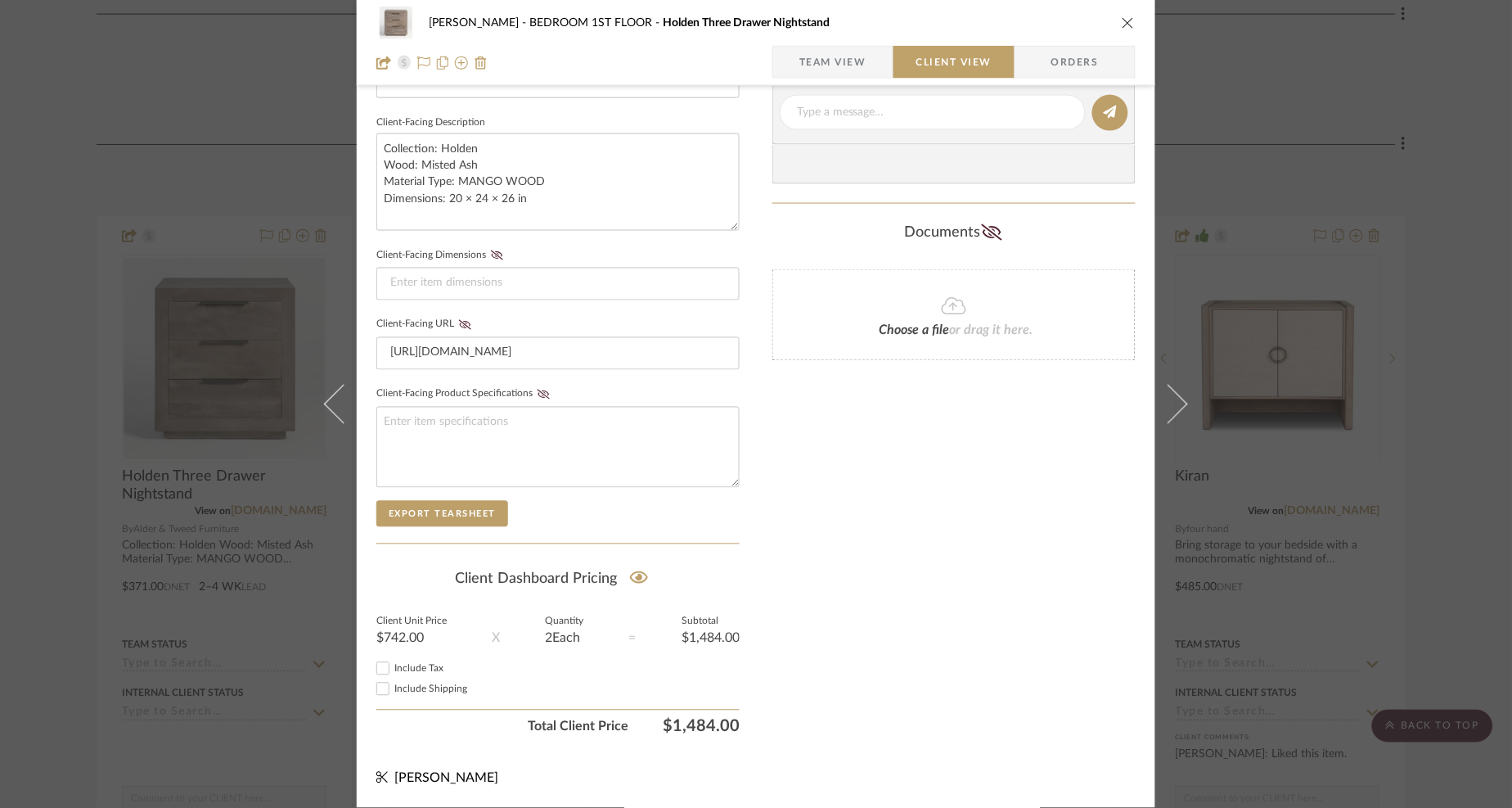
click at [1122, 16] on icon "close" at bounding box center [1128, 23] width 13 height 13
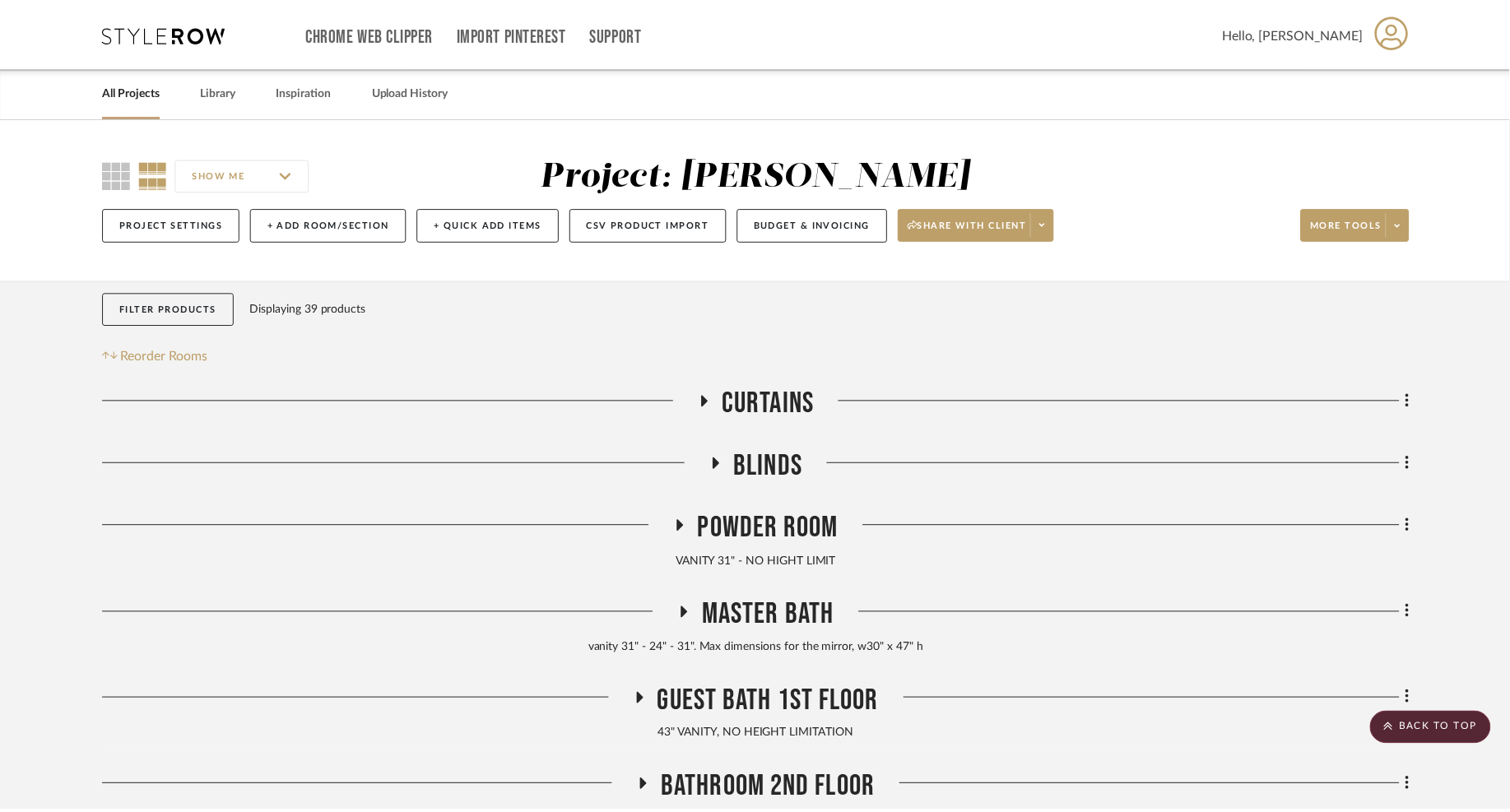
scroll to position [1205, 0]
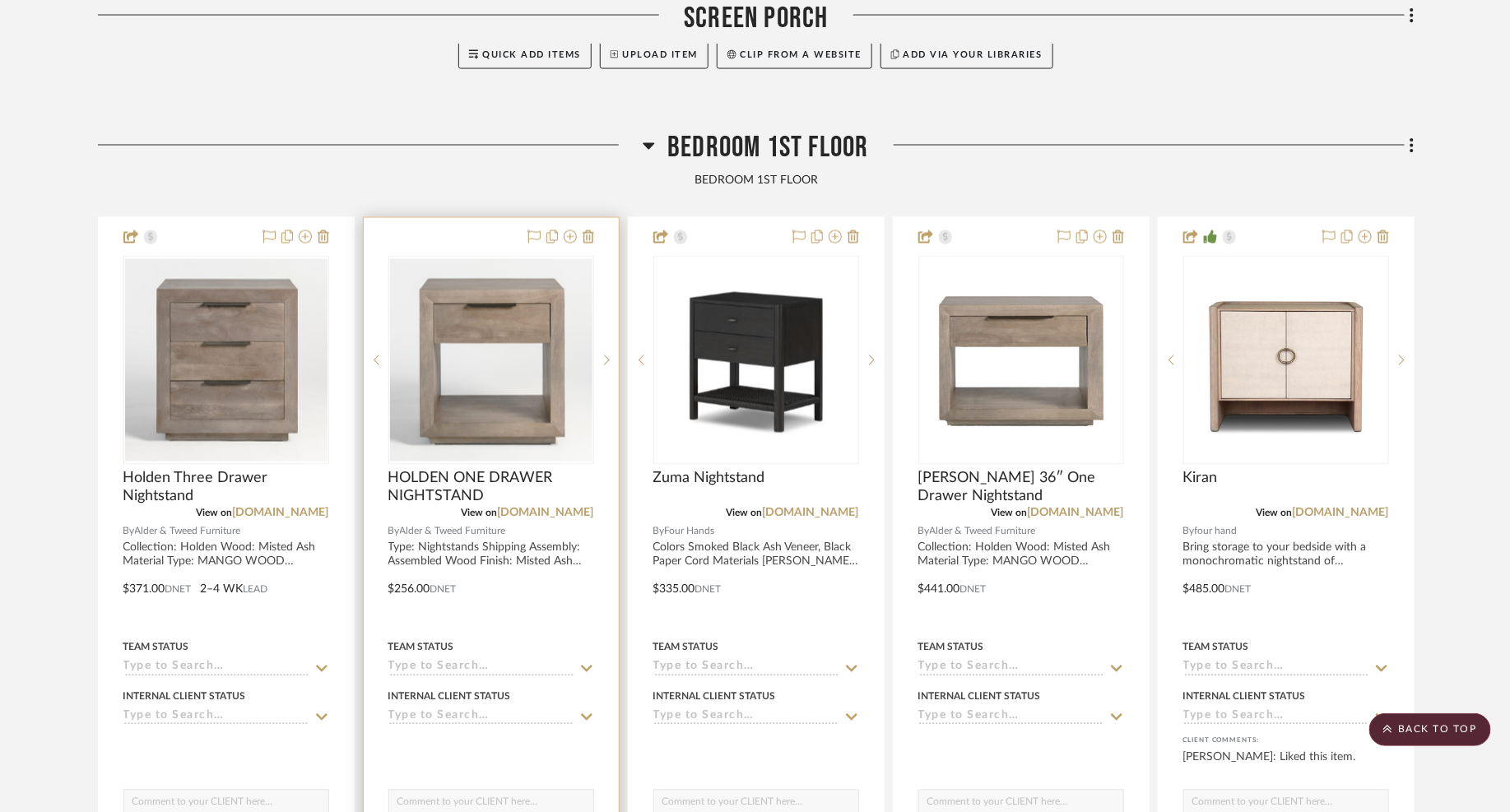
click at [546, 378] on img "0" at bounding box center [491, 360] width 202 height 202
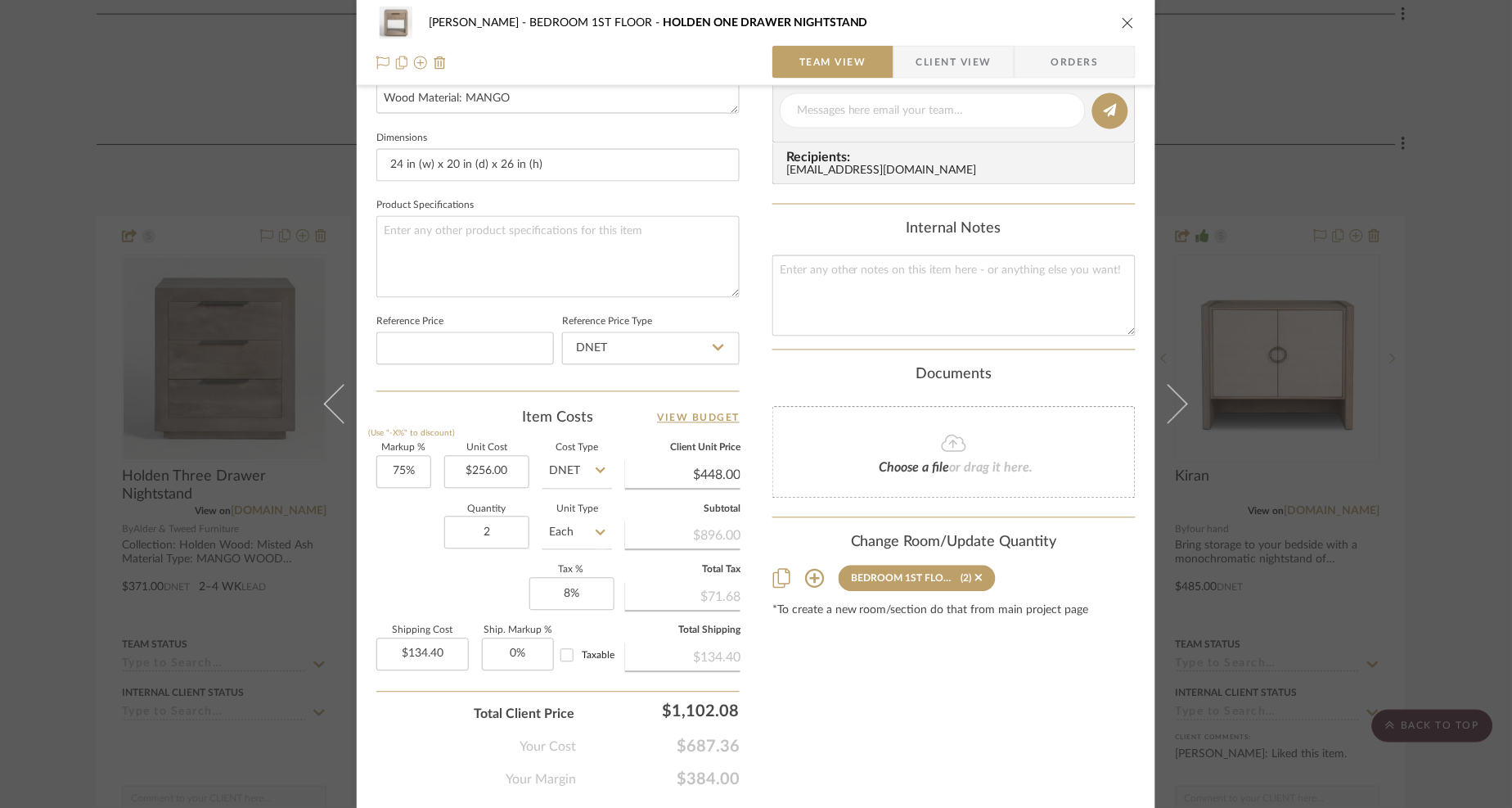
scroll to position [715, 0]
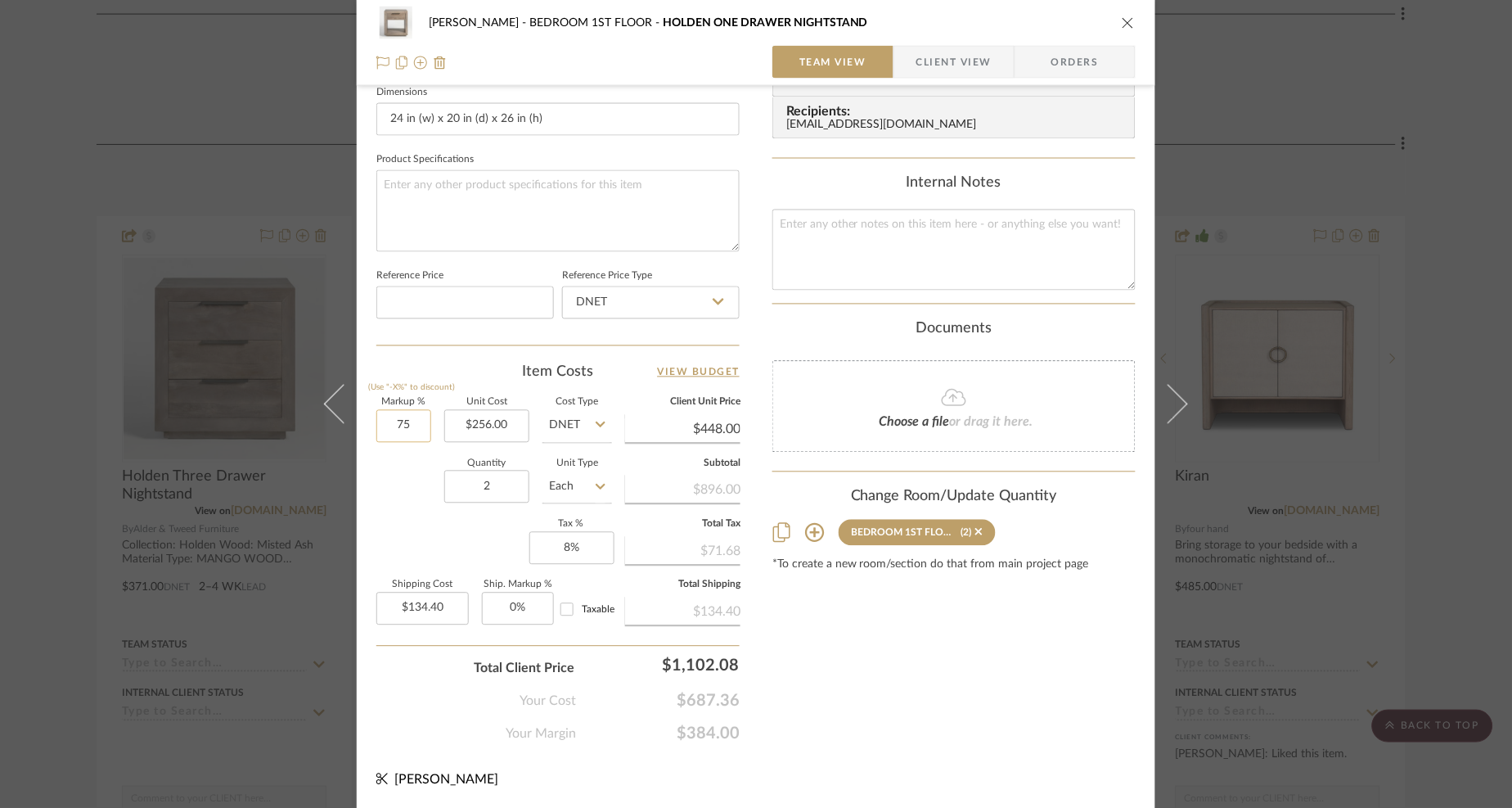
click at [398, 423] on input "75" at bounding box center [404, 426] width 55 height 33
type input "100%"
click at [425, 544] on div "Markup % (Use "-X%" to discount) 100% Unit Cost $256.00 Cost Type DNET Client U…" at bounding box center [558, 518] width 364 height 239
type input "$512.00"
type input "$153.60"
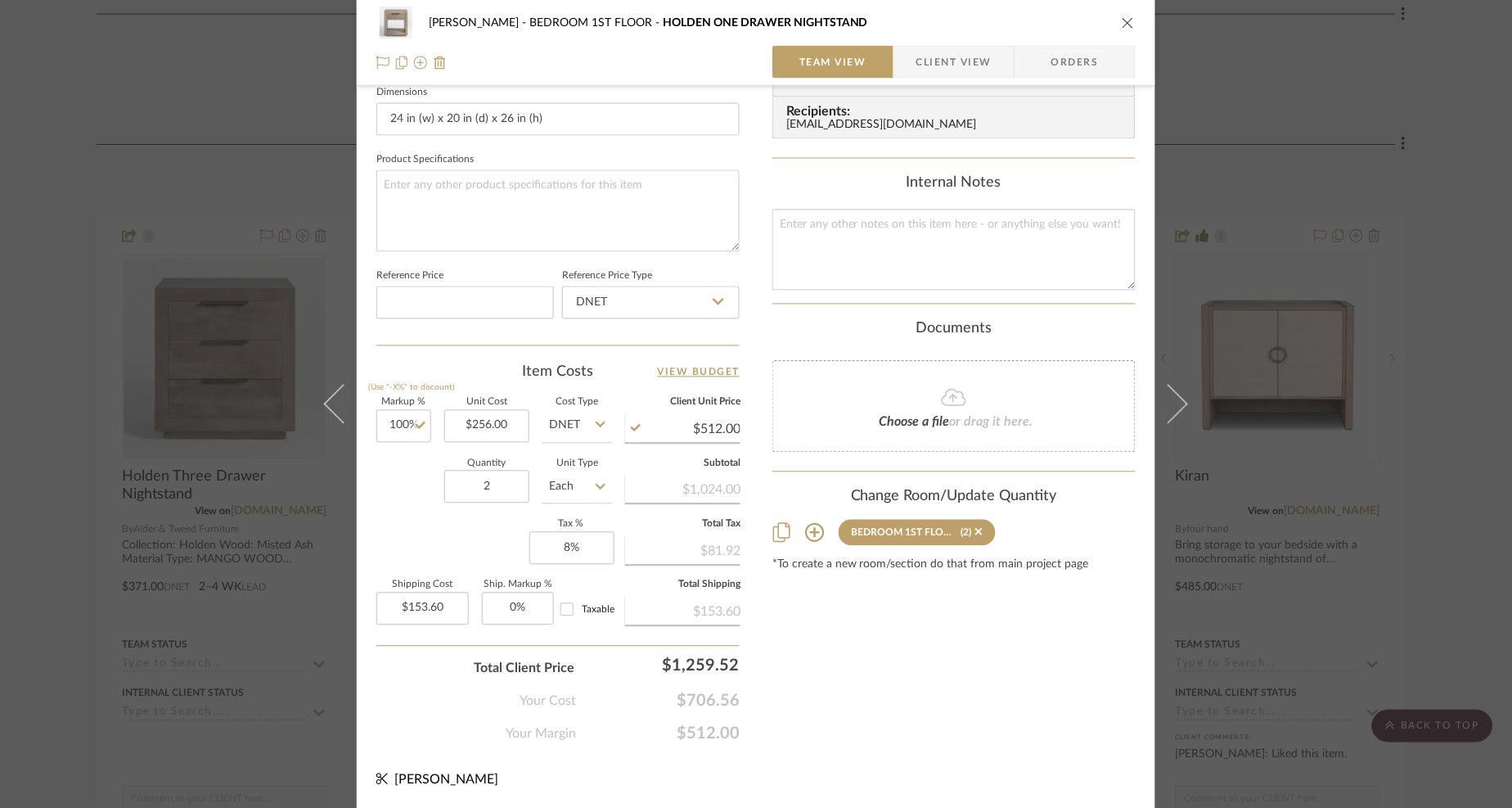
scroll to position [0, 0]
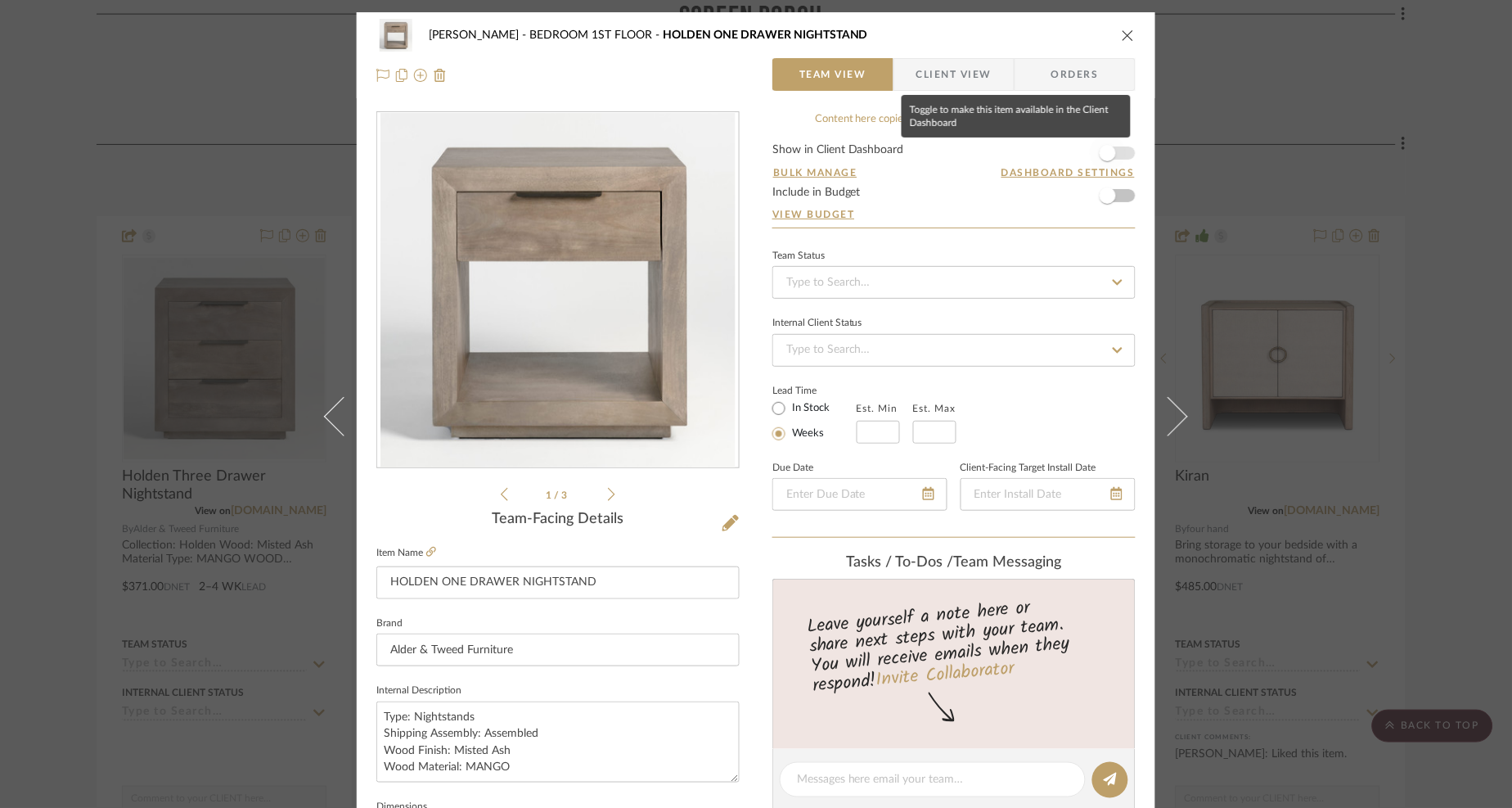
click at [1106, 153] on span "button" at bounding box center [1108, 153] width 16 height 16
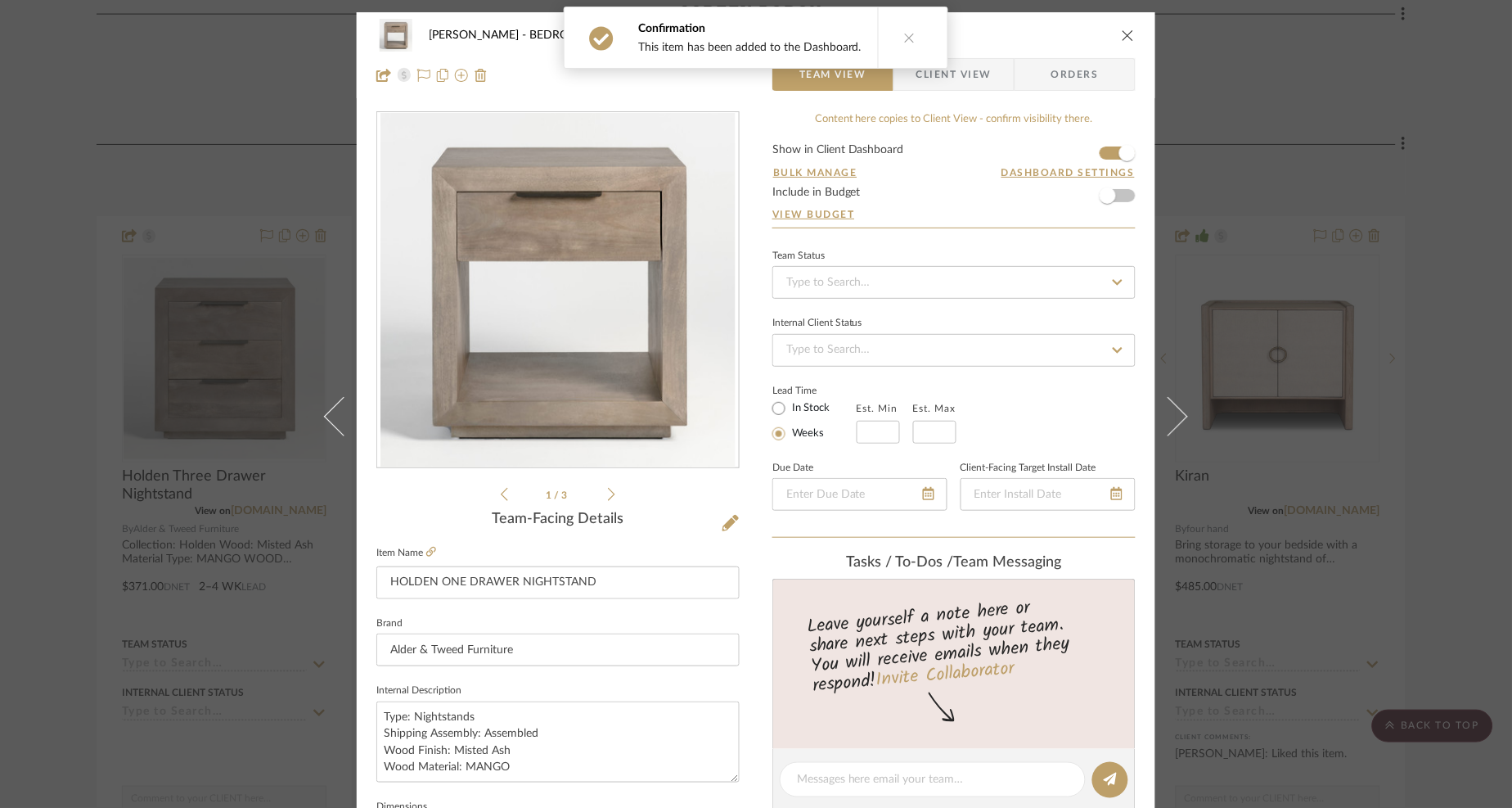
click at [971, 70] on span "Client View" at bounding box center [954, 74] width 75 height 33
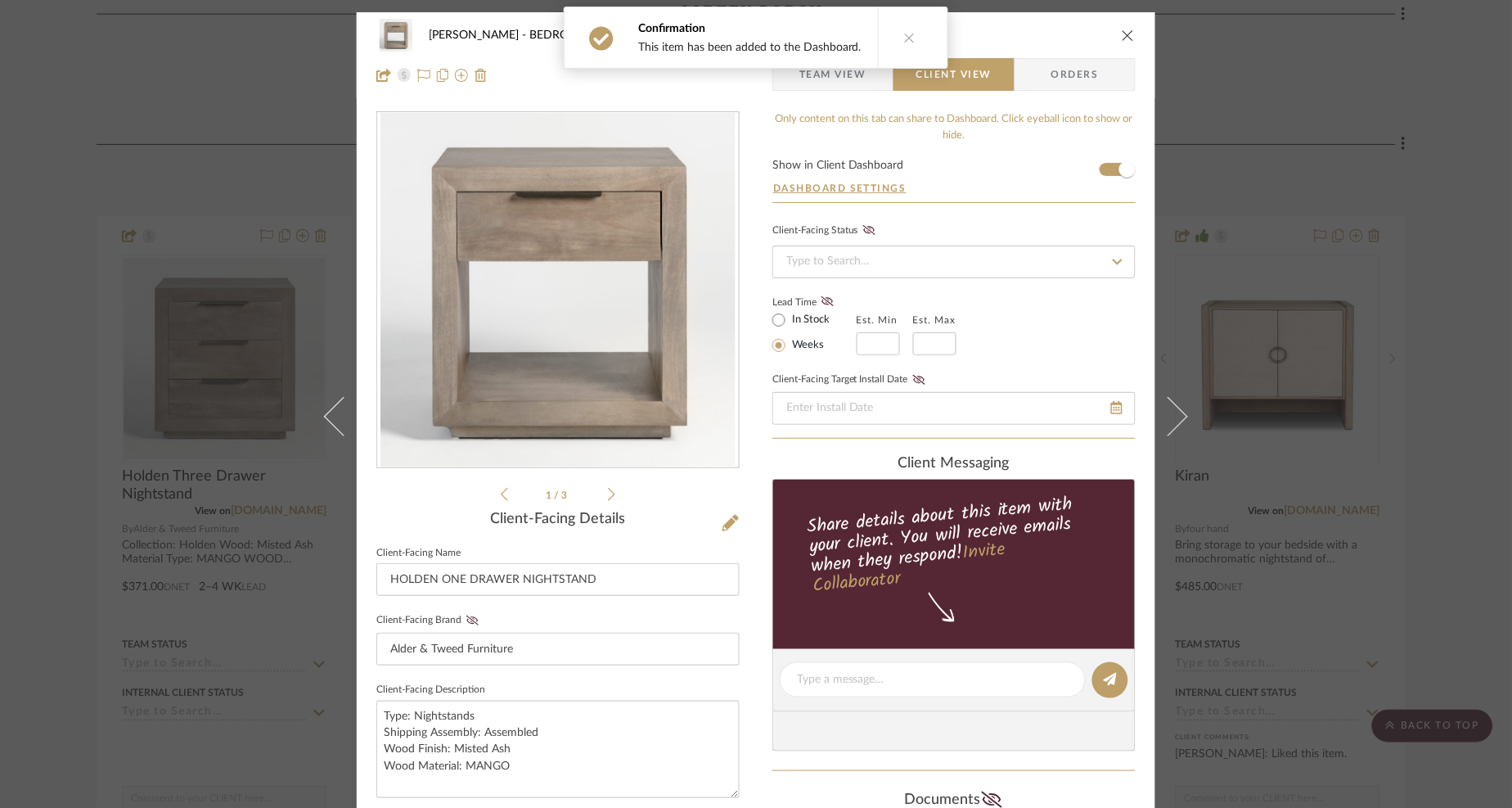
click at [904, 40] on icon at bounding box center [909, 37] width 12 height 12
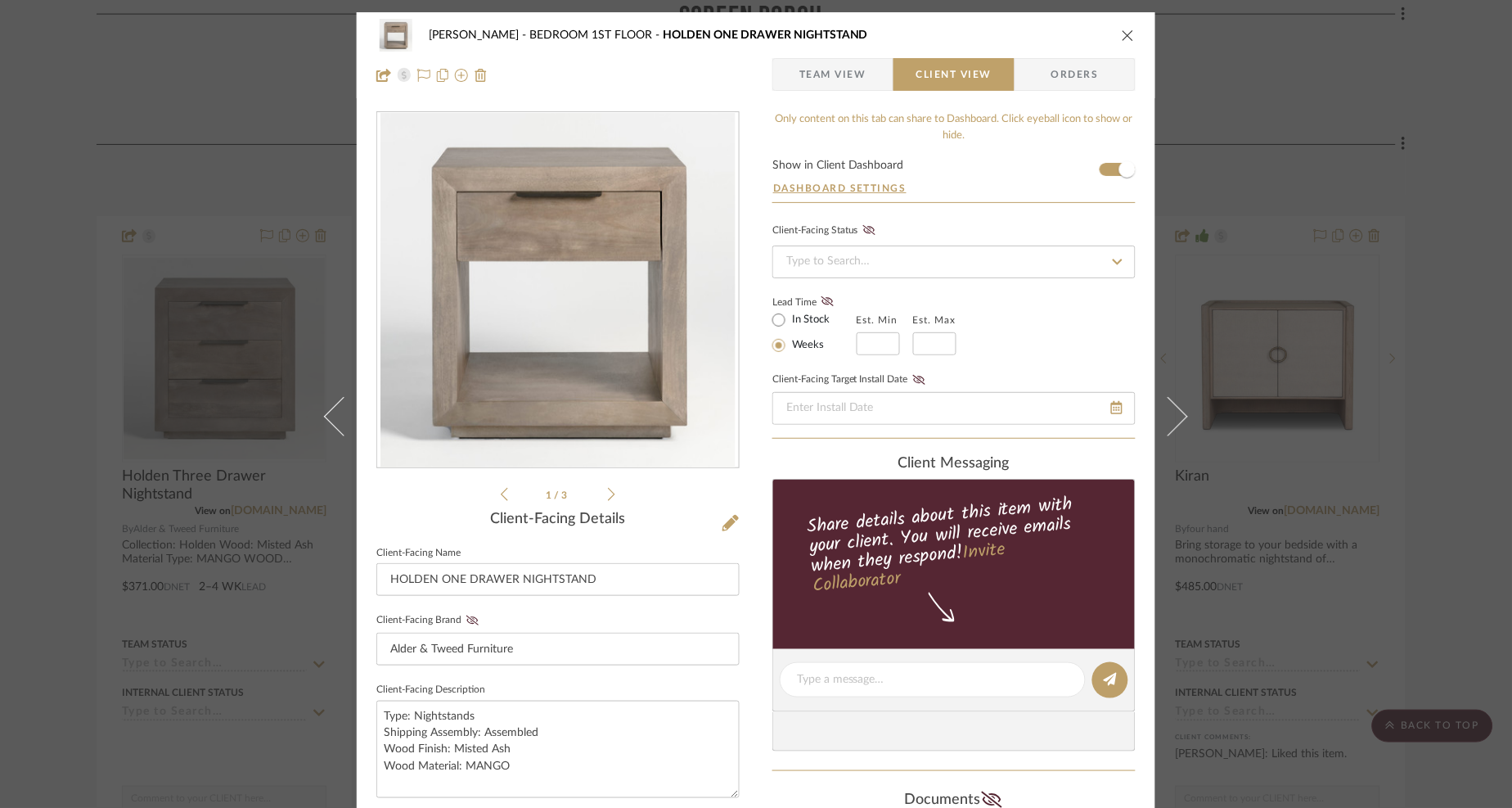
click at [1127, 33] on icon "close" at bounding box center [1128, 35] width 13 height 13
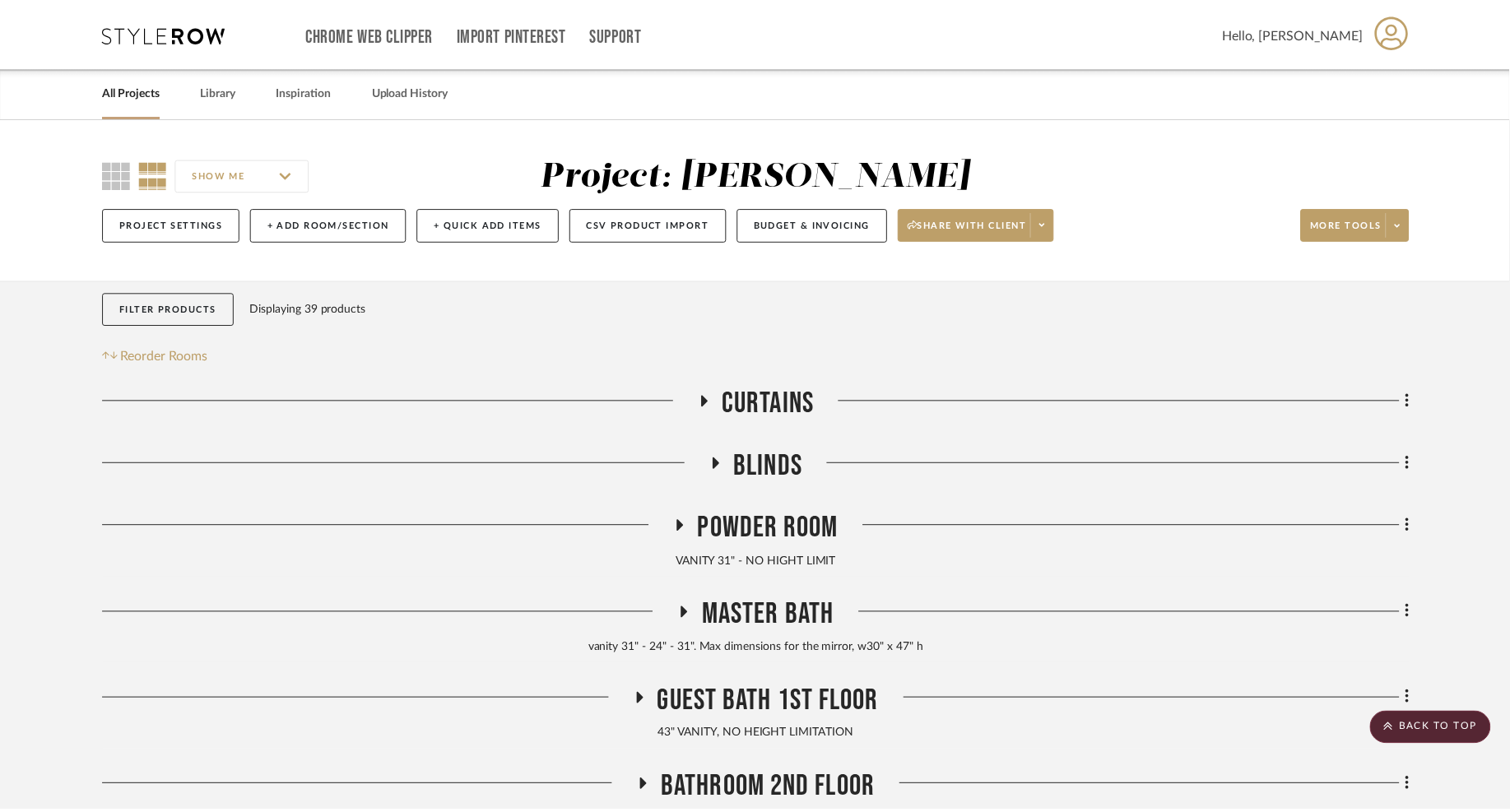
scroll to position [1205, 0]
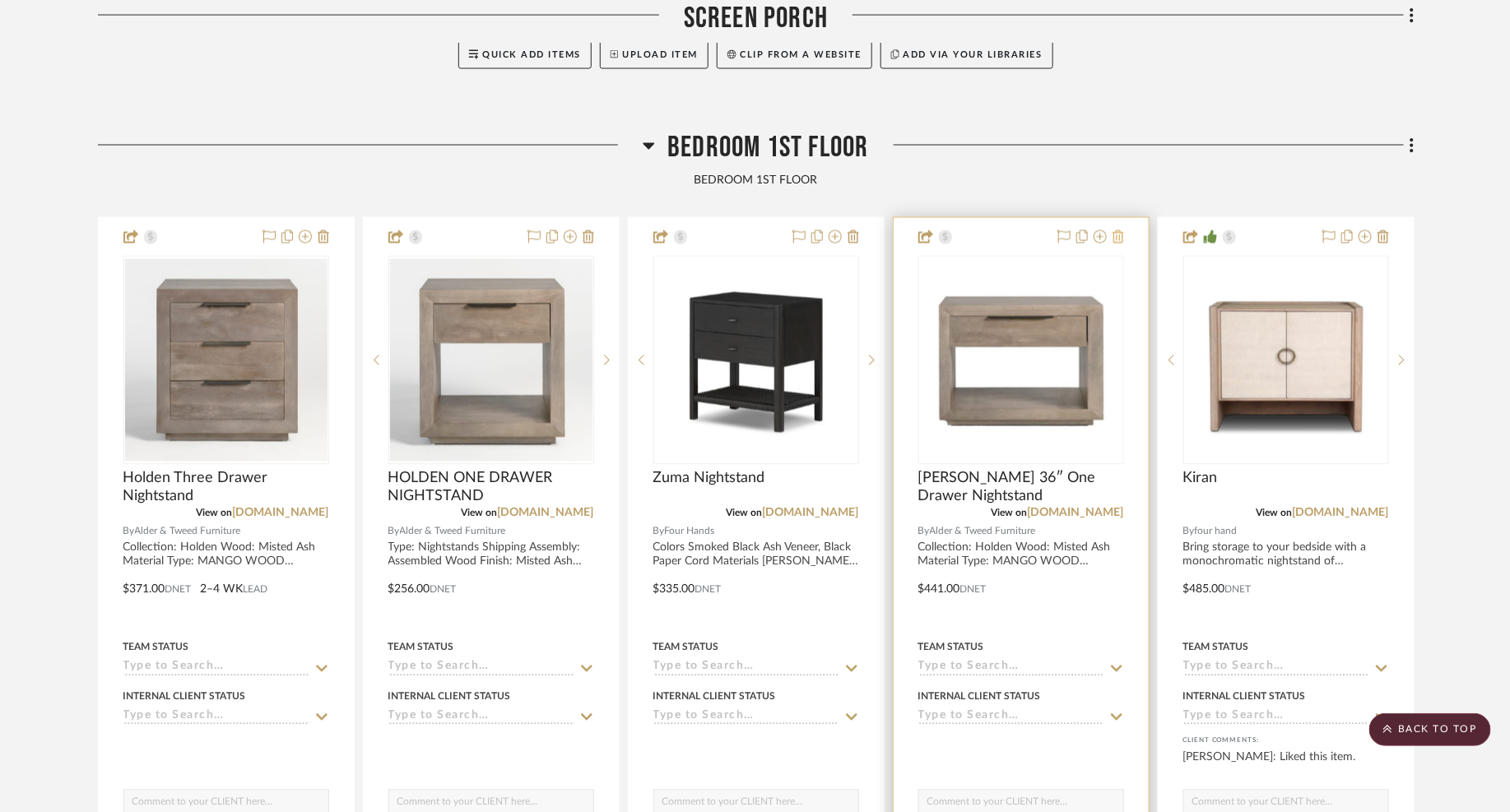
click at [1116, 235] on icon at bounding box center [1118, 236] width 12 height 13
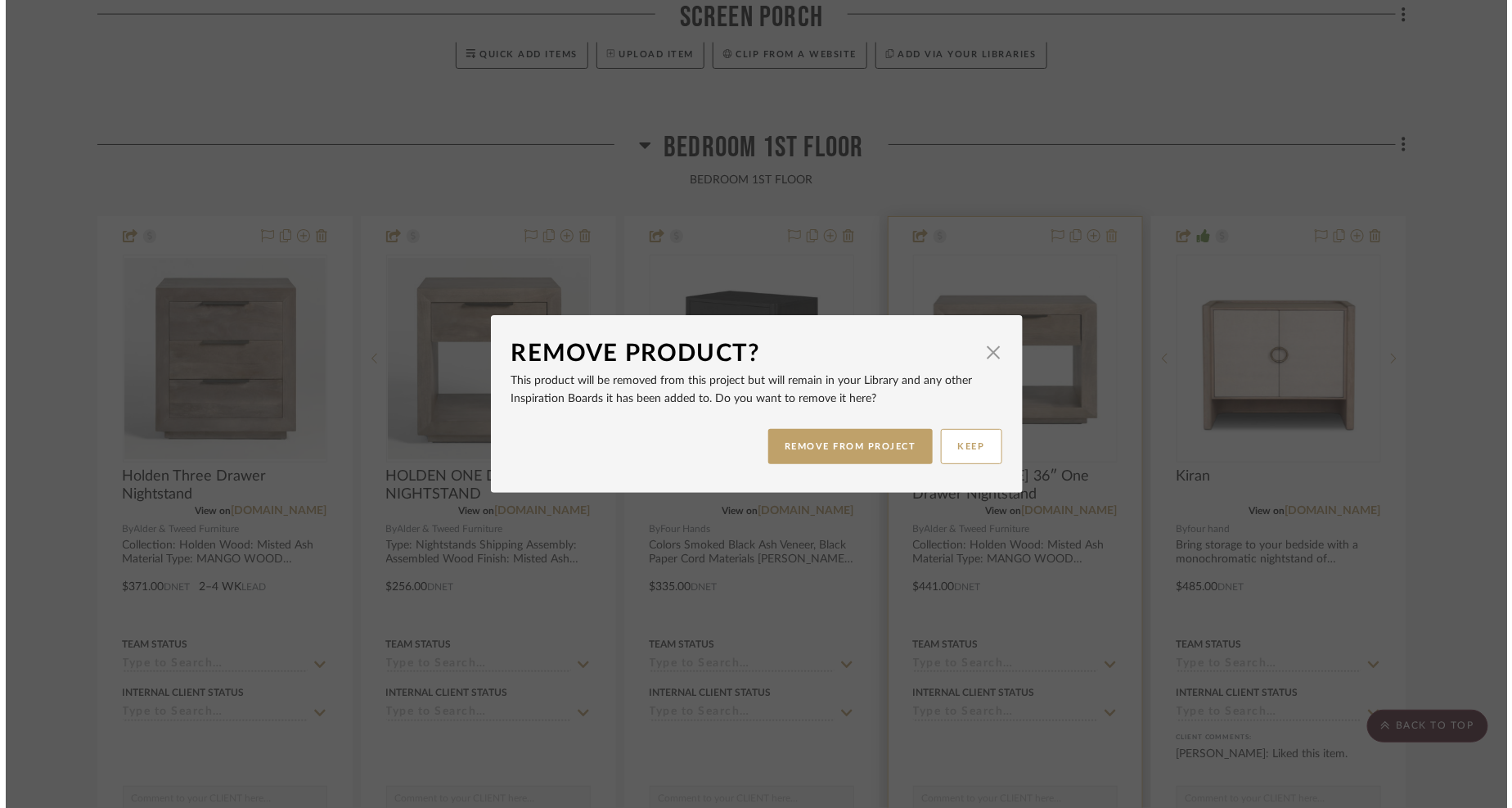
scroll to position [0, 0]
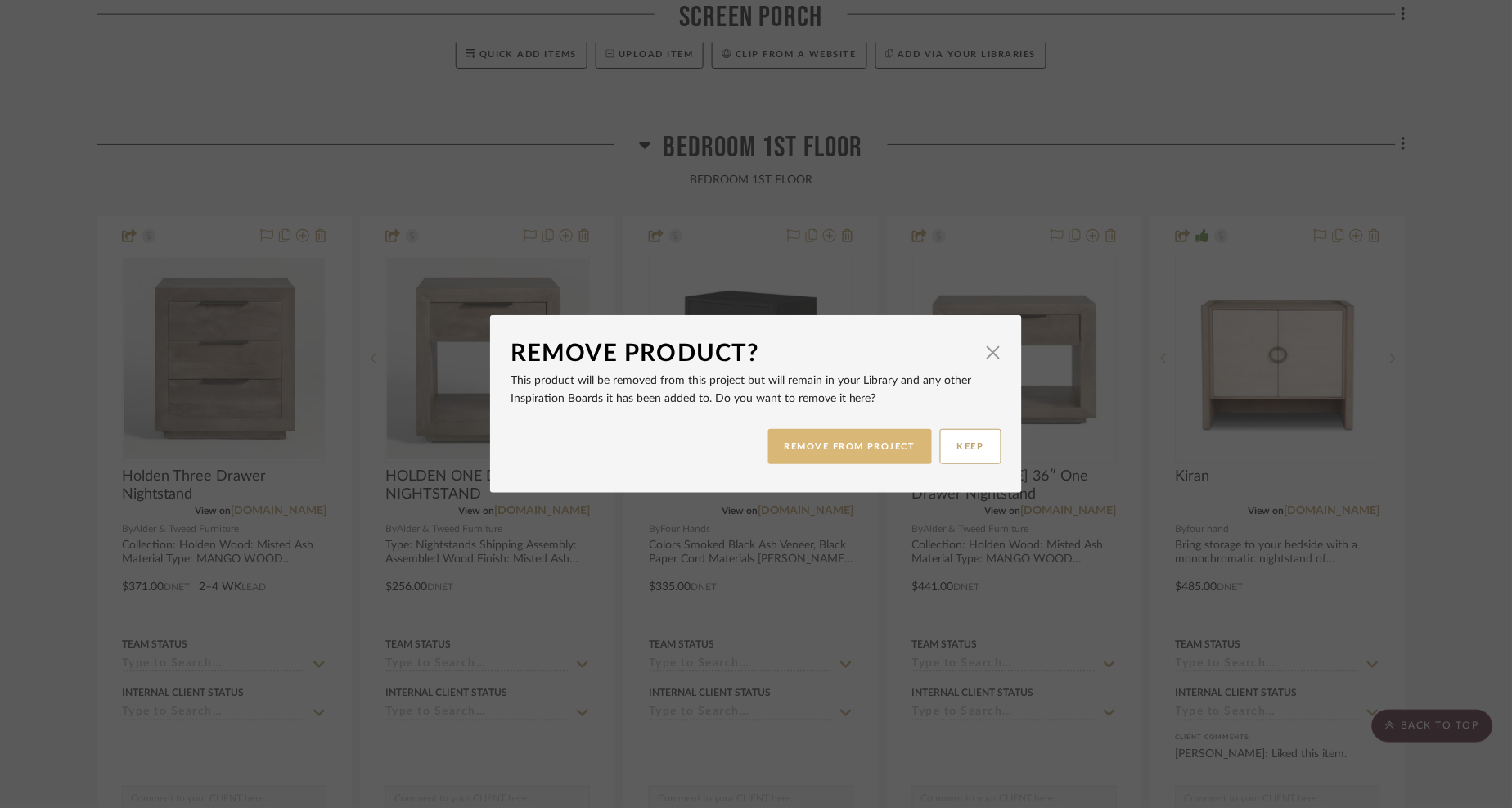
click at [884, 444] on button "REMOVE FROM PROJECT" at bounding box center [851, 446] width 165 height 35
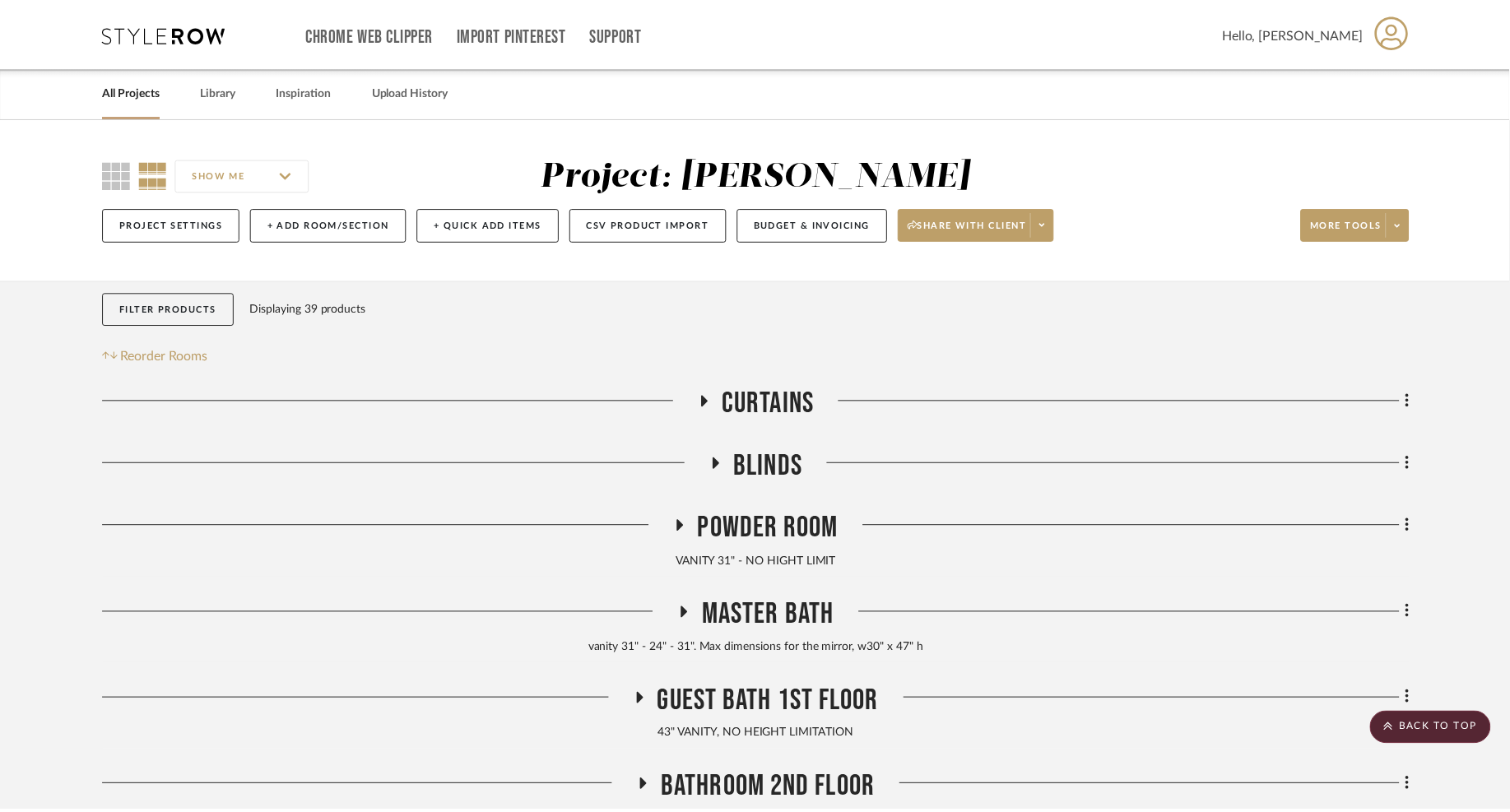
scroll to position [1205, 0]
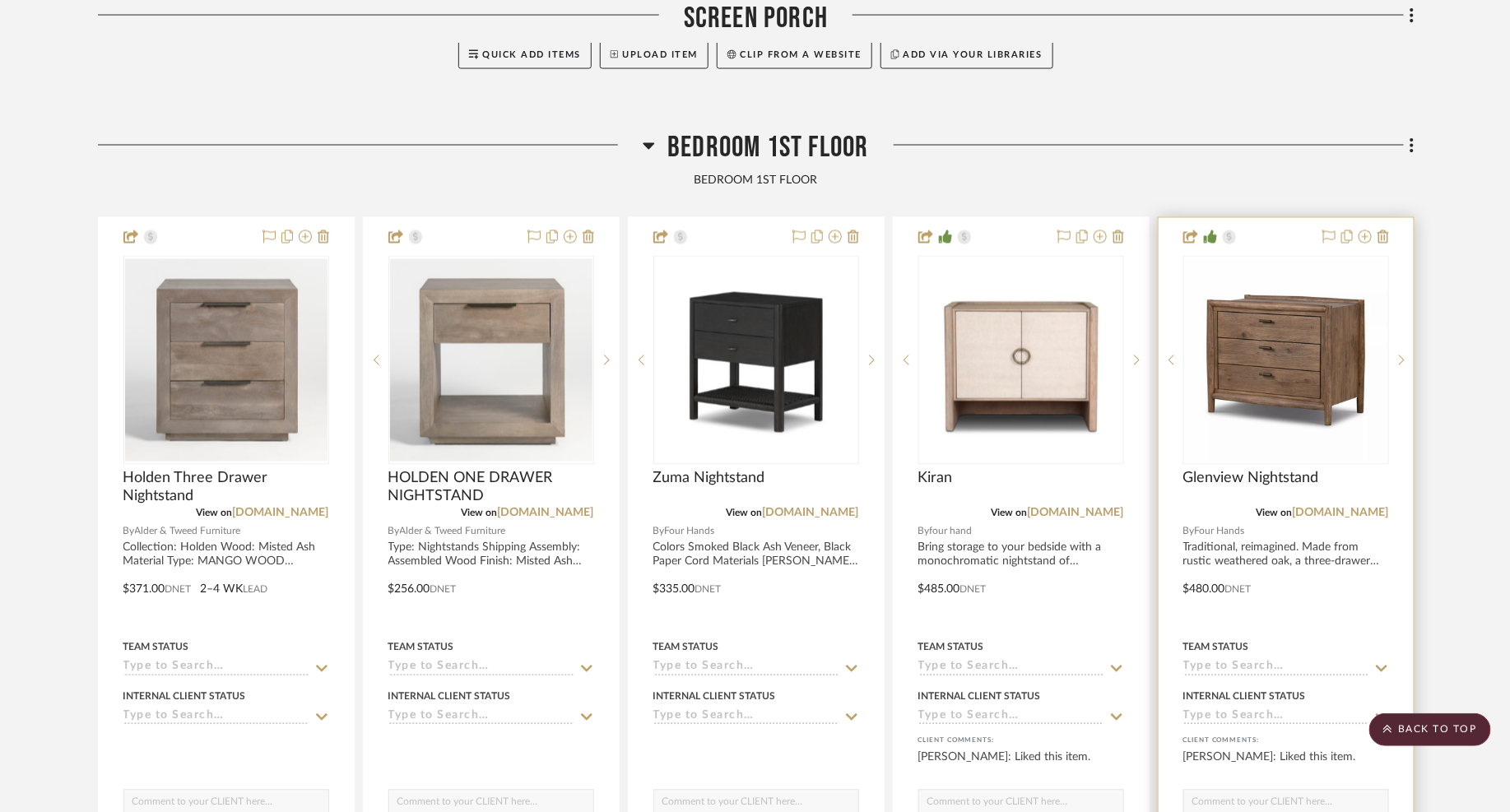
click at [1392, 232] on div at bounding box center [1285, 577] width 255 height 719
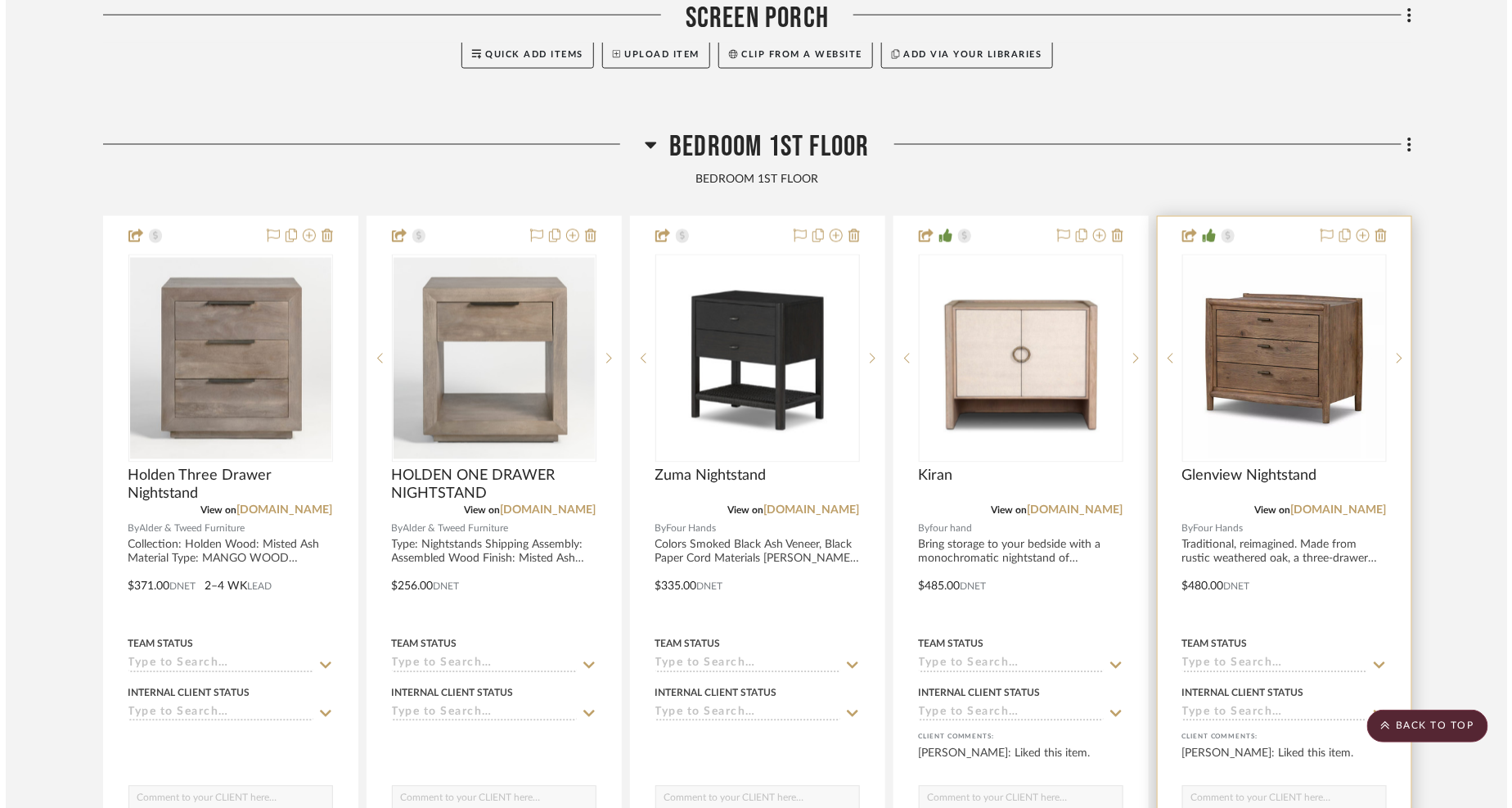
scroll to position [0, 0]
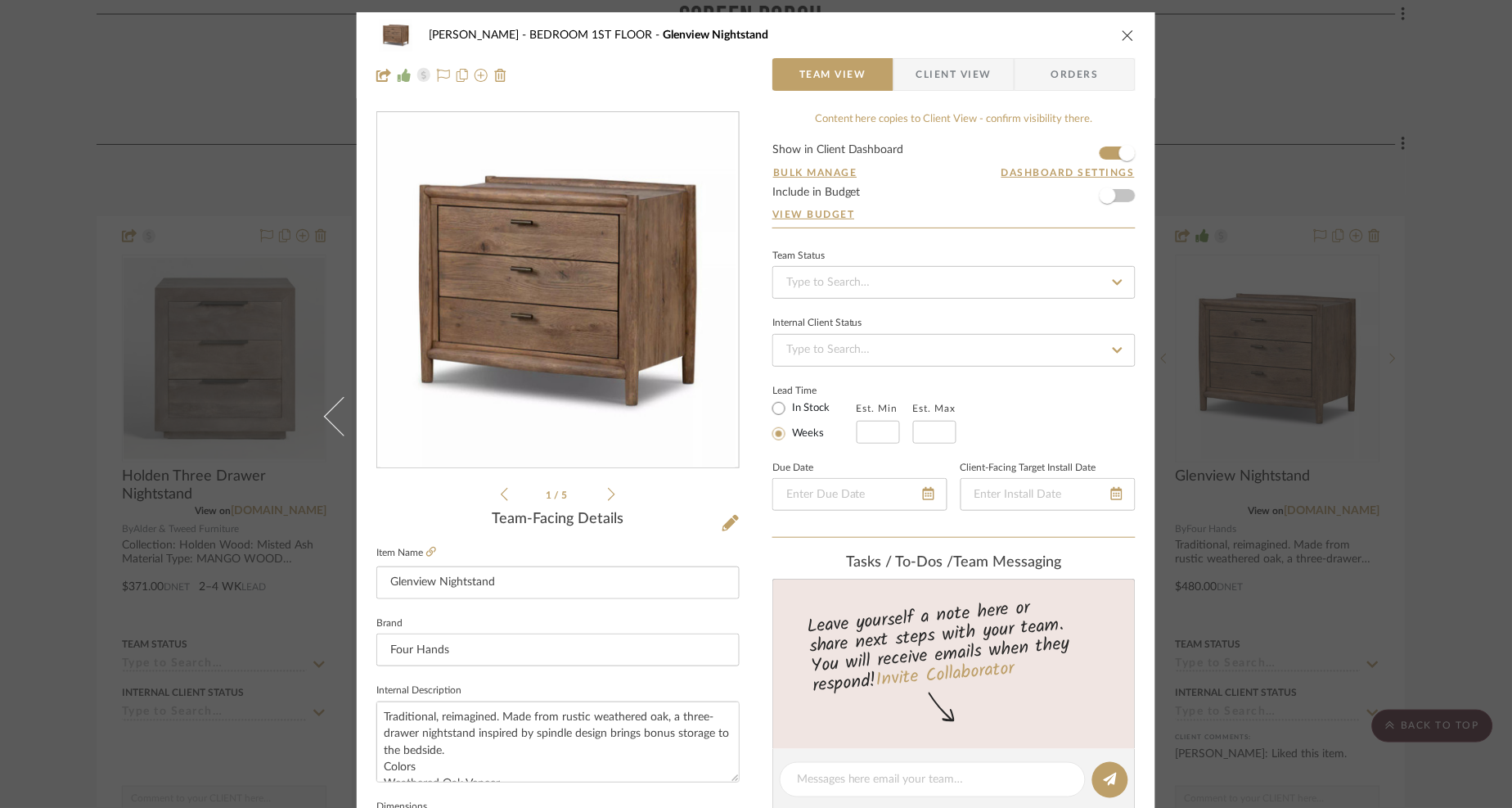
click at [1122, 33] on icon "close" at bounding box center [1128, 35] width 13 height 13
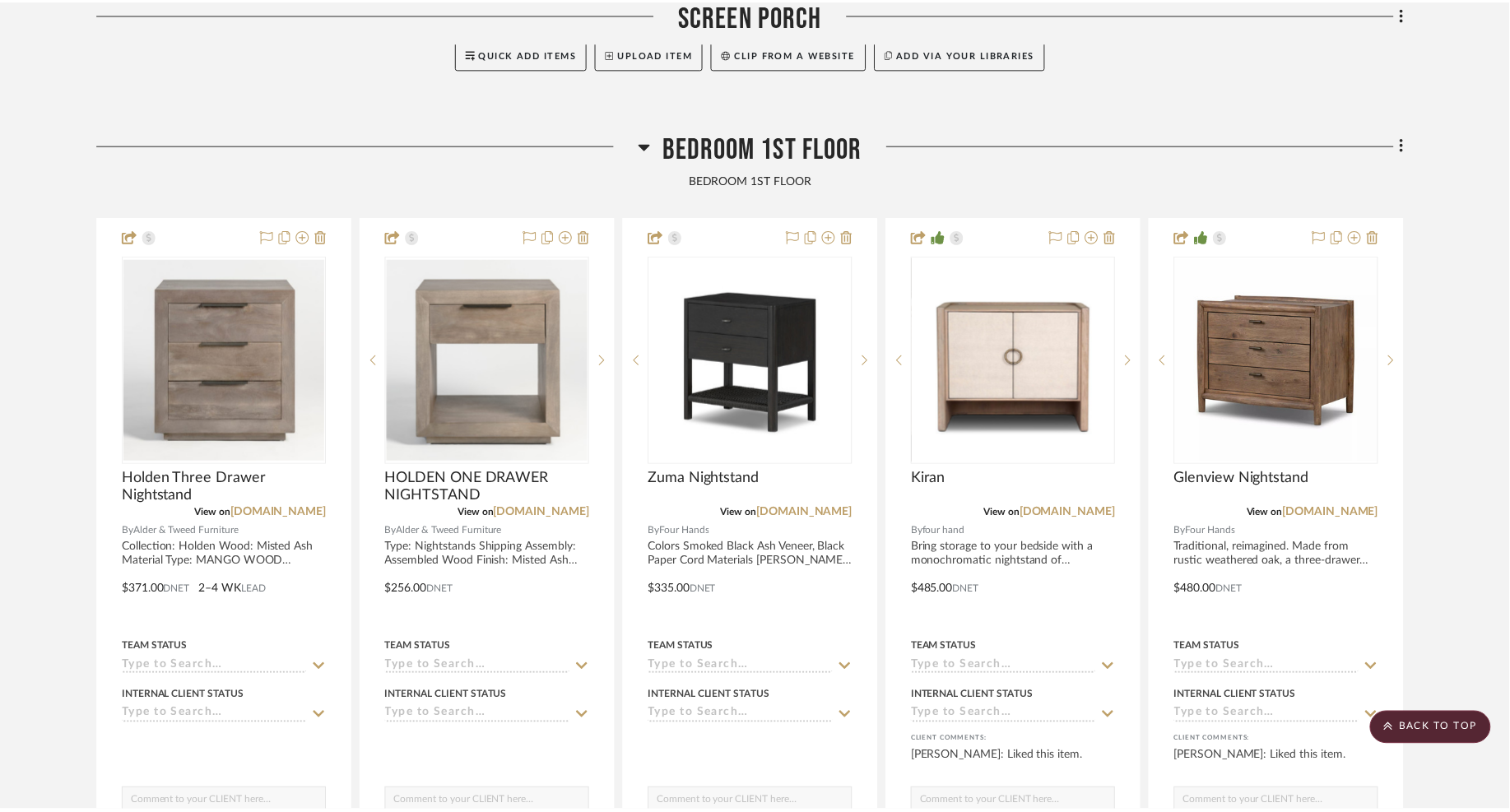
scroll to position [1205, 0]
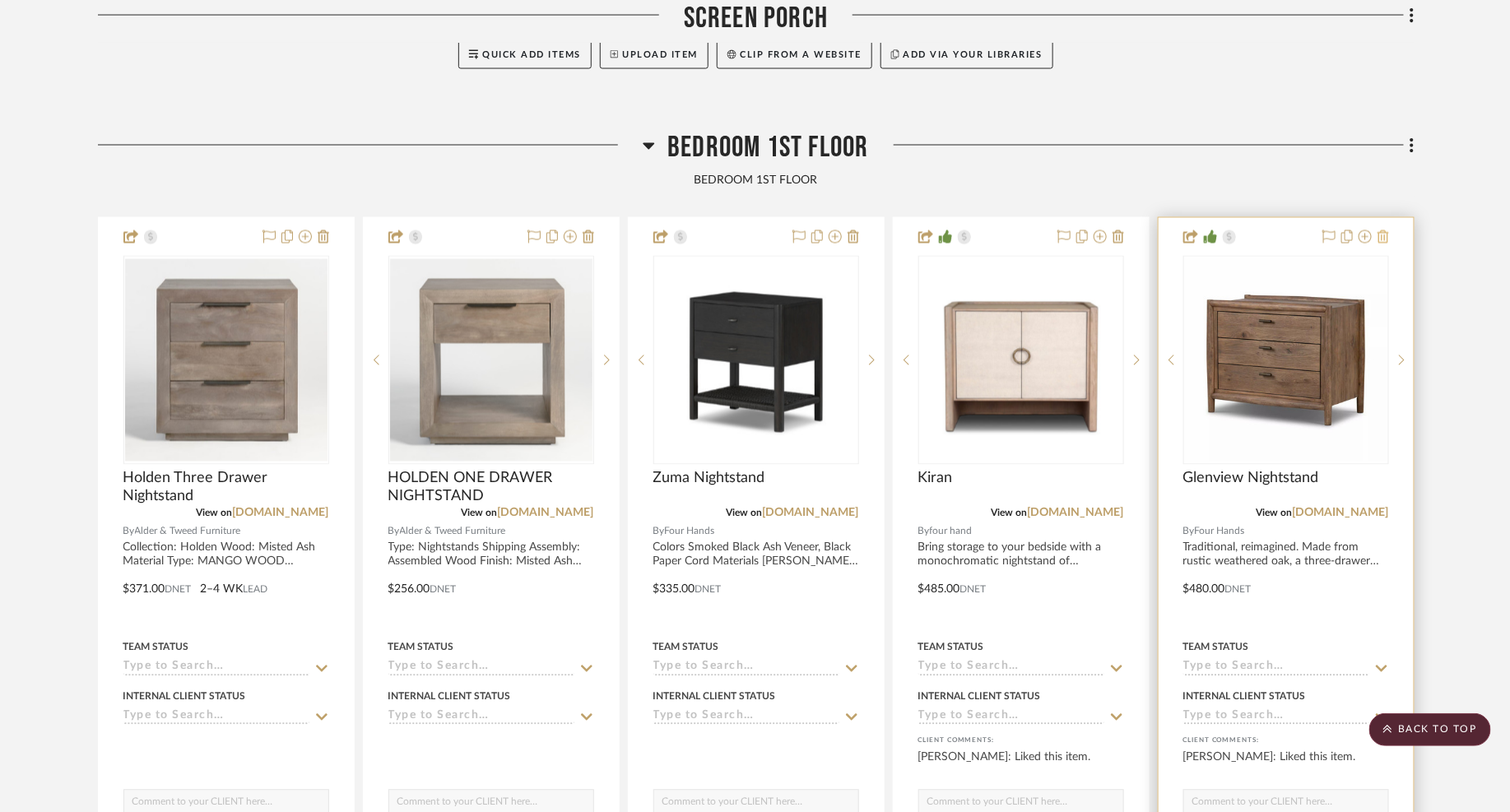
click at [1386, 231] on icon at bounding box center [1383, 236] width 12 height 13
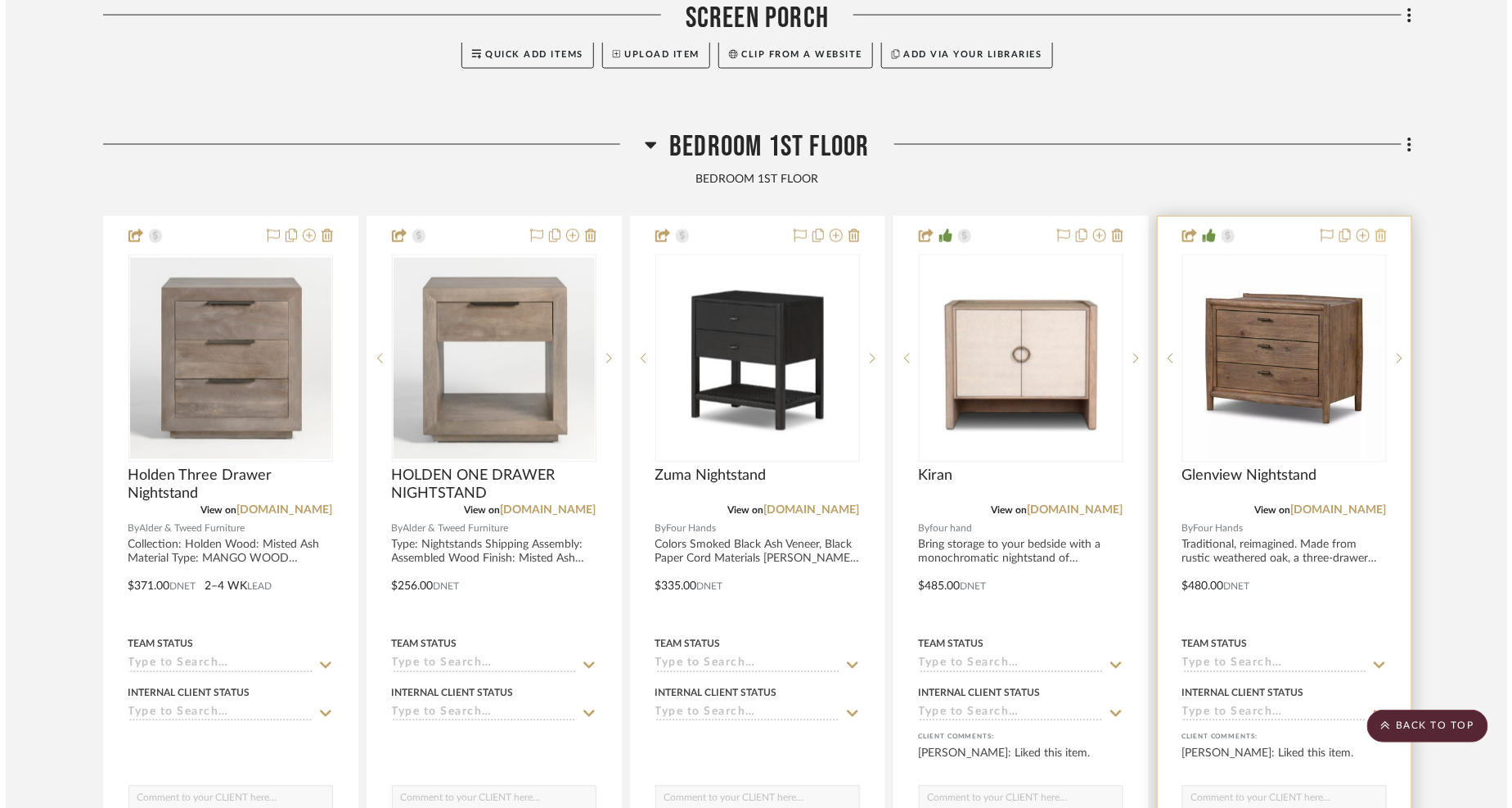
scroll to position [0, 0]
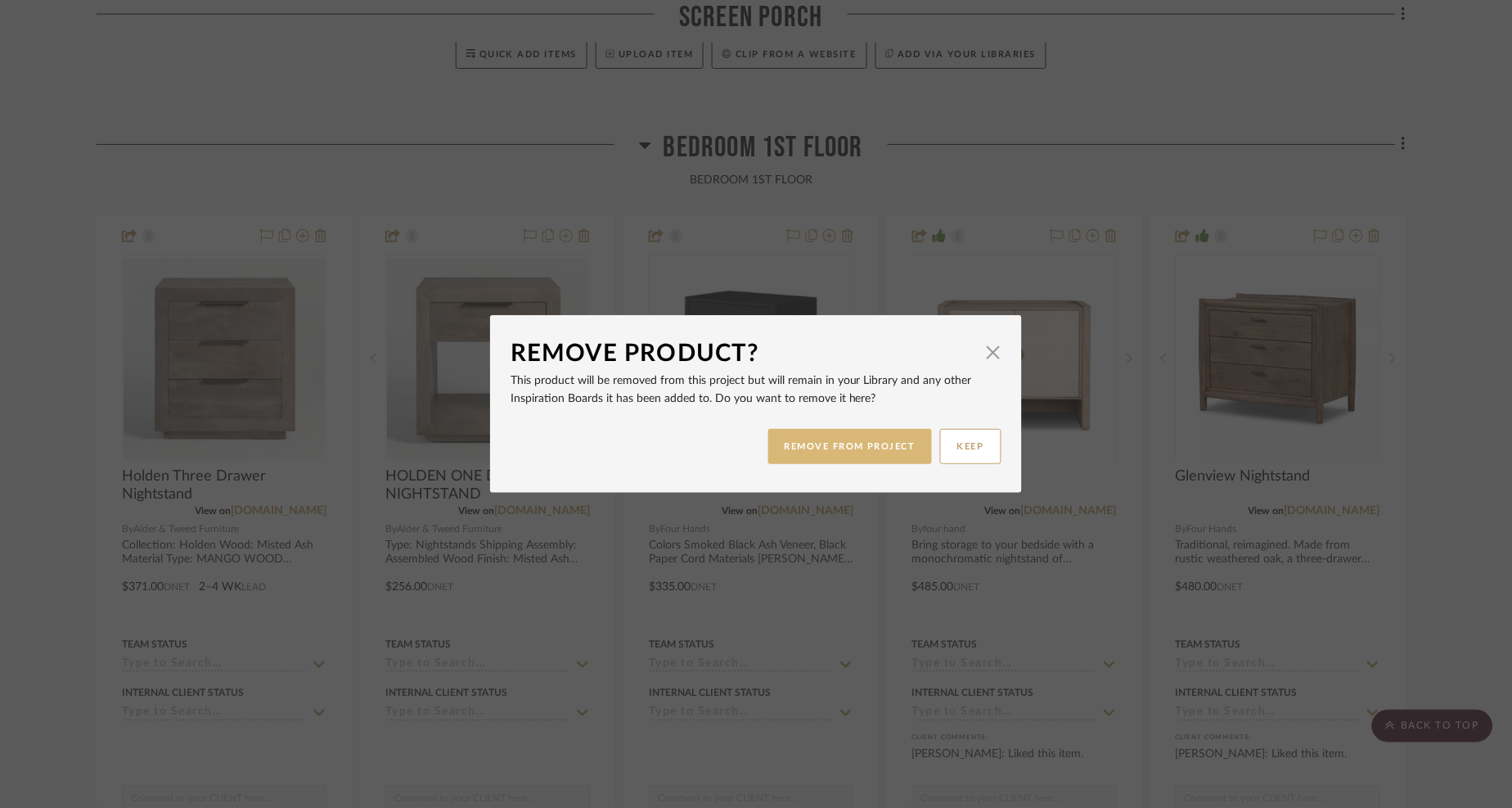
click at [805, 450] on button "REMOVE FROM PROJECT" at bounding box center [851, 446] width 165 height 35
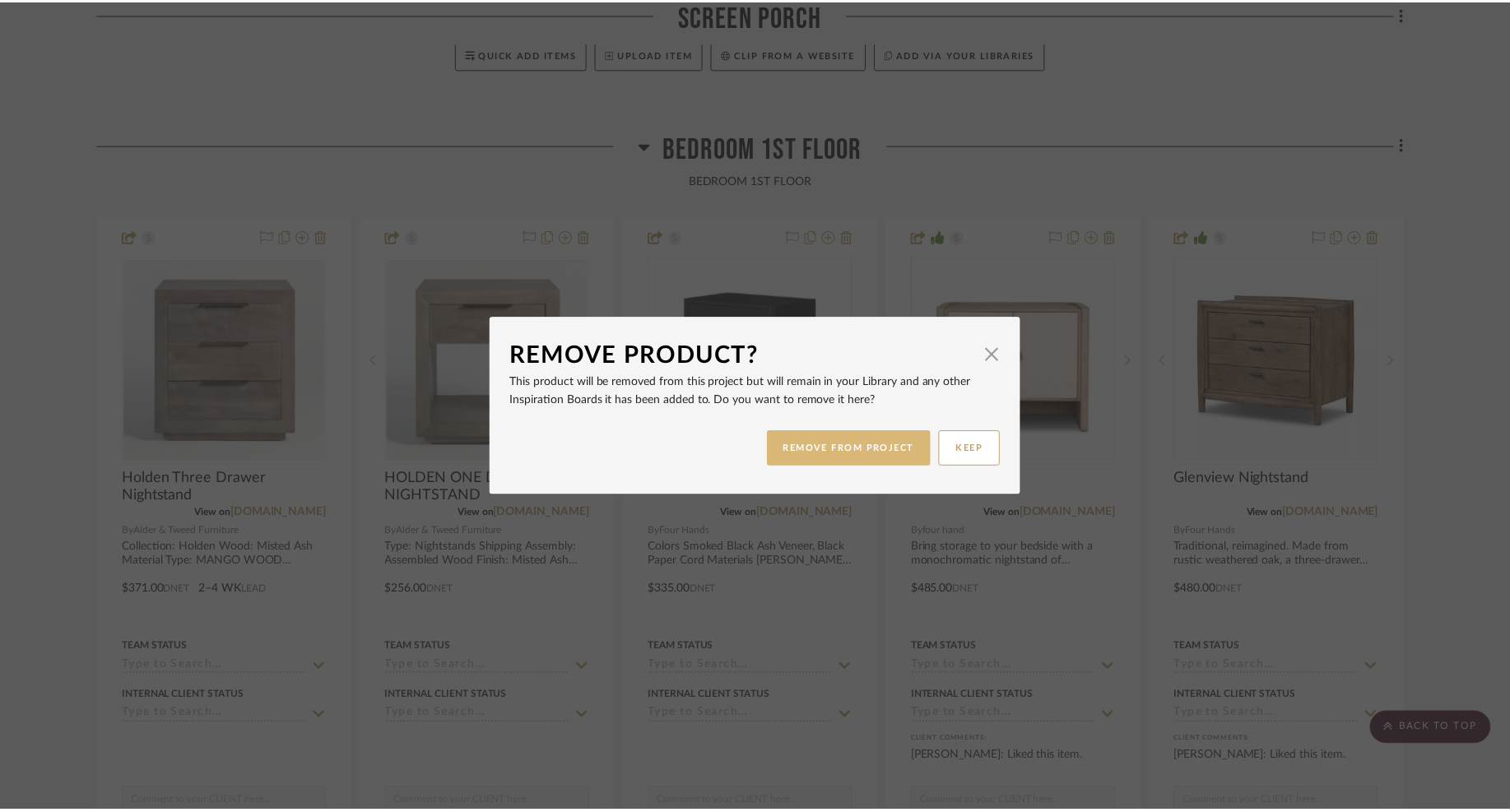
scroll to position [1205, 0]
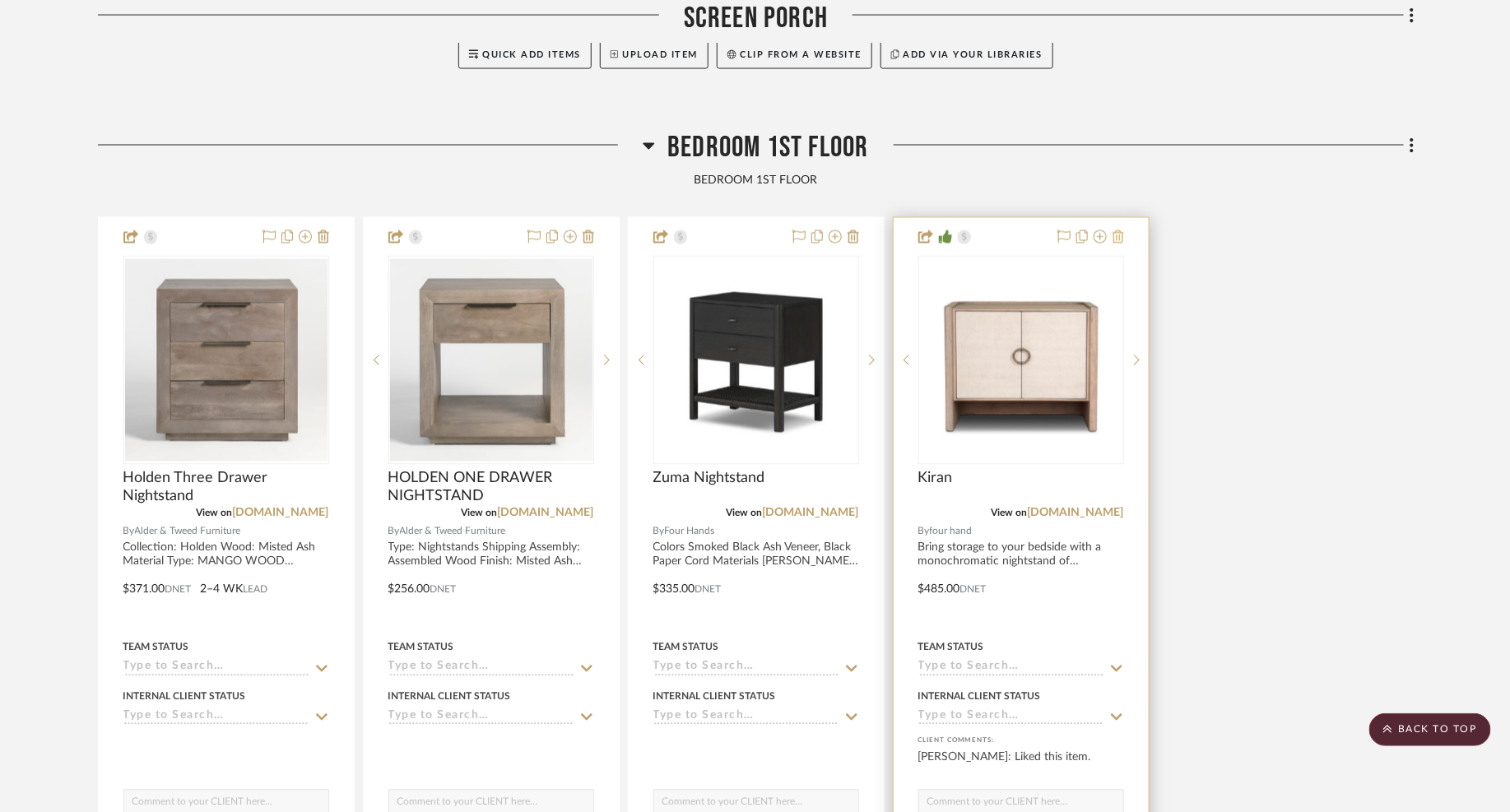
click at [1118, 230] on icon at bounding box center [1118, 236] width 12 height 13
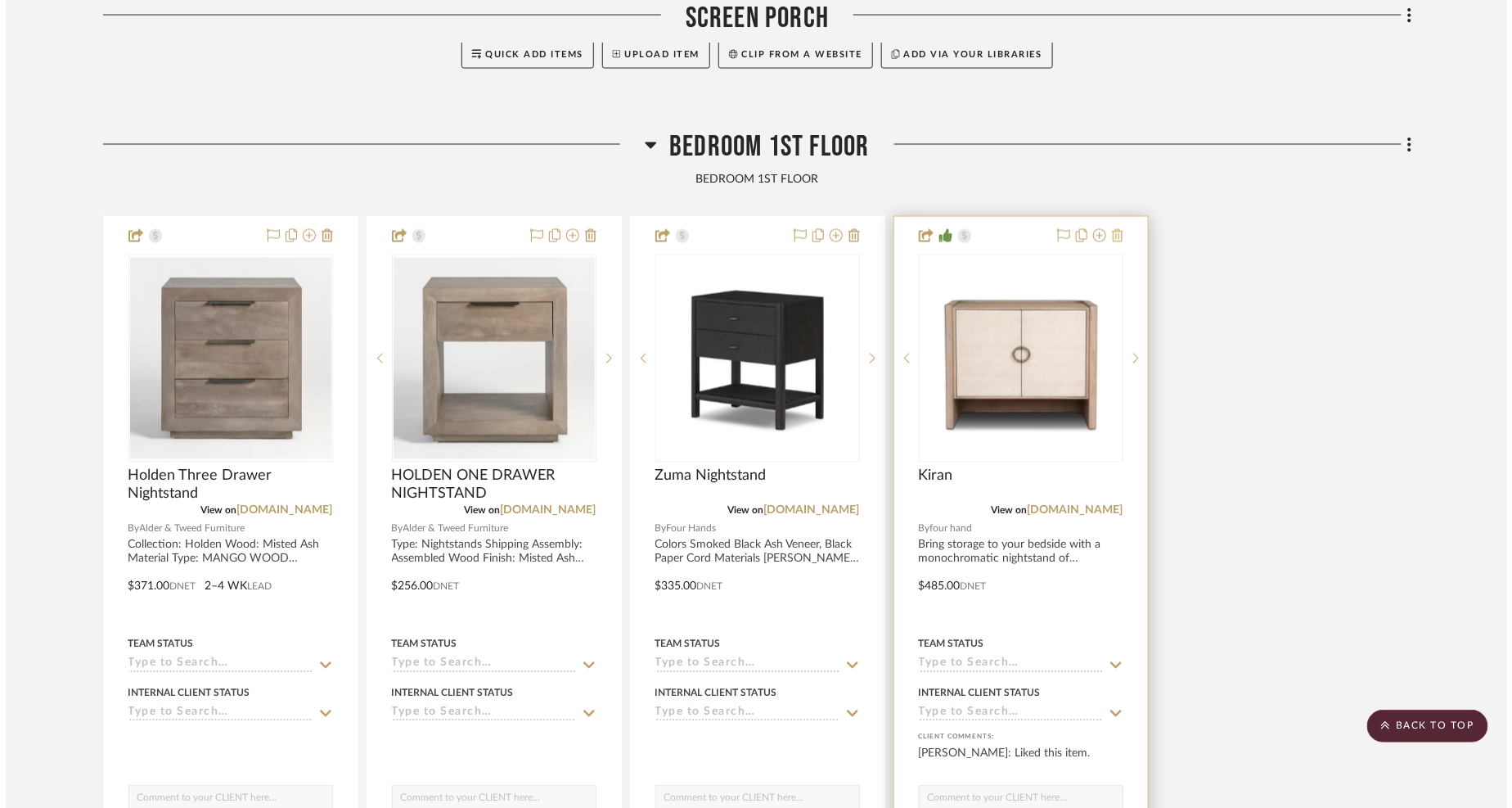
scroll to position [0, 0]
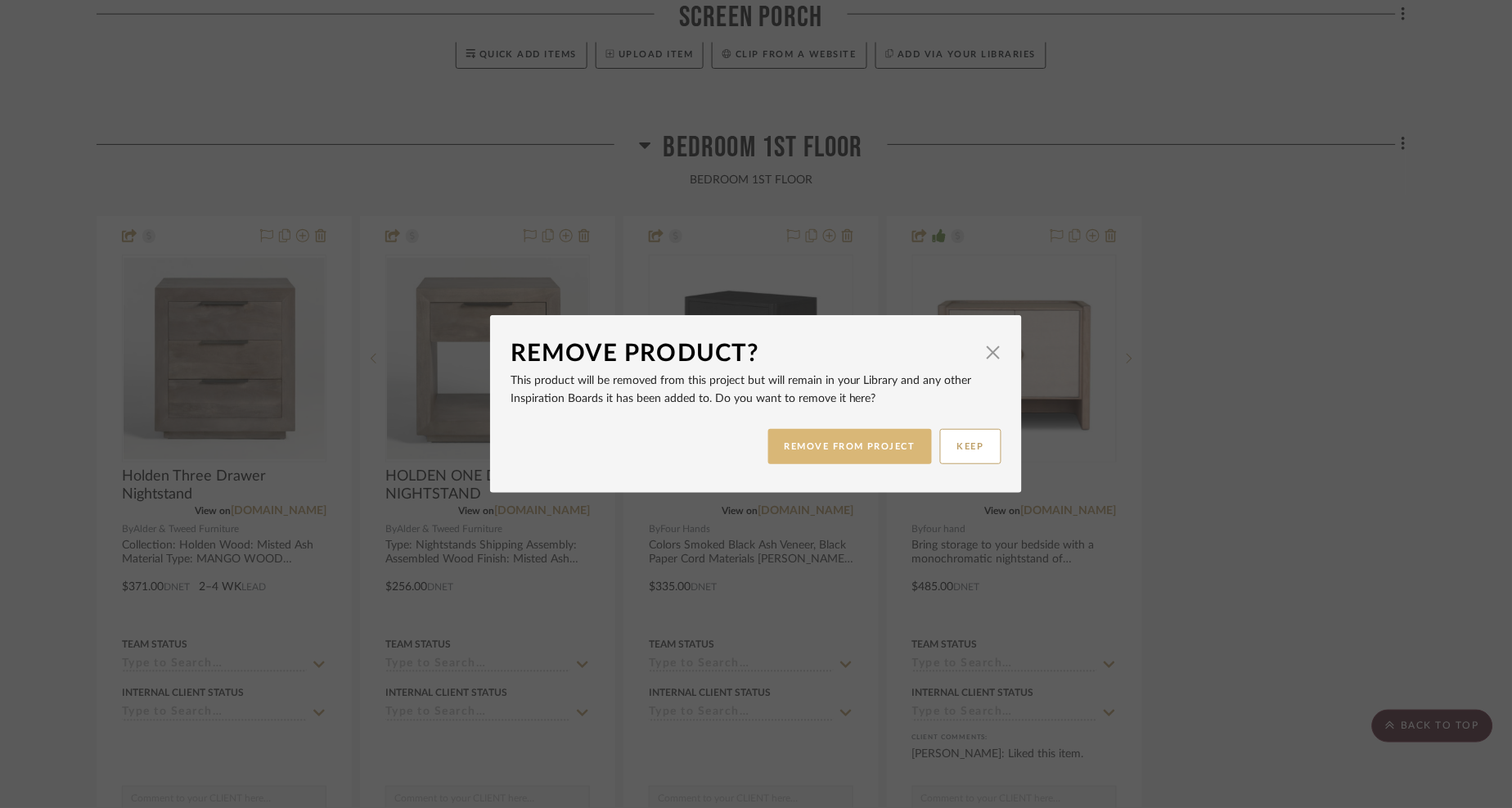
click at [868, 439] on button "REMOVE FROM PROJECT" at bounding box center [851, 446] width 165 height 35
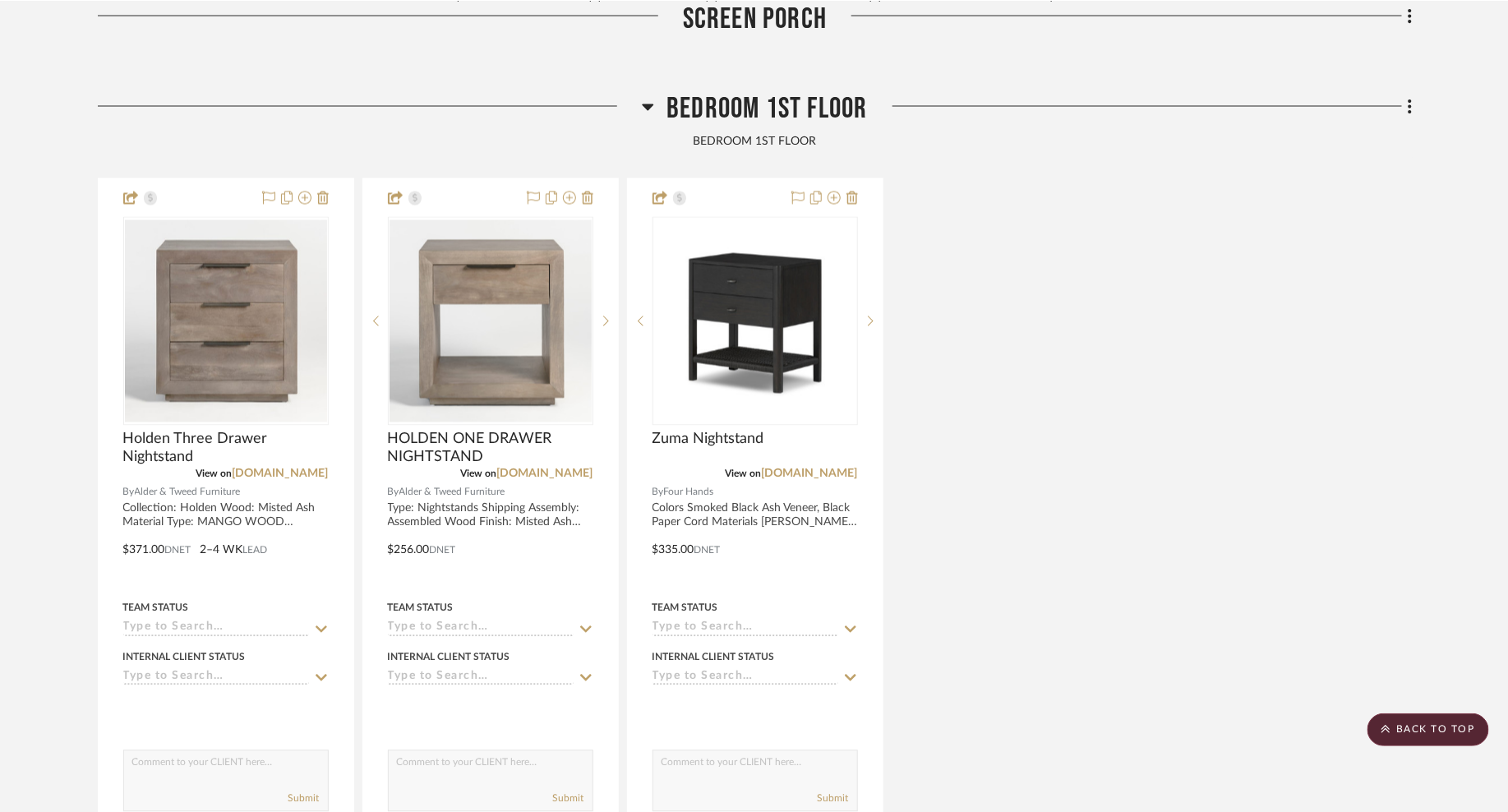
scroll to position [1233, 0]
